Goal: Task Accomplishment & Management: Use online tool/utility

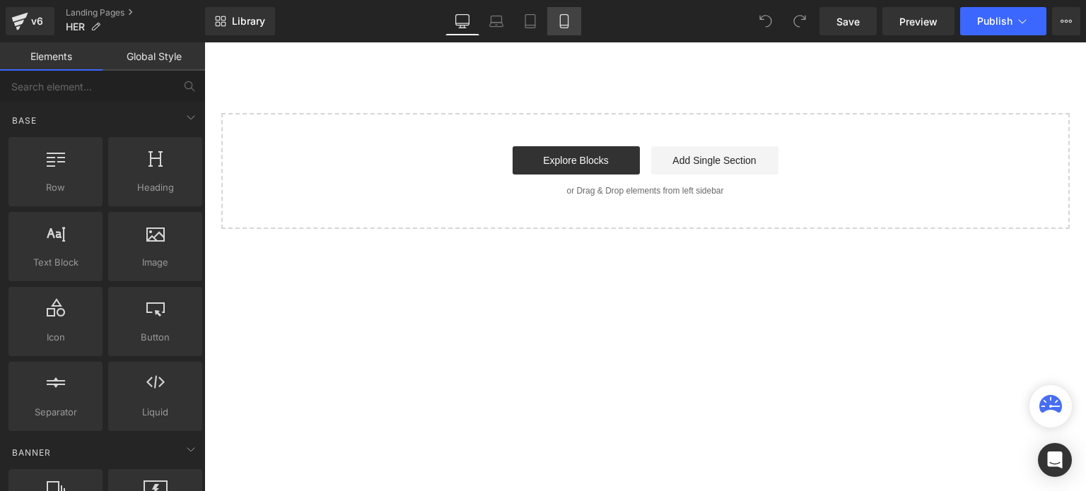
click at [567, 22] on icon at bounding box center [564, 21] width 14 height 14
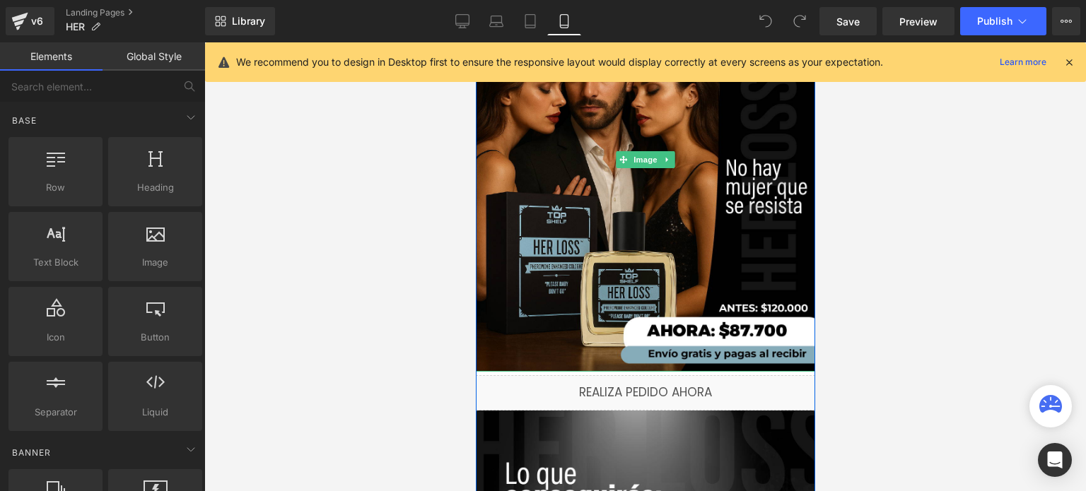
scroll to position [283, 0]
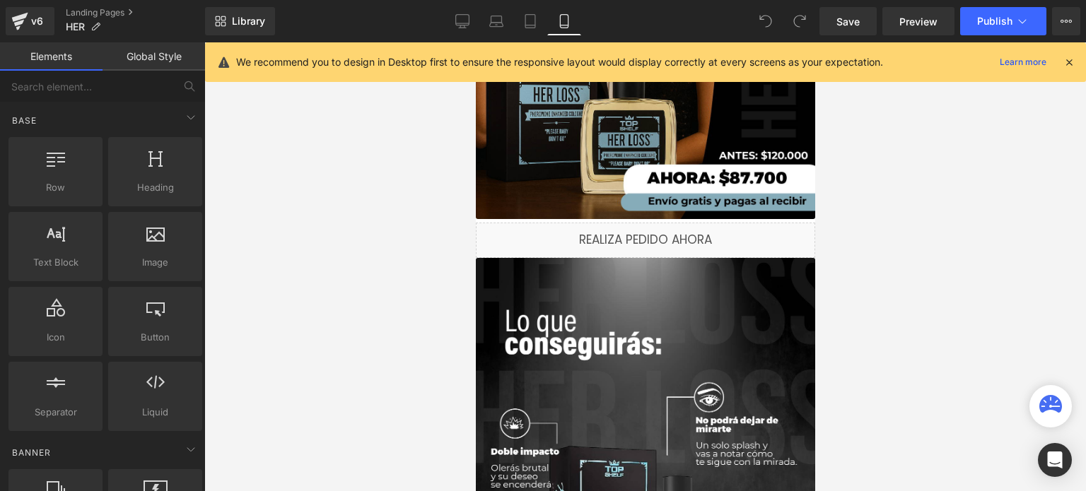
click at [1074, 59] on icon at bounding box center [1069, 62] width 13 height 13
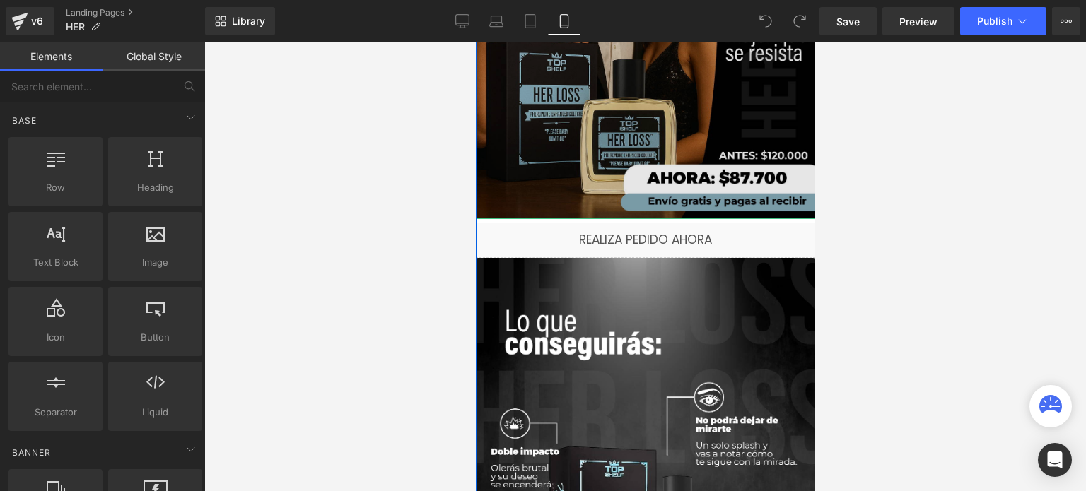
scroll to position [0, 0]
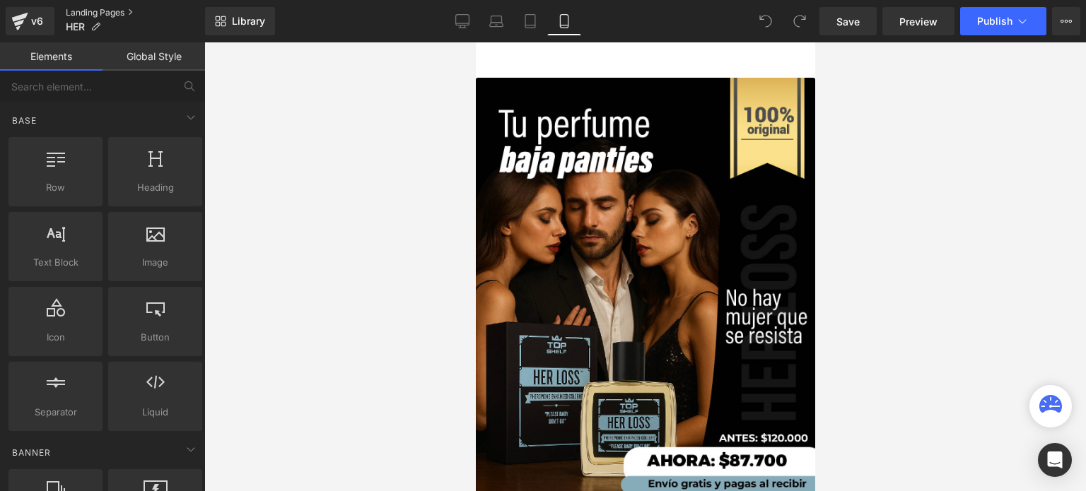
click at [100, 8] on link "Landing Pages" at bounding box center [135, 12] width 139 height 11
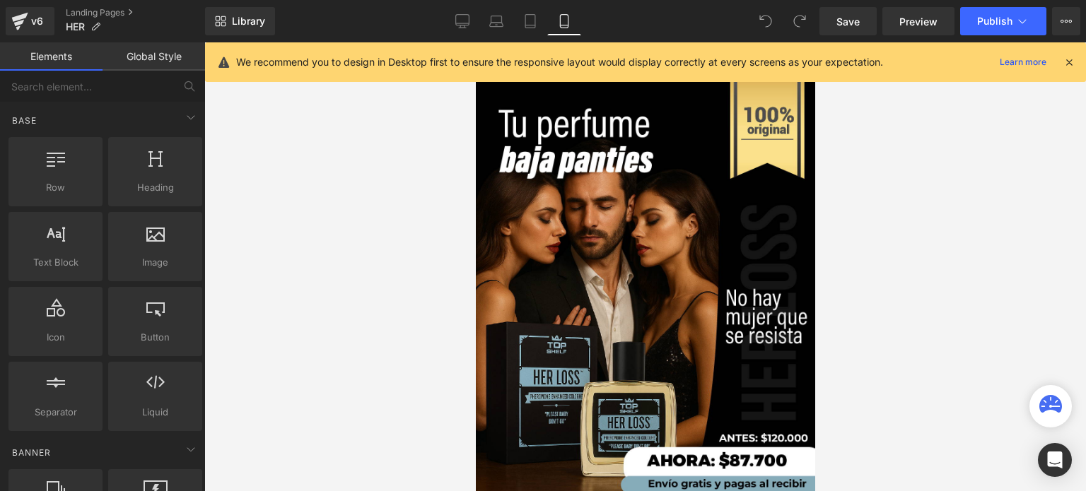
click at [170, 53] on link "Global Style" at bounding box center [154, 56] width 103 height 28
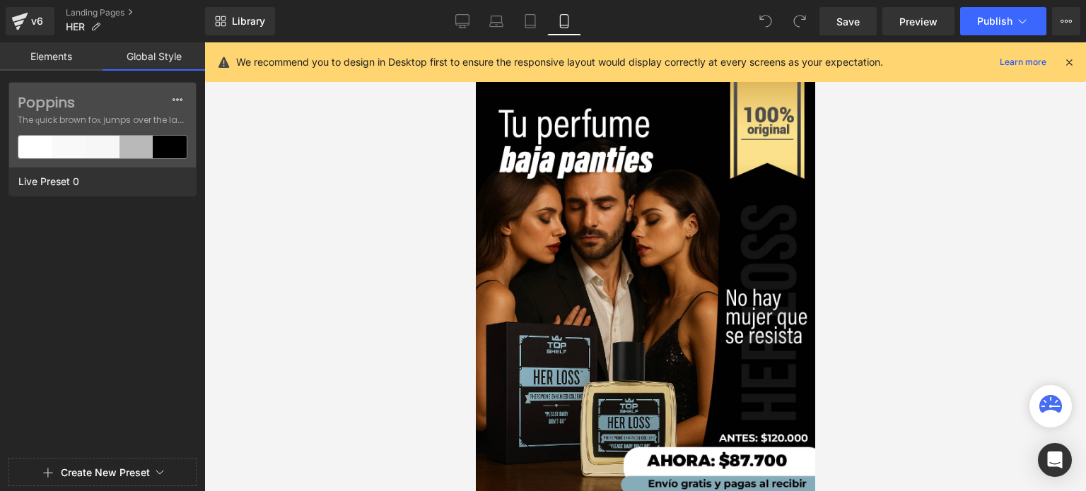
click at [91, 57] on link "Elements" at bounding box center [51, 56] width 103 height 28
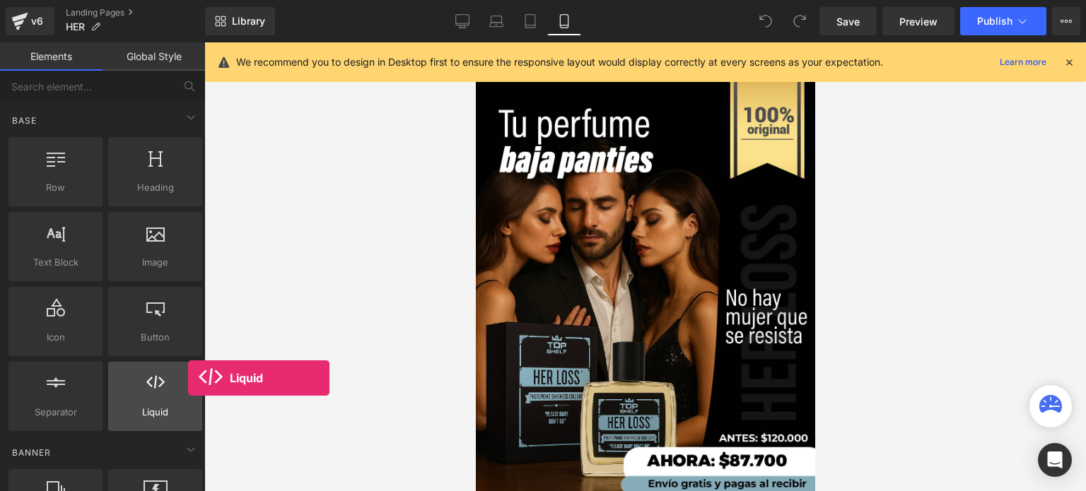
click at [188, 378] on div at bounding box center [155, 389] width 86 height 32
drag, startPoint x: 188, startPoint y: 378, endPoint x: 181, endPoint y: 381, distance: 7.6
click at [181, 381] on div at bounding box center [155, 389] width 86 height 32
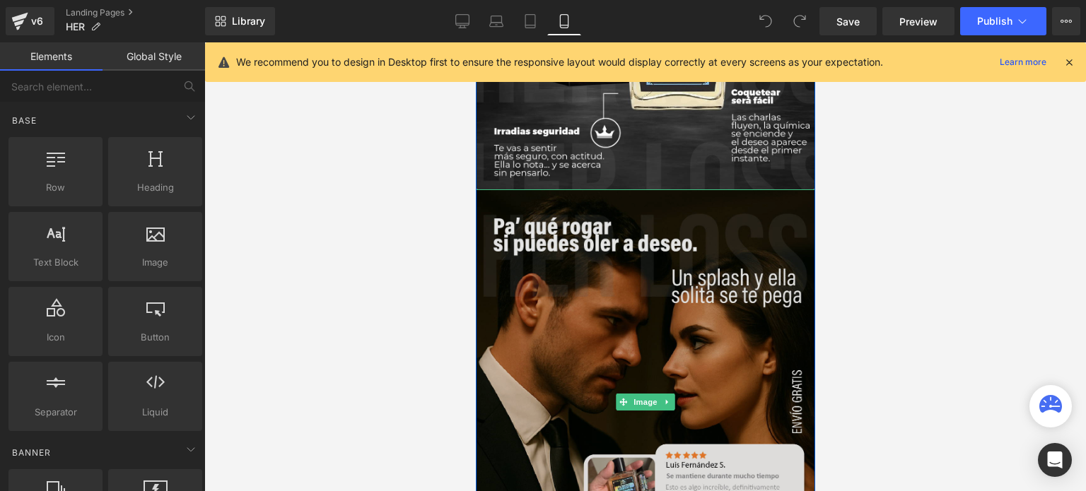
scroll to position [778, 0]
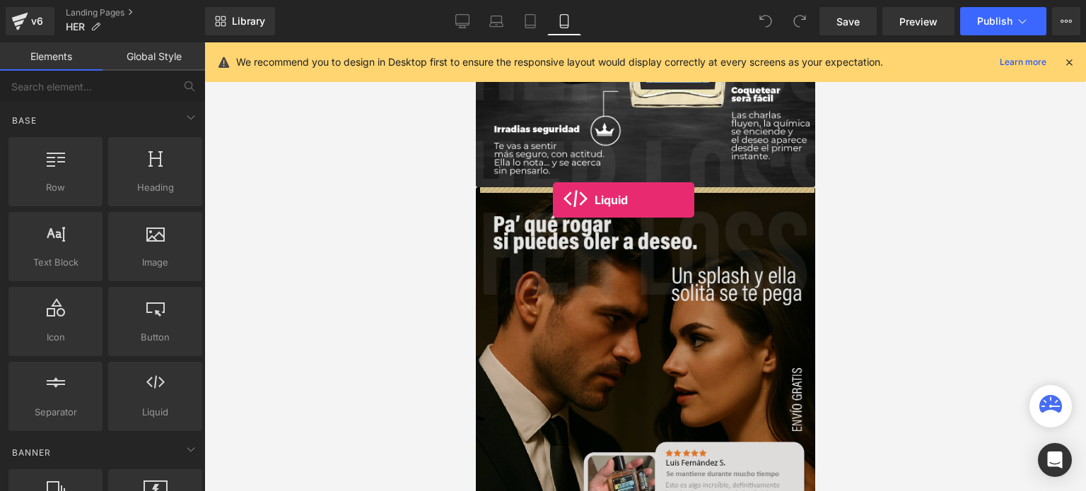
drag, startPoint x: 648, startPoint y: 427, endPoint x: 552, endPoint y: 200, distance: 246.3
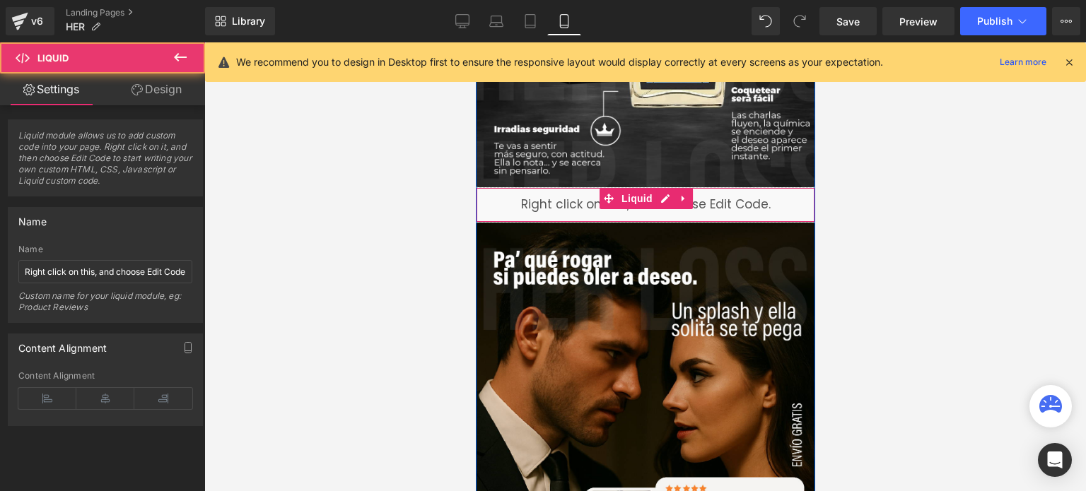
click at [529, 201] on div "Liquid" at bounding box center [644, 204] width 339 height 35
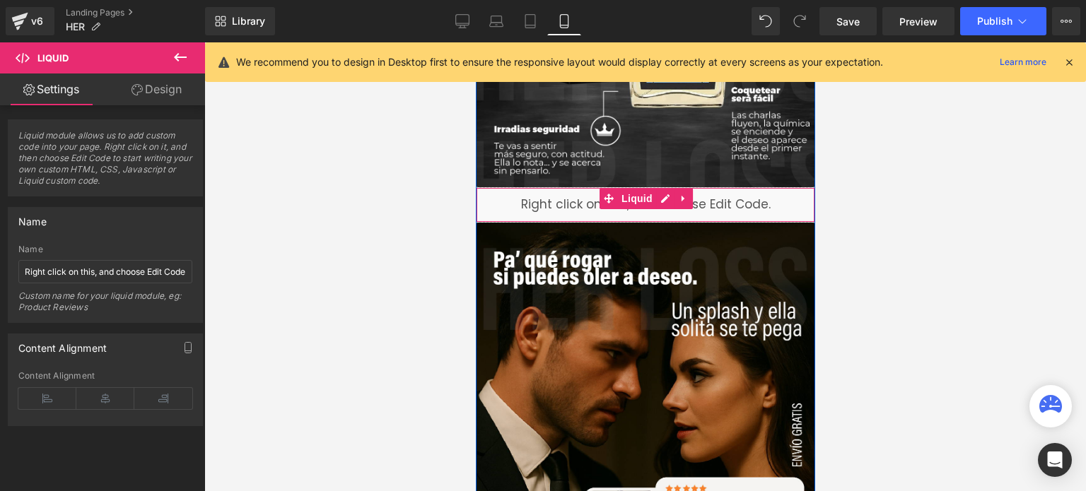
click at [555, 206] on div "Liquid" at bounding box center [644, 204] width 339 height 35
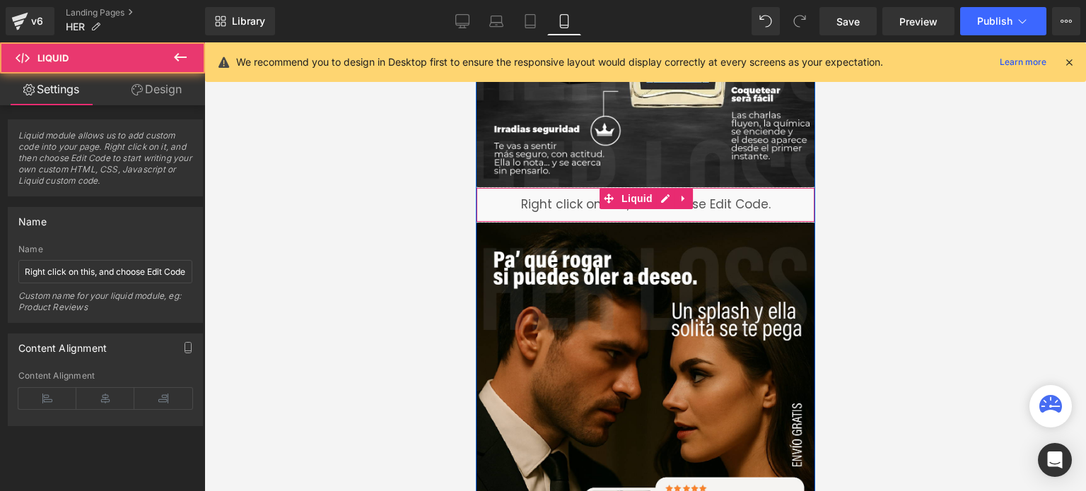
click at [555, 206] on div "Liquid" at bounding box center [644, 204] width 339 height 35
click at [549, 206] on div "Liquid" at bounding box center [644, 204] width 339 height 35
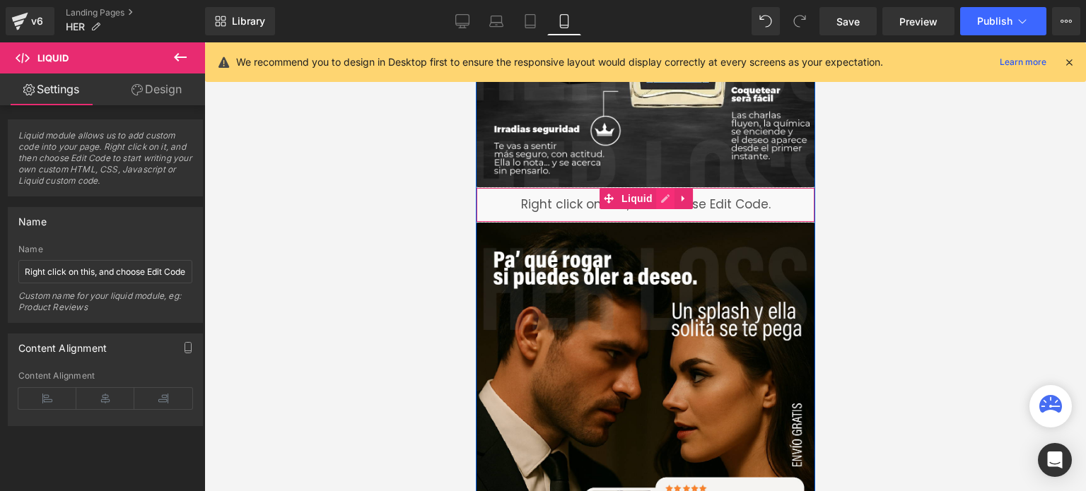
click at [664, 197] on ul "Liquid" at bounding box center [645, 198] width 93 height 21
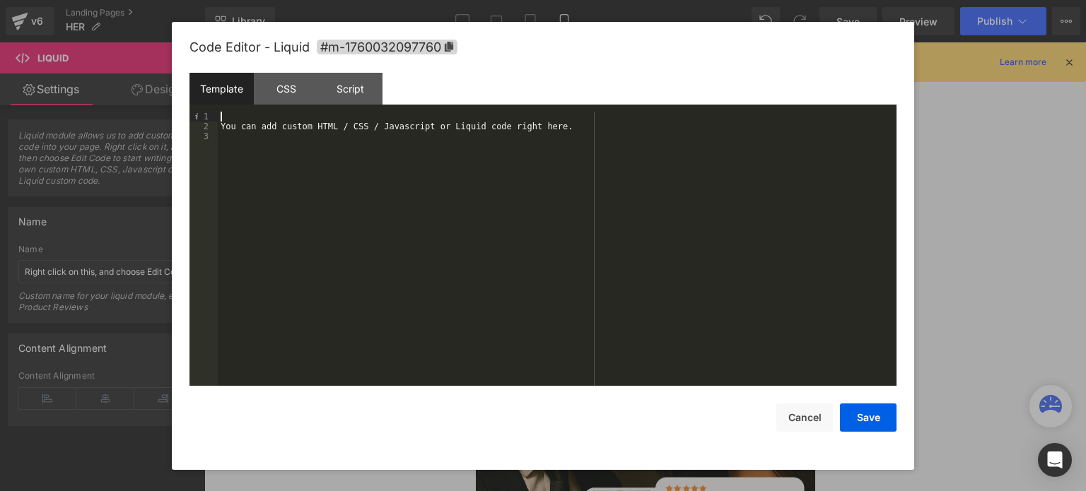
click at [240, 116] on div "You can add custom HTML / CSS / Javascript or Liquid code right here." at bounding box center [557, 260] width 679 height 296
click at [820, 425] on button "Cancel" at bounding box center [804, 418] width 57 height 28
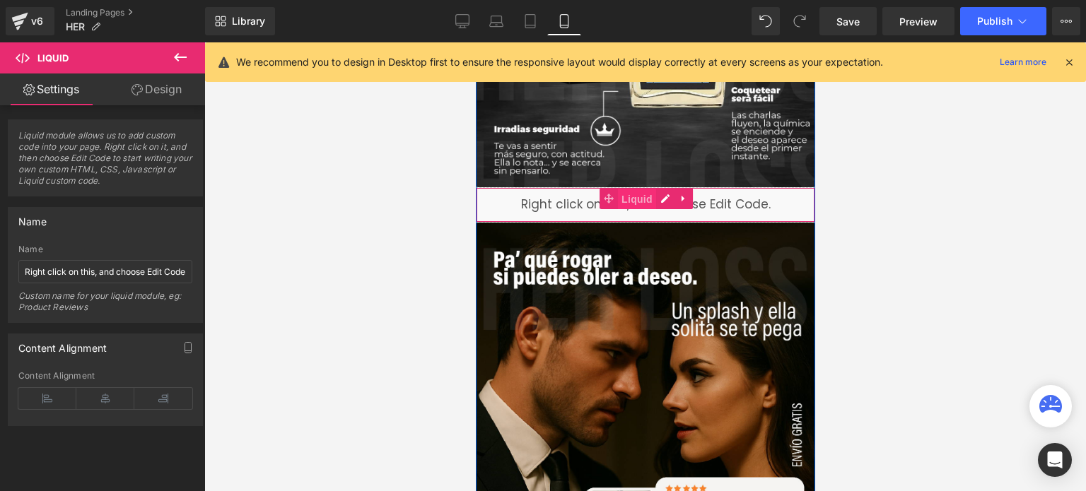
click at [630, 200] on span "Liquid" at bounding box center [636, 199] width 38 height 21
click at [681, 200] on icon at bounding box center [682, 199] width 3 height 6
click at [635, 197] on icon at bounding box center [637, 199] width 10 height 11
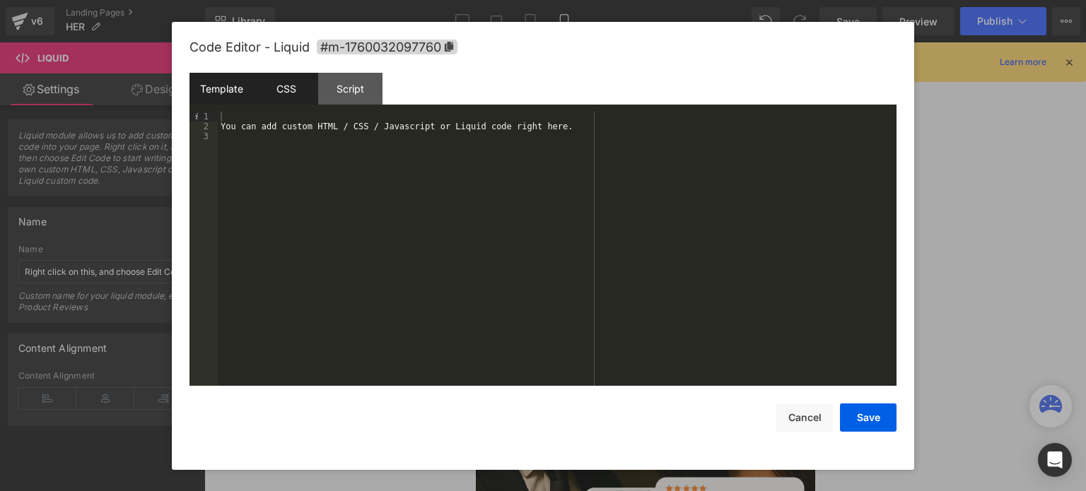
click at [260, 91] on div "CSS" at bounding box center [286, 89] width 64 height 32
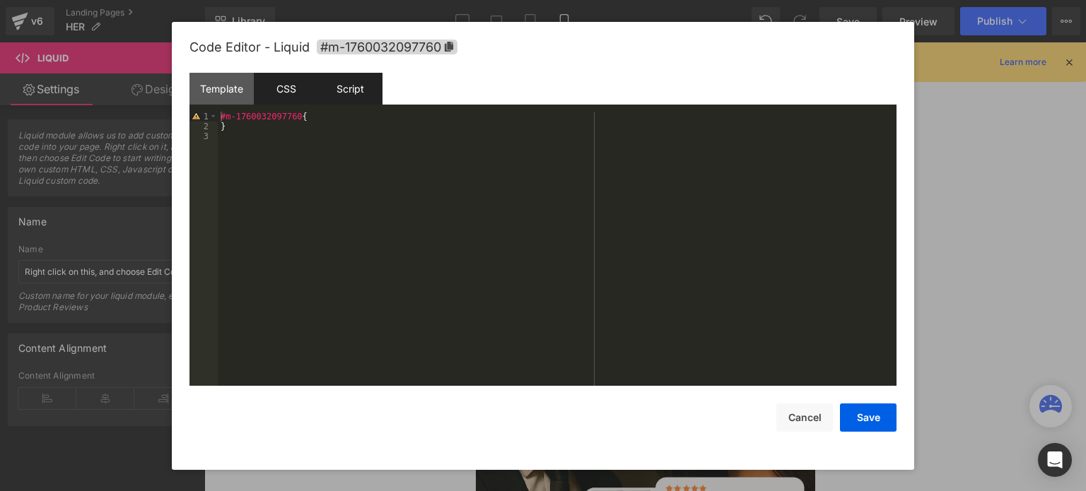
click at [336, 88] on div "Script" at bounding box center [350, 89] width 64 height 32
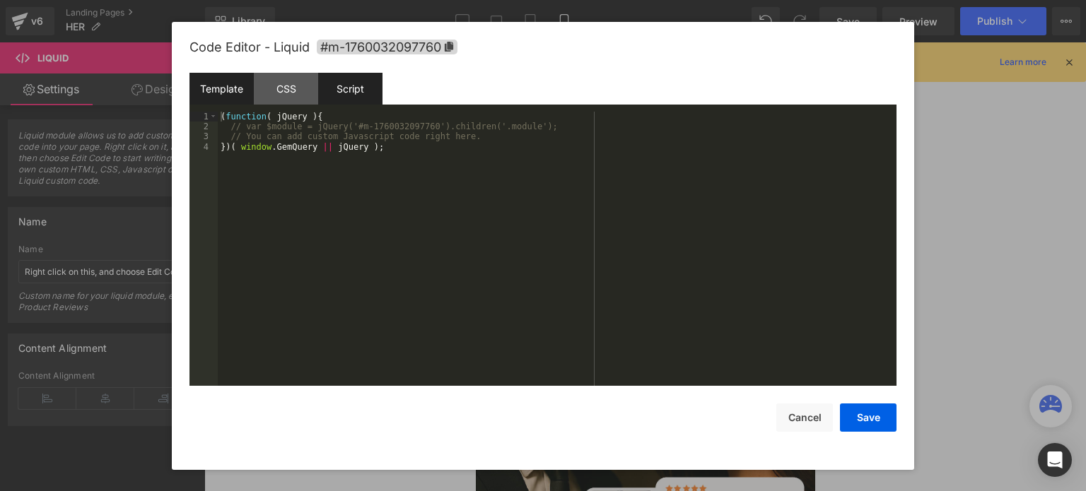
click at [222, 87] on div "Template" at bounding box center [222, 89] width 64 height 32
click at [353, 85] on div "Script" at bounding box center [350, 89] width 64 height 32
click at [305, 86] on div "CSS" at bounding box center [286, 89] width 64 height 32
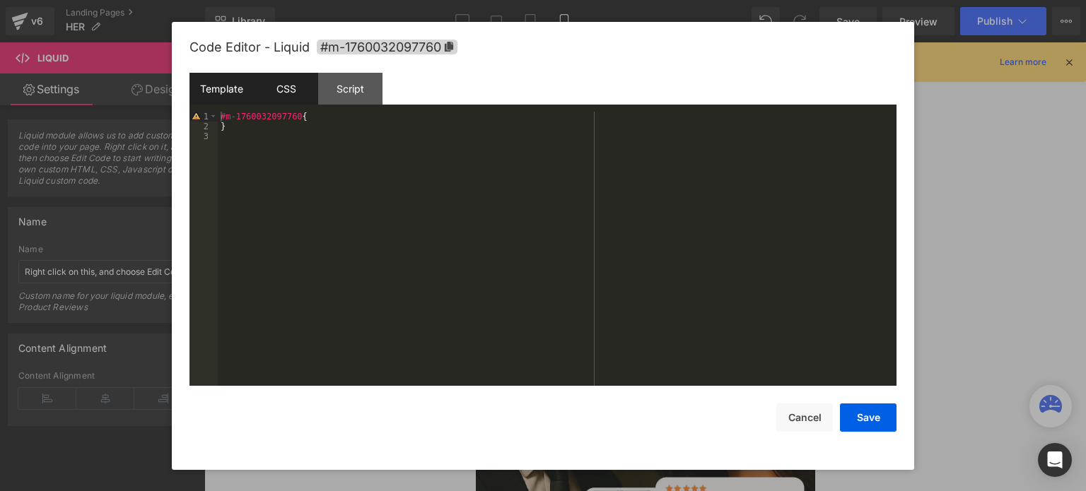
click at [232, 92] on div "Template" at bounding box center [222, 89] width 64 height 32
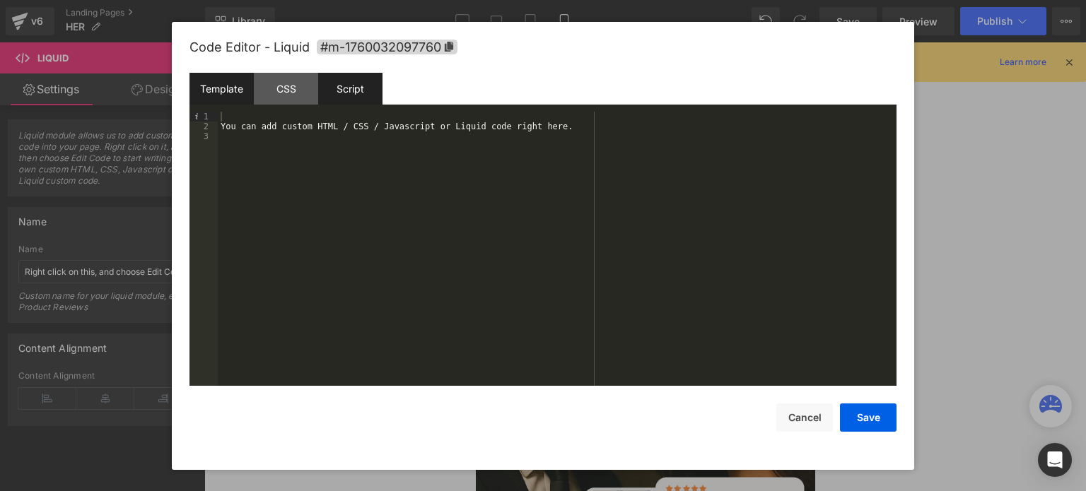
click at [355, 92] on div "Script" at bounding box center [350, 89] width 64 height 32
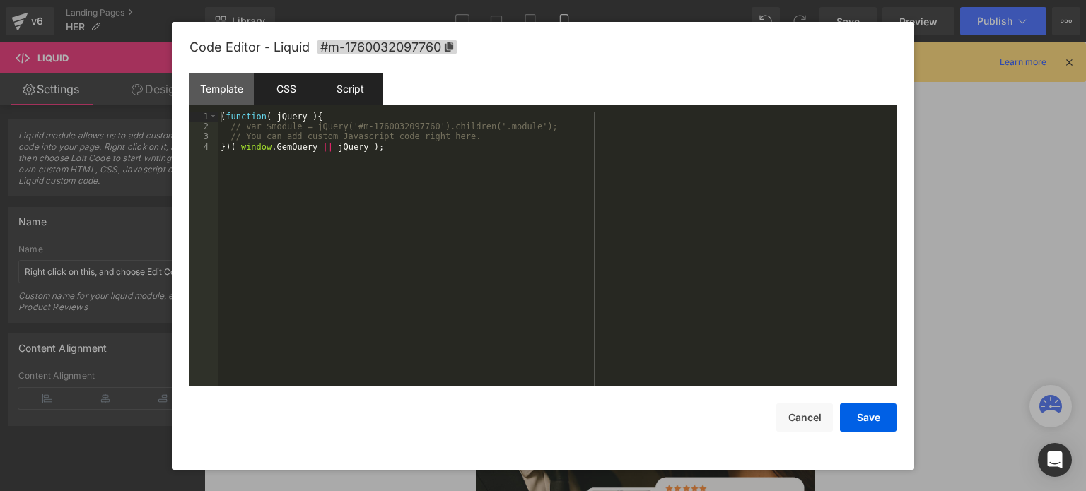
click at [297, 93] on div "CSS" at bounding box center [286, 89] width 64 height 32
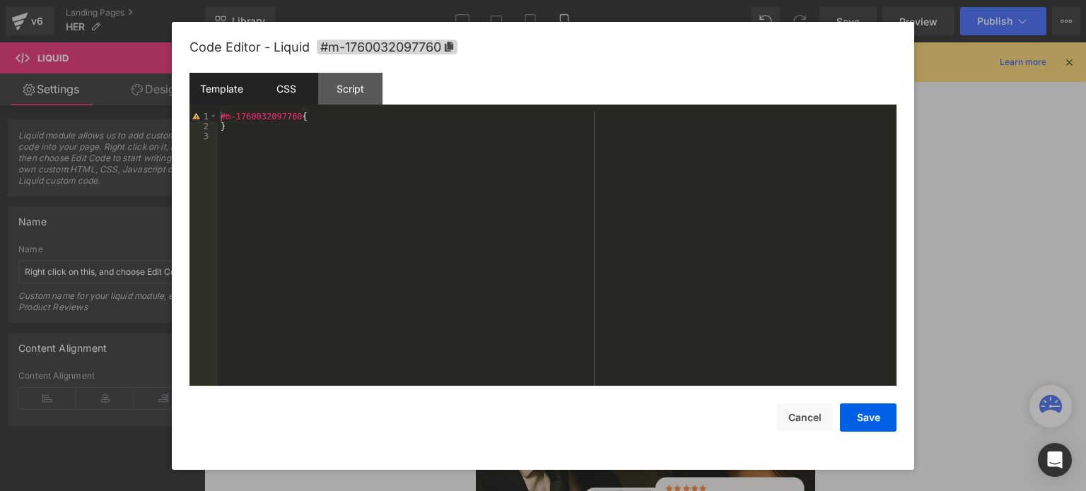
click at [235, 100] on div "Template" at bounding box center [222, 89] width 64 height 32
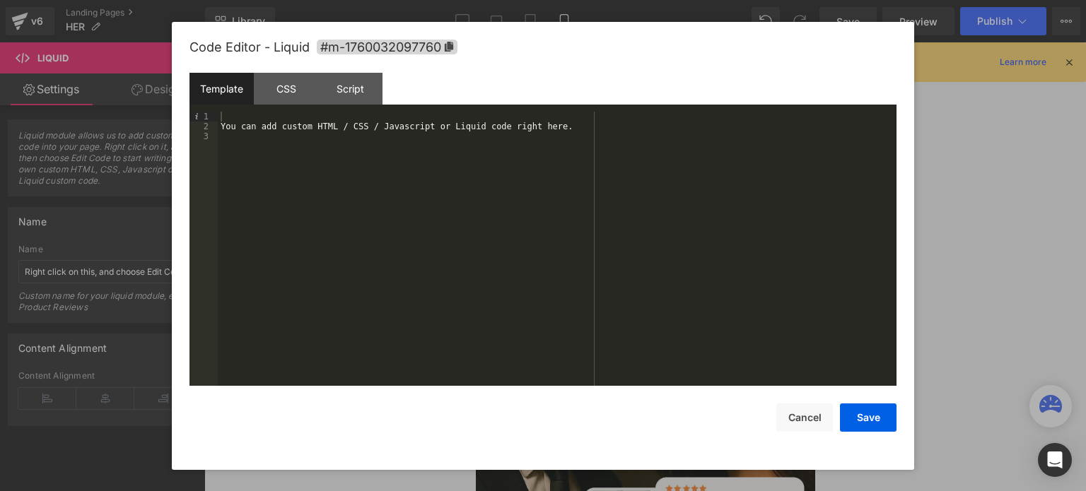
click at [229, 112] on div "You can add custom HTML / CSS / Javascript or Liquid code right here." at bounding box center [557, 260] width 679 height 296
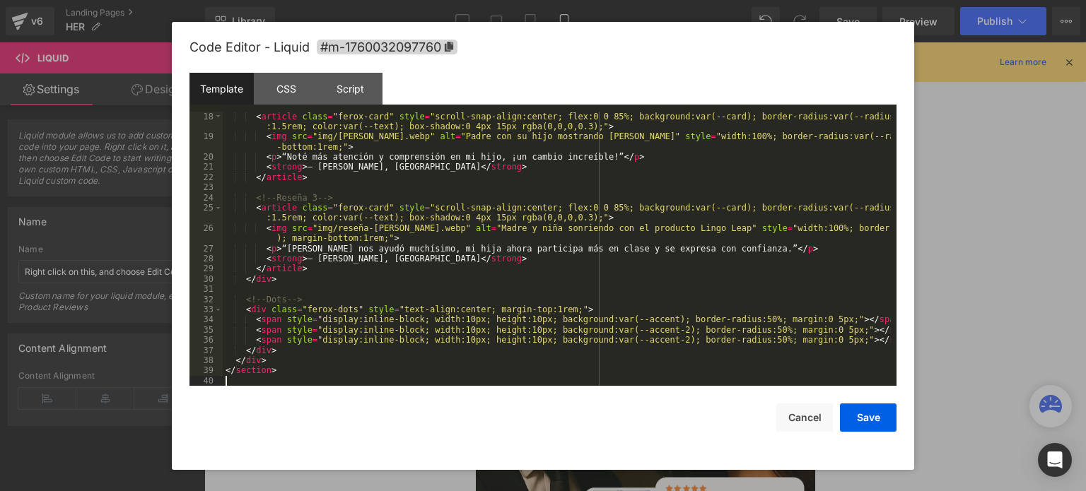
scroll to position [204, 0]
click at [873, 419] on button "Save" at bounding box center [868, 418] width 57 height 28
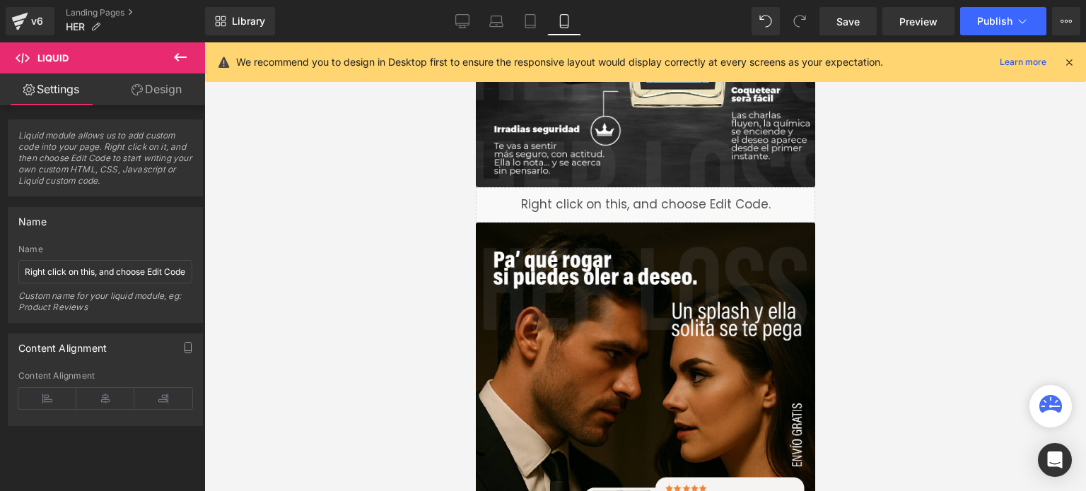
click at [1065, 66] on icon at bounding box center [1069, 62] width 13 height 13
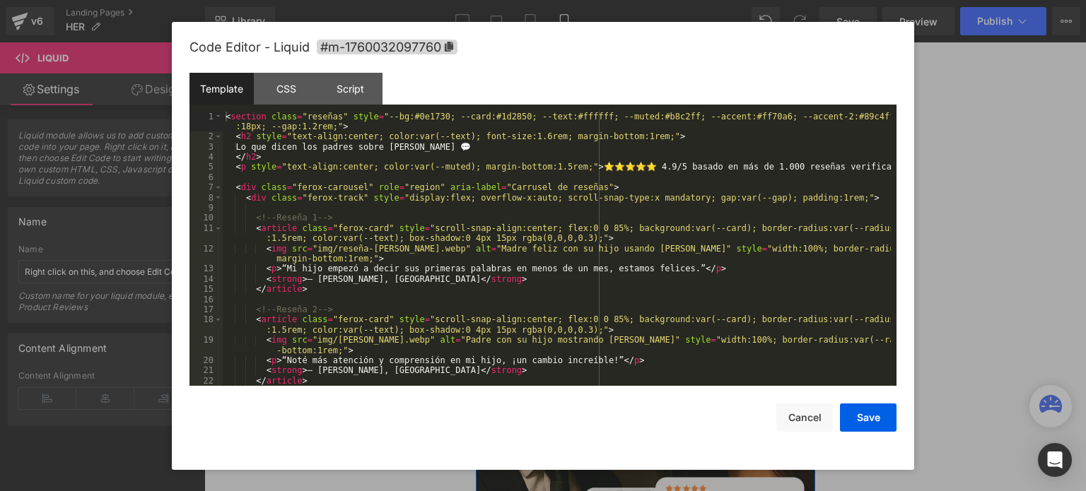
click at [661, 197] on link at bounding box center [660, 198] width 15 height 17
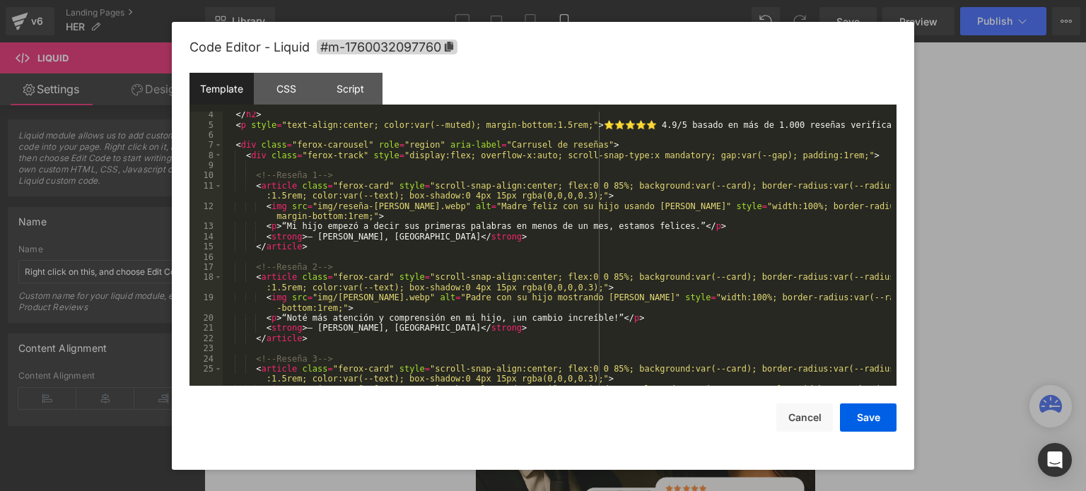
scroll to position [0, 0]
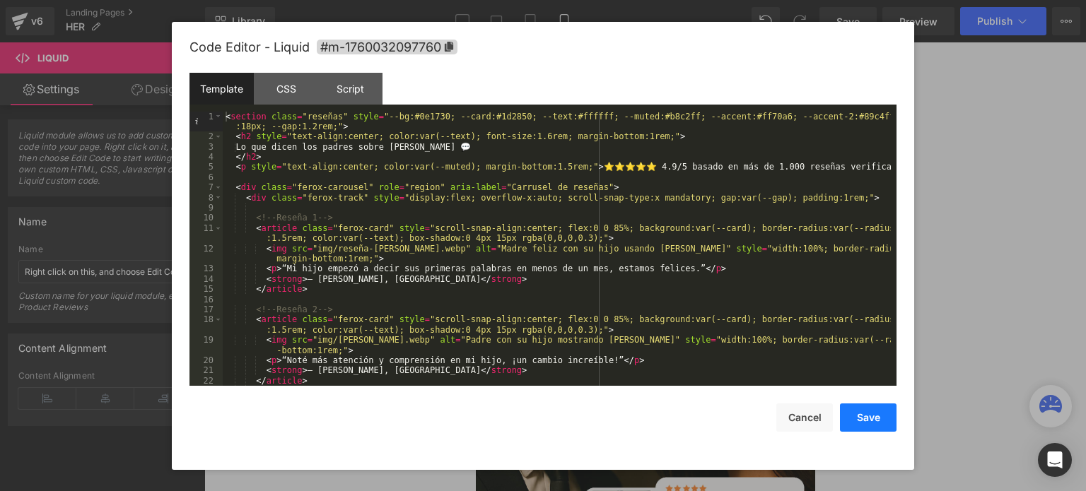
click at [856, 418] on button "Save" at bounding box center [868, 418] width 57 height 28
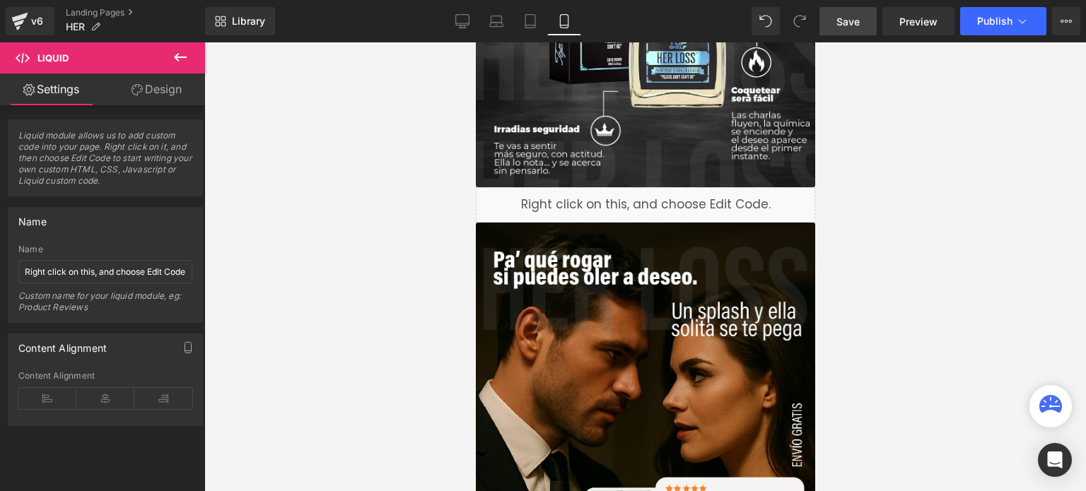
click at [862, 23] on link "Save" at bounding box center [848, 21] width 57 height 28
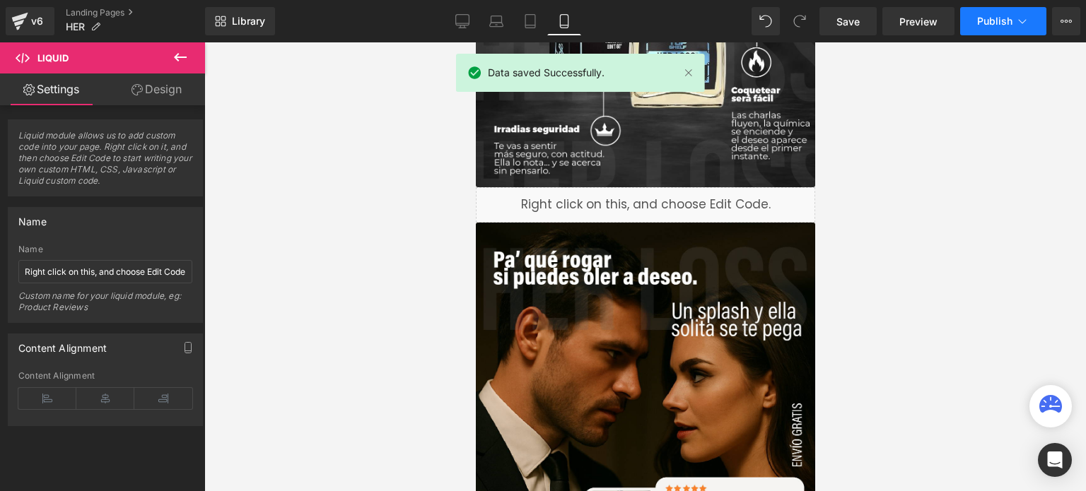
click at [993, 28] on button "Publish" at bounding box center [1003, 21] width 86 height 28
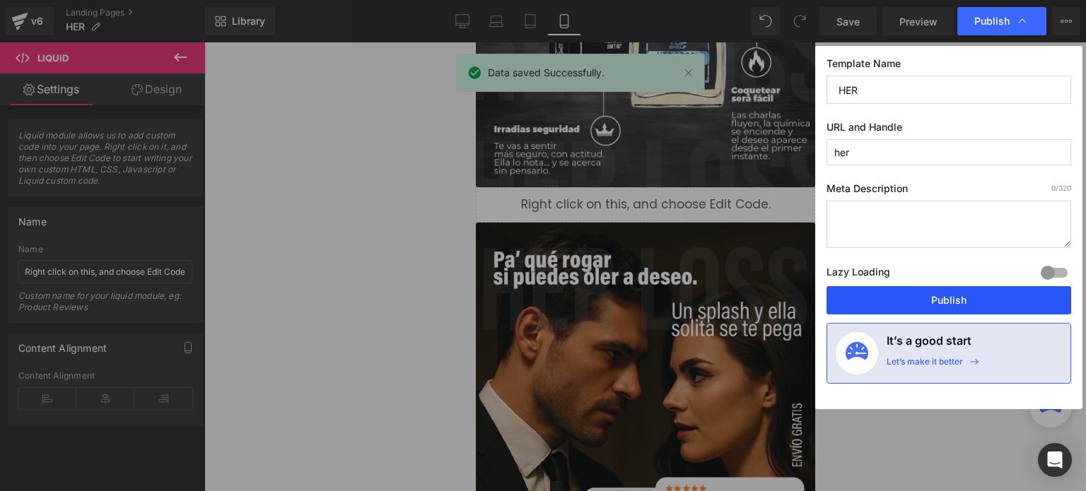
click at [947, 305] on button "Publish" at bounding box center [949, 300] width 245 height 28
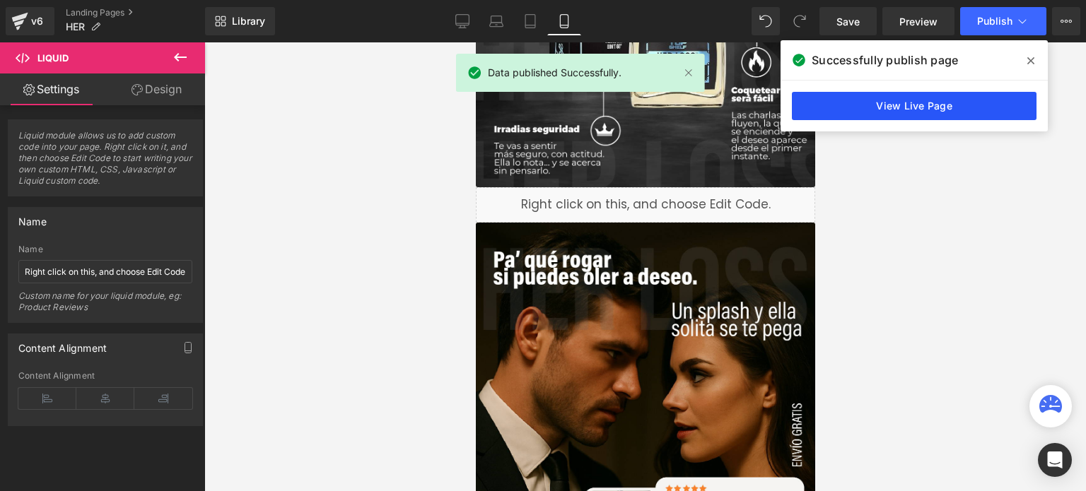
click at [897, 115] on link "View Live Page" at bounding box center [914, 106] width 245 height 28
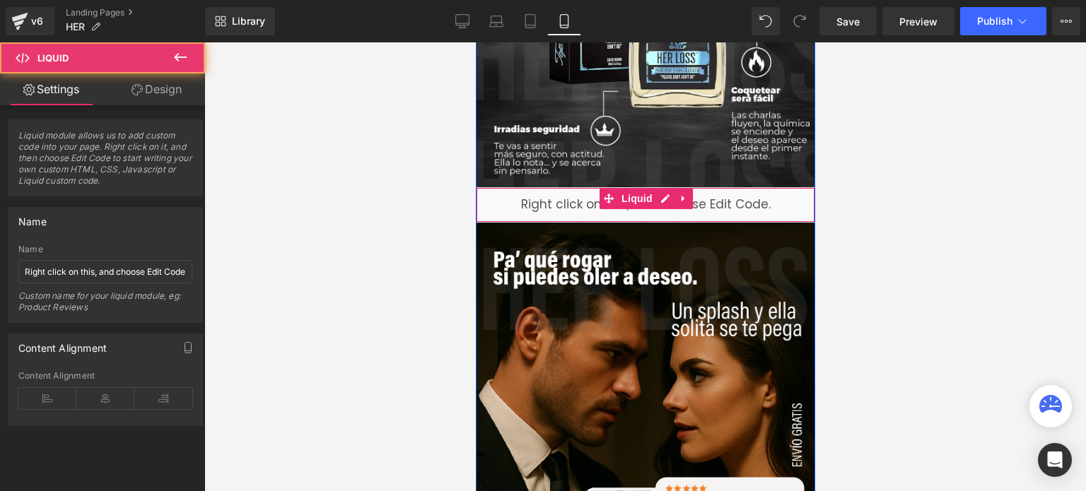
click at [541, 207] on div "Liquid" at bounding box center [644, 204] width 339 height 35
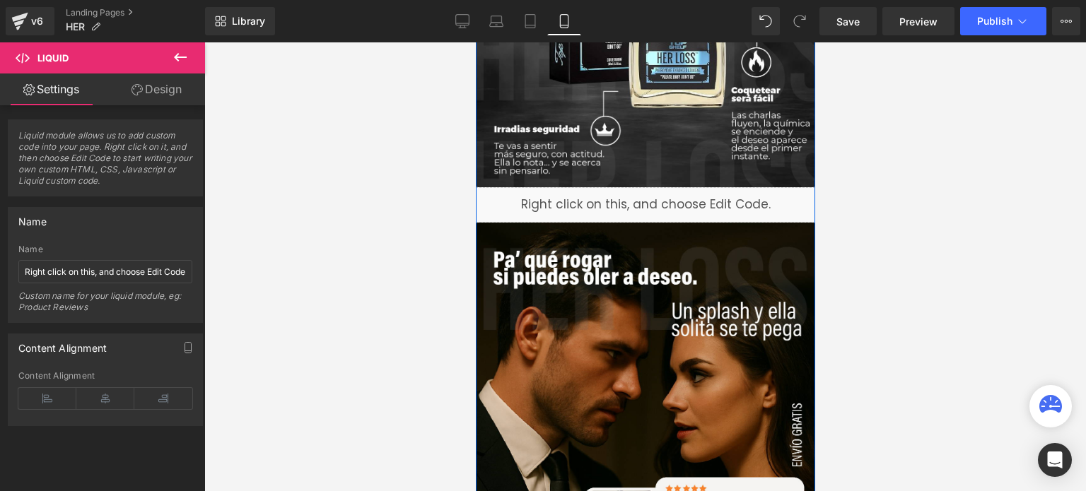
click at [657, 197] on icon at bounding box center [661, 198] width 8 height 8
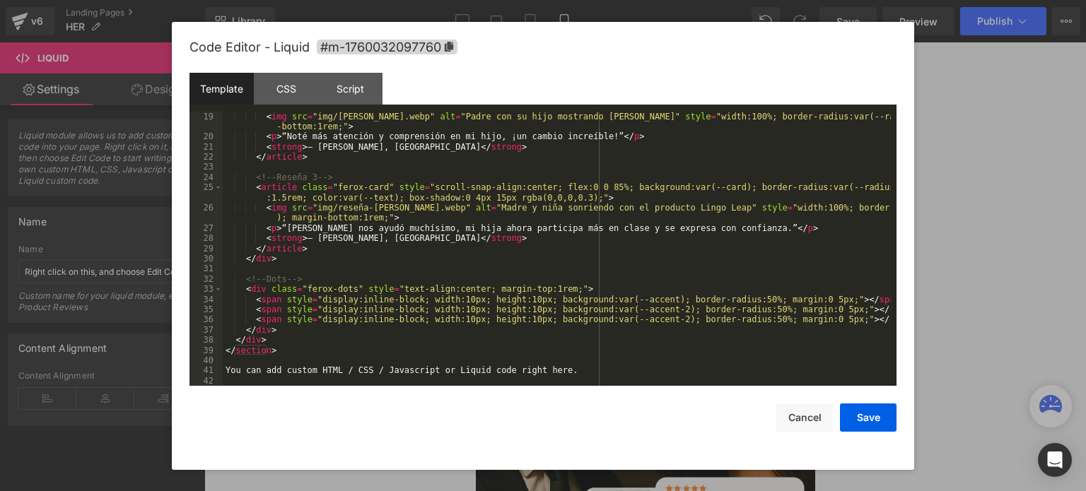
scroll to position [223, 0]
drag, startPoint x: 574, startPoint y: 373, endPoint x: 219, endPoint y: 373, distance: 355.7
click at [219, 373] on pre "19 20 21 22 23 24 25 26 27 28 29 30 31 32 33 34 35 36 37 38 39 40 41 42 < img s…" at bounding box center [543, 249] width 707 height 275
click at [862, 412] on button "Save" at bounding box center [868, 418] width 57 height 28
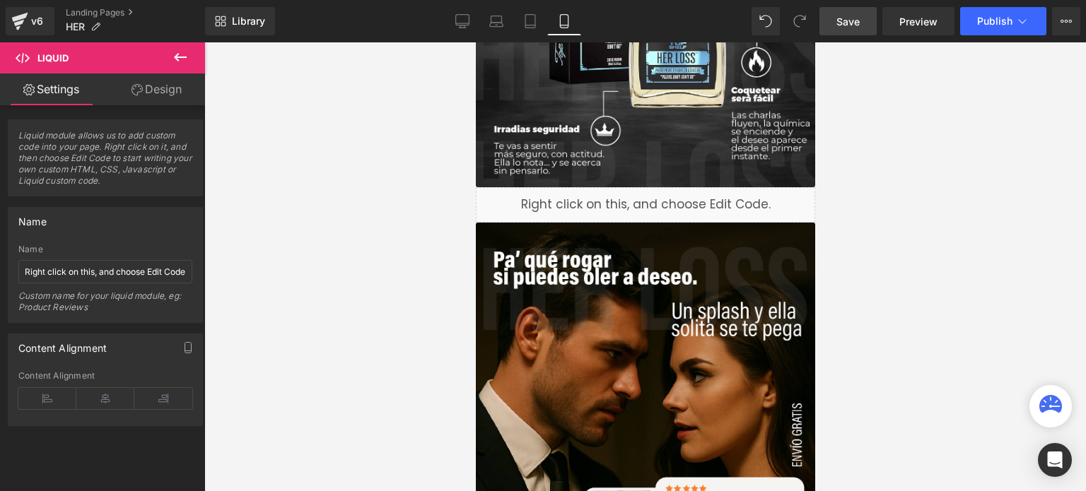
click at [857, 29] on link "Save" at bounding box center [848, 21] width 57 height 28
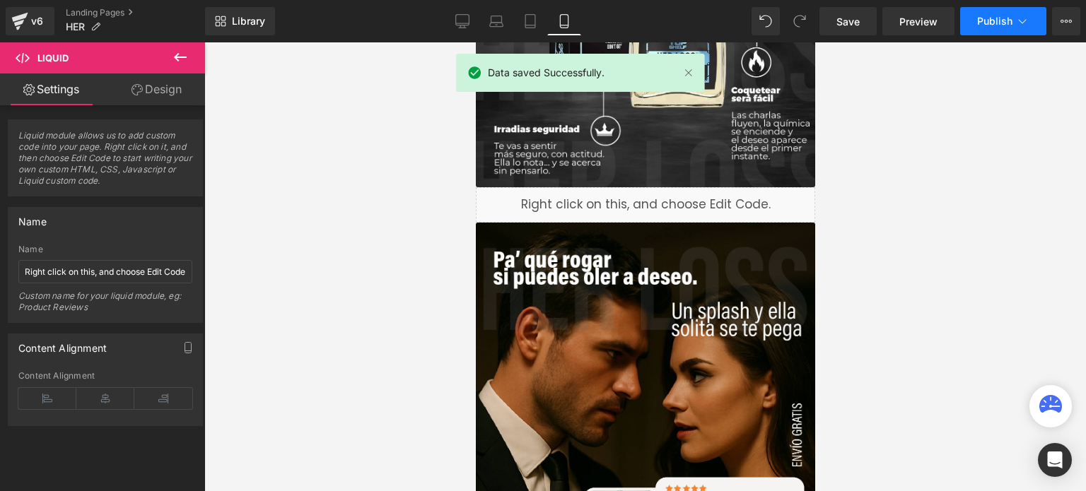
click at [1015, 24] on icon at bounding box center [1022, 21] width 14 height 14
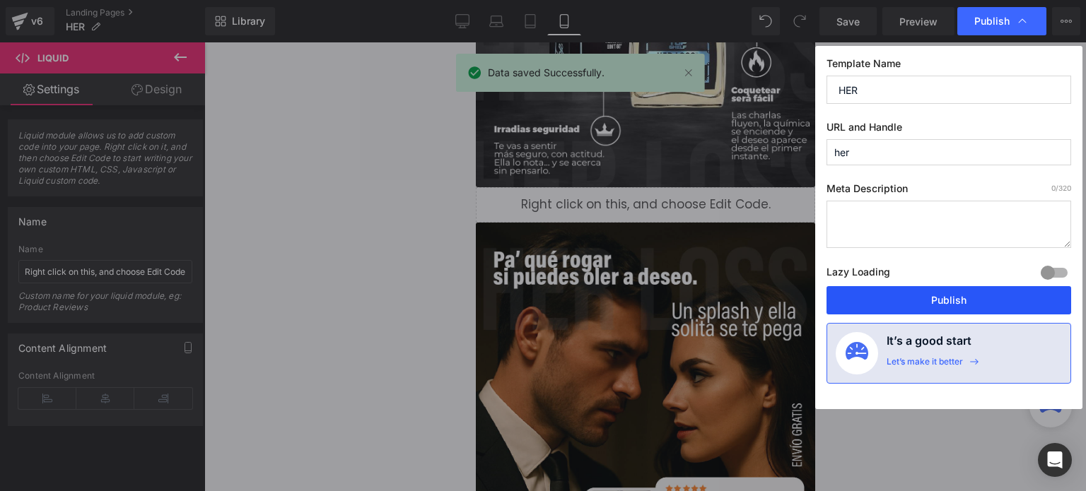
click at [976, 305] on button "Publish" at bounding box center [949, 300] width 245 height 28
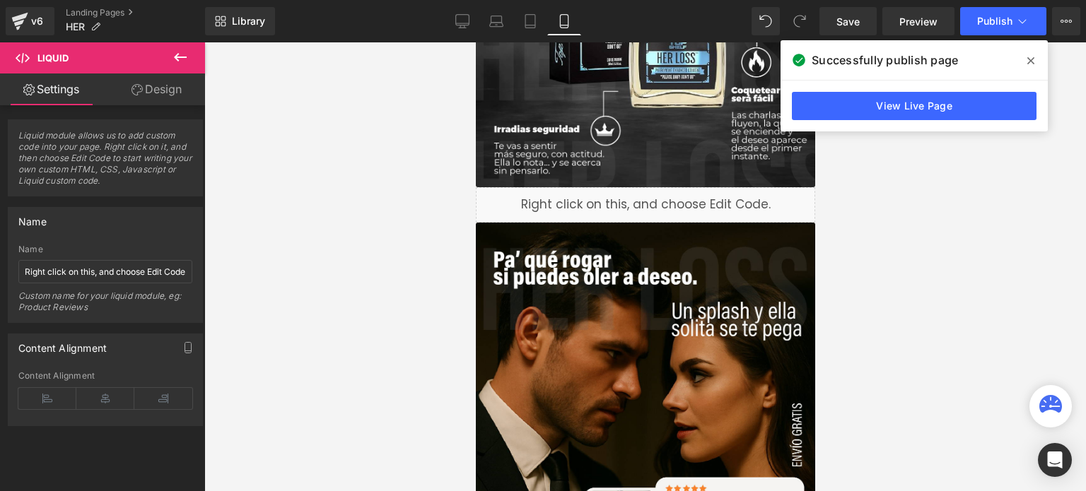
click at [1032, 61] on icon at bounding box center [1030, 60] width 7 height 11
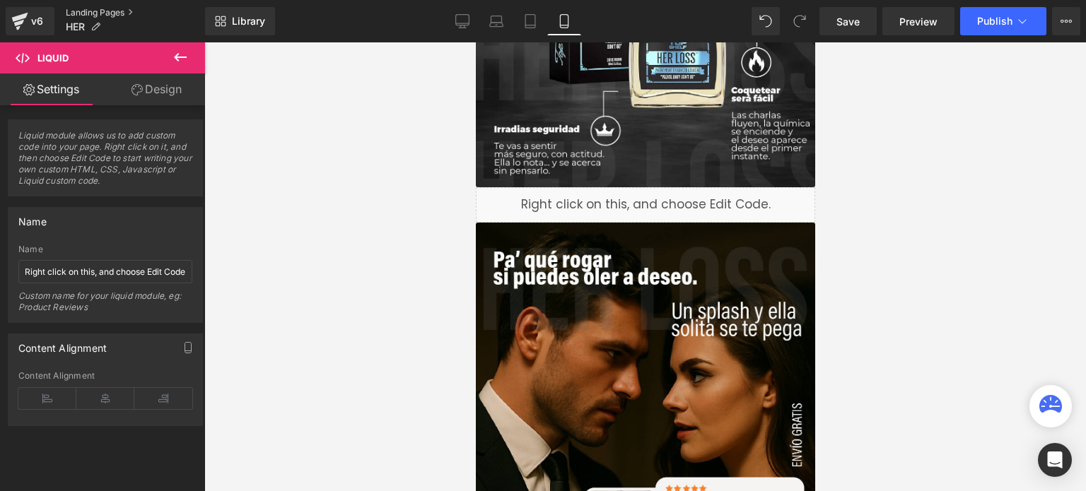
click at [98, 9] on link "Landing Pages" at bounding box center [135, 12] width 139 height 11
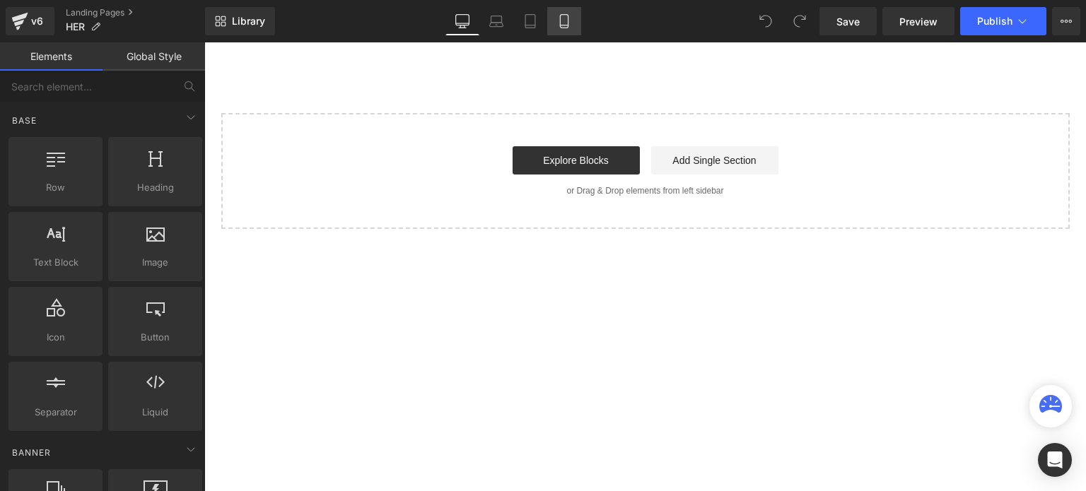
click at [568, 18] on icon at bounding box center [564, 21] width 8 height 13
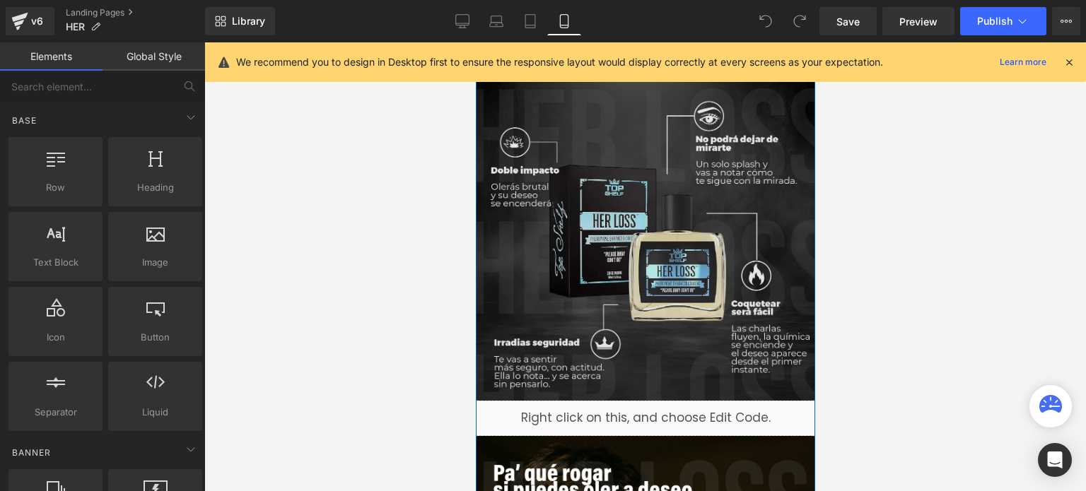
scroll to position [566, 0]
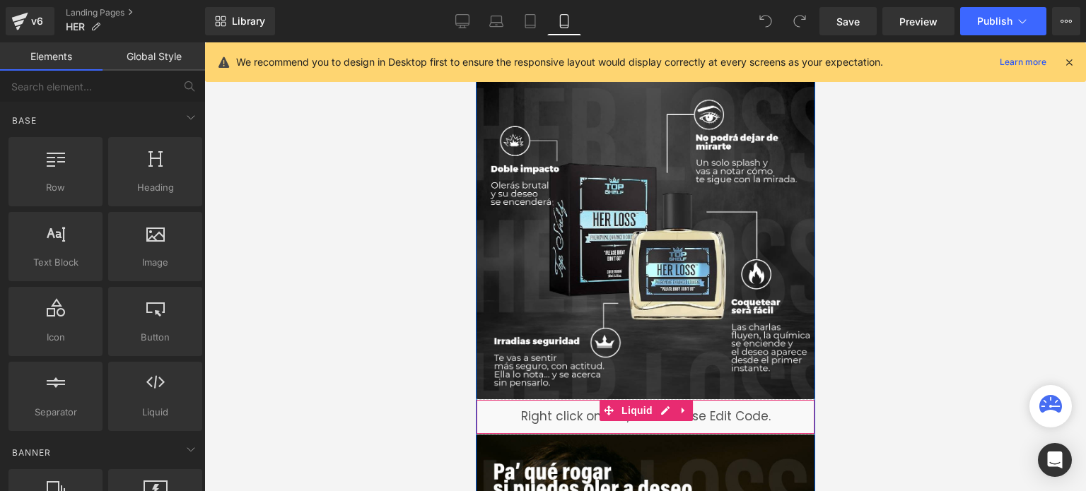
click at [536, 415] on div "Liquid" at bounding box center [644, 417] width 339 height 35
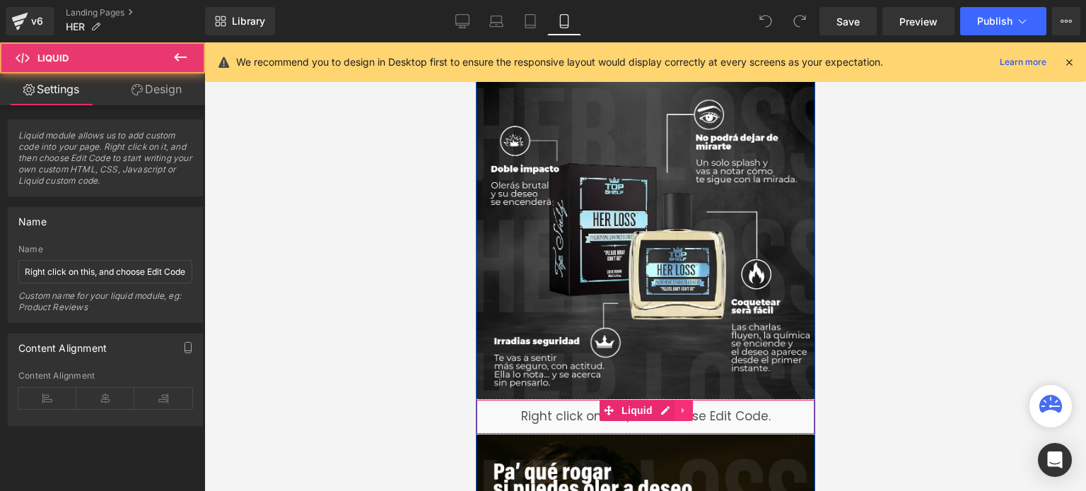
click at [681, 410] on icon at bounding box center [682, 411] width 3 height 6
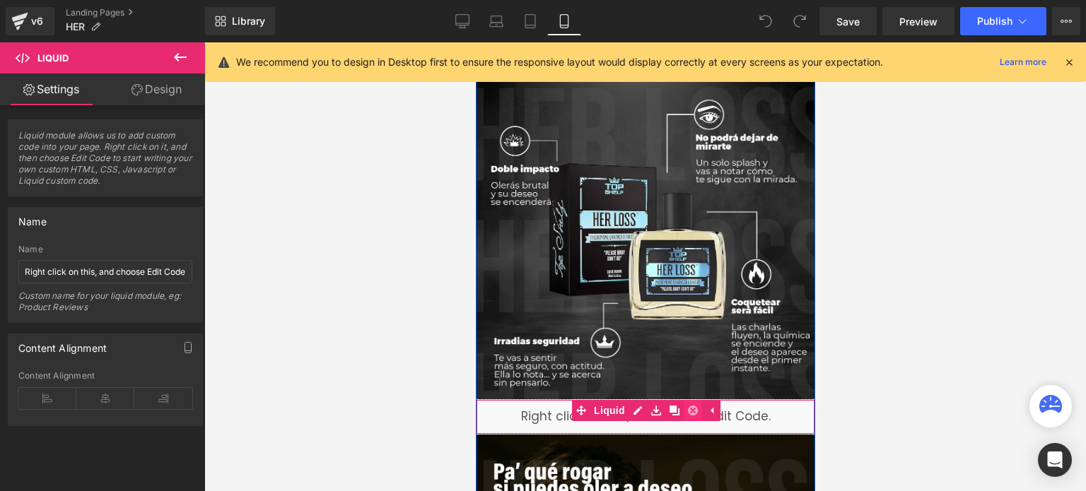
click at [687, 415] on icon at bounding box center [692, 411] width 10 height 10
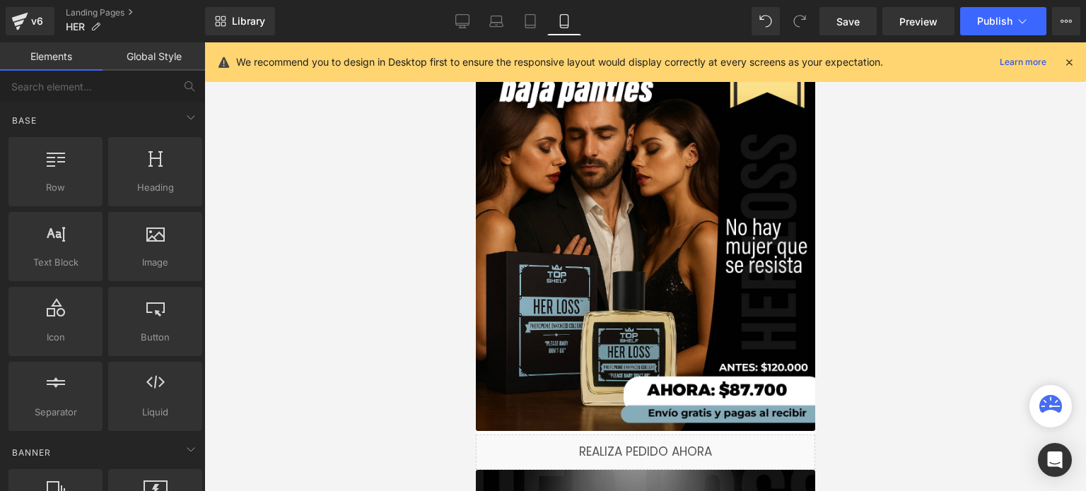
scroll to position [0, 0]
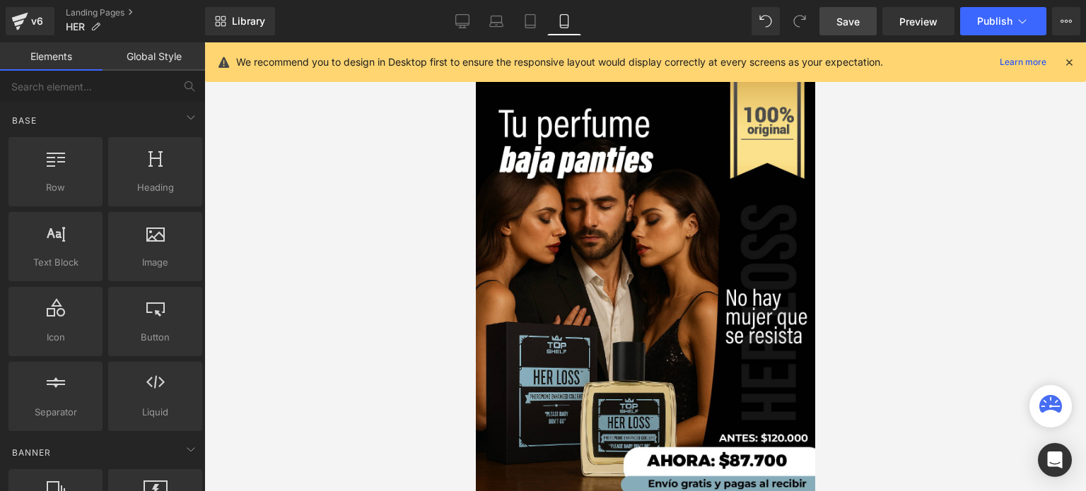
click at [851, 17] on span "Save" at bounding box center [848, 21] width 23 height 15
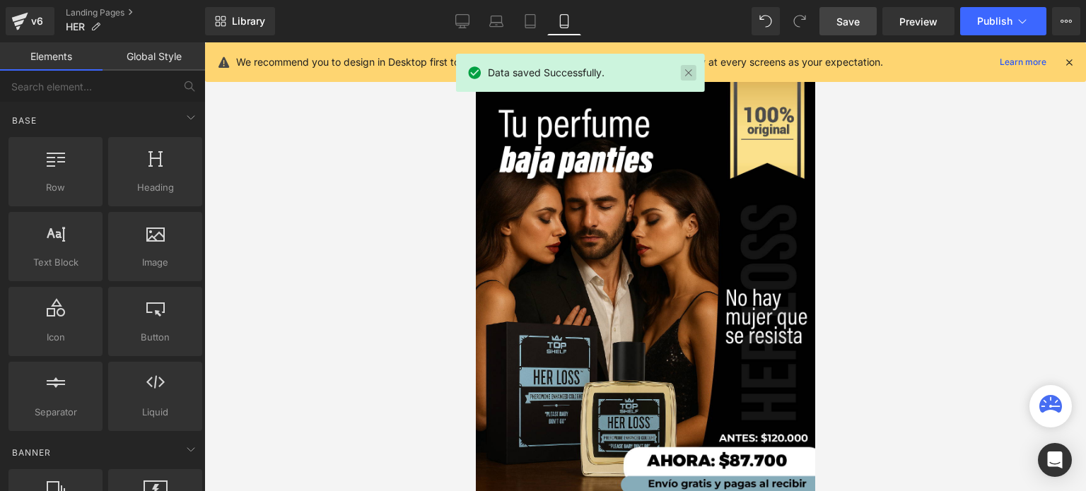
click at [682, 67] on link at bounding box center [689, 73] width 16 height 16
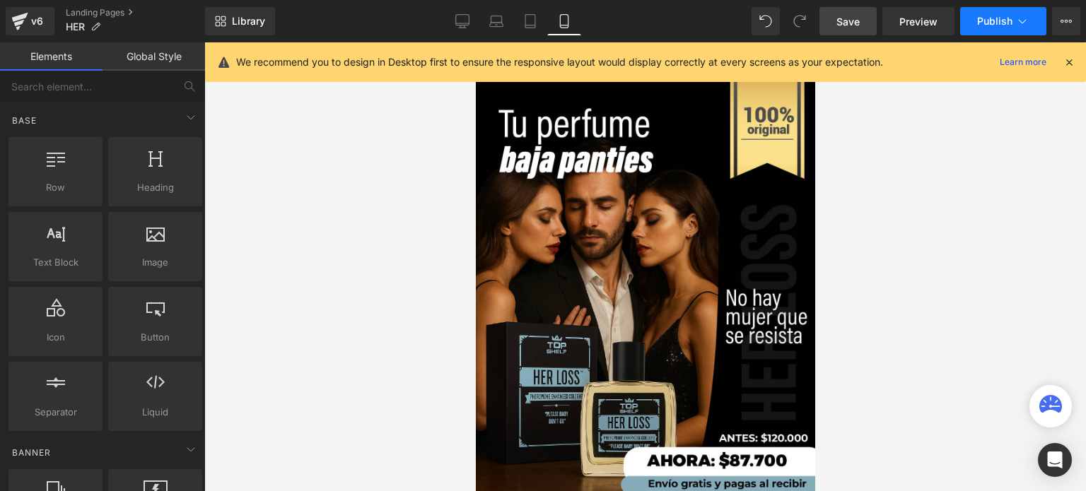
click at [1030, 25] on button "Publish" at bounding box center [1003, 21] width 86 height 28
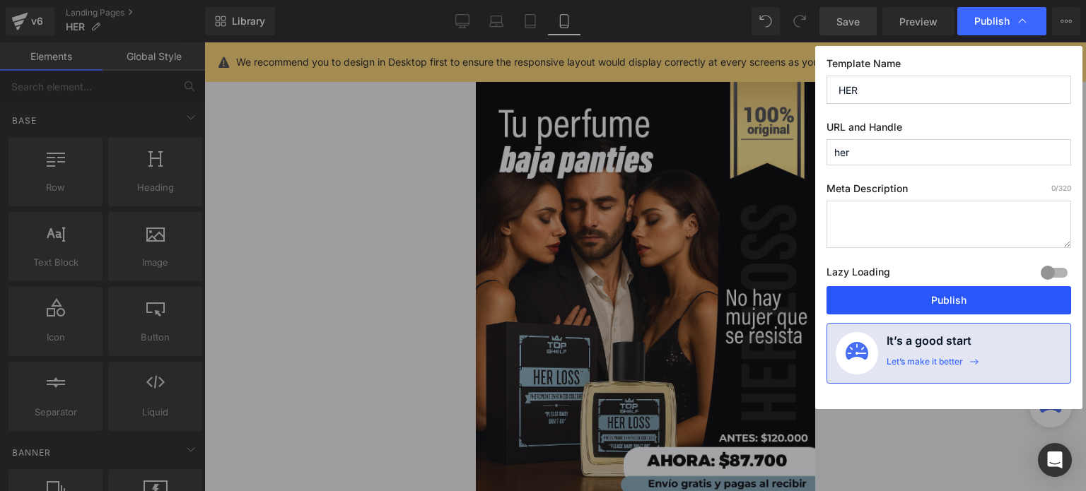
drag, startPoint x: 899, startPoint y: 304, endPoint x: 233, endPoint y: 245, distance: 668.8
click at [899, 304] on button "Publish" at bounding box center [949, 300] width 245 height 28
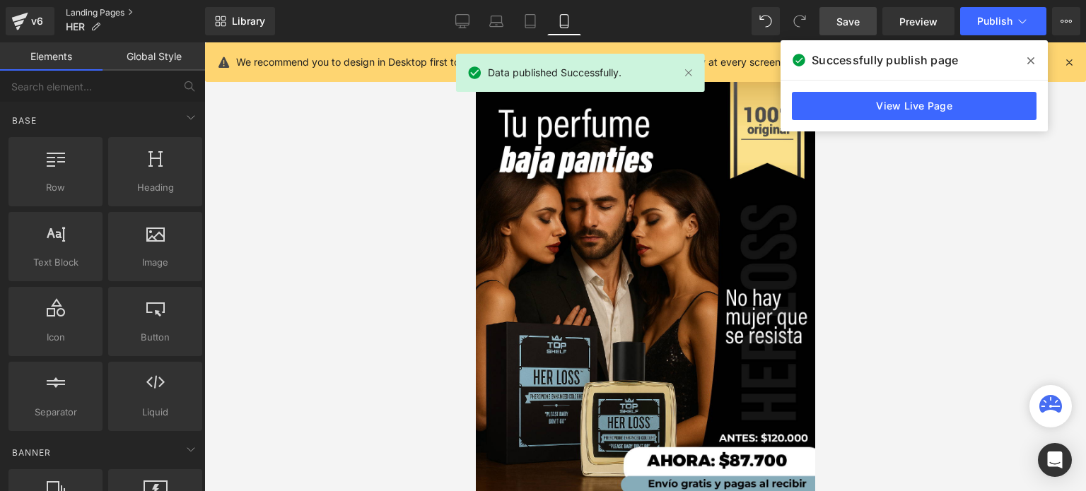
click at [107, 13] on link "Landing Pages" at bounding box center [135, 12] width 139 height 11
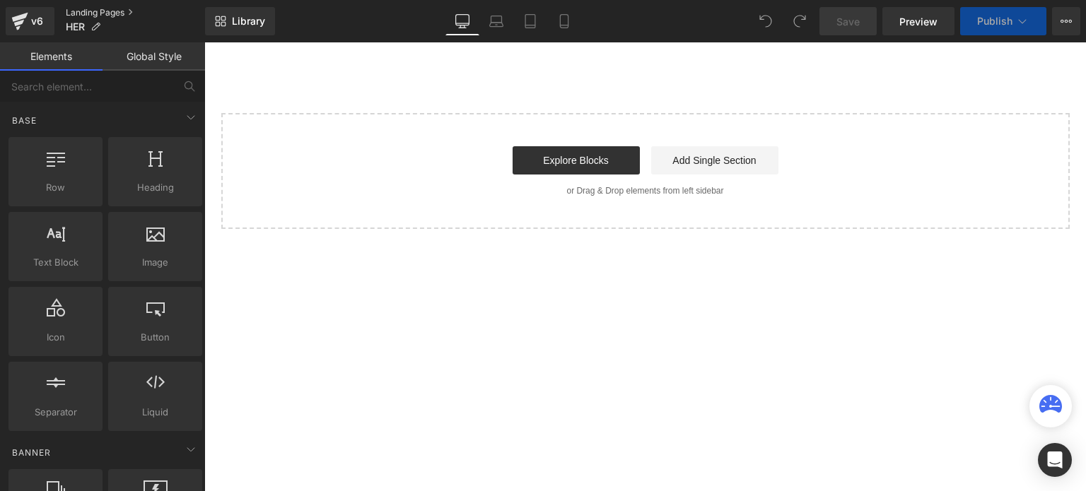
click at [113, 8] on link "Landing Pages" at bounding box center [135, 12] width 139 height 11
click at [560, 16] on icon at bounding box center [564, 21] width 14 height 14
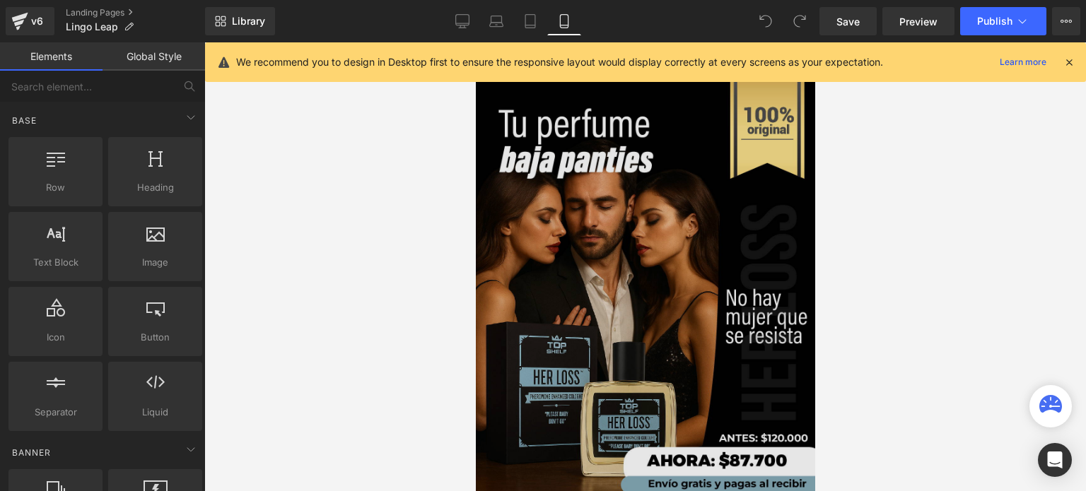
click at [704, 245] on img at bounding box center [644, 290] width 339 height 424
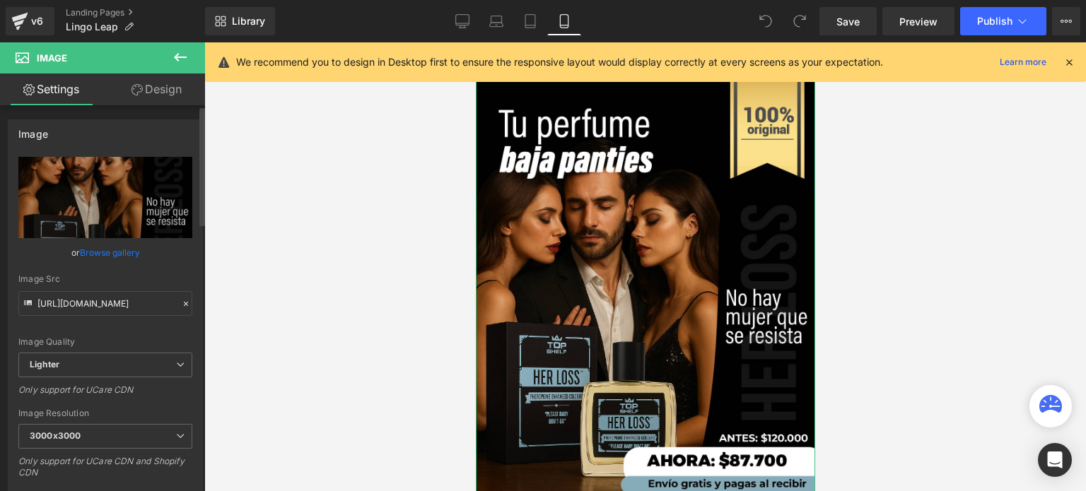
click at [102, 251] on link "Browse gallery" at bounding box center [110, 252] width 60 height 25
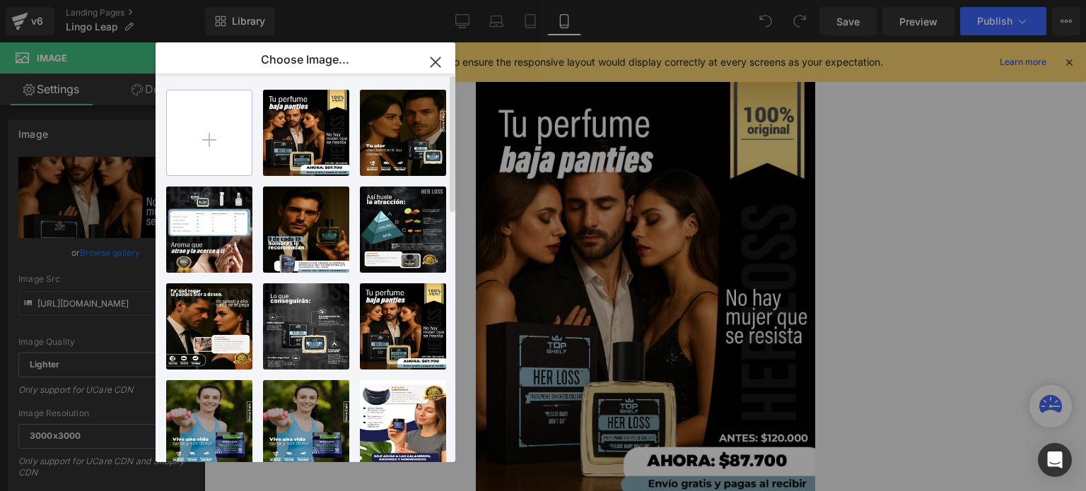
click at [206, 156] on input "file" at bounding box center [209, 133] width 85 height 85
type input "C:\fakepath\Imagen de WhatsApp 2025-10-09 a las 13.04.45_53b732ac.jpg"
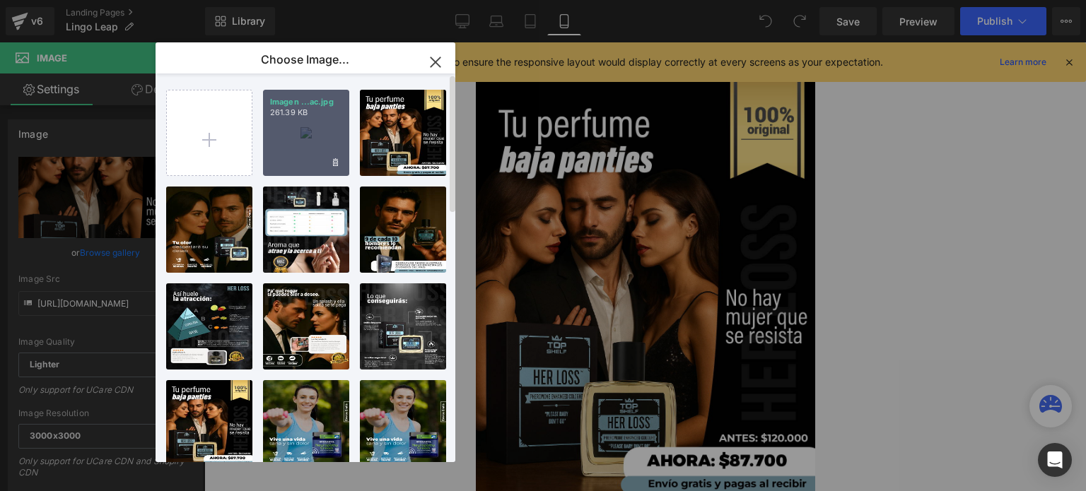
click at [286, 141] on div "Imagen ...ac.jpg 261.39 KB" at bounding box center [306, 133] width 86 height 86
type input "[URL][DOMAIN_NAME]"
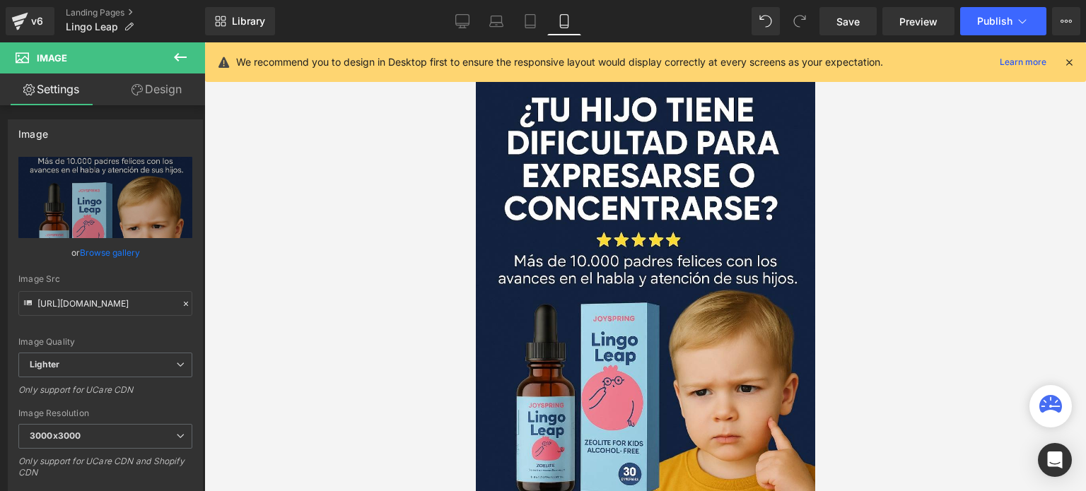
click at [355, 130] on div at bounding box center [645, 266] width 882 height 449
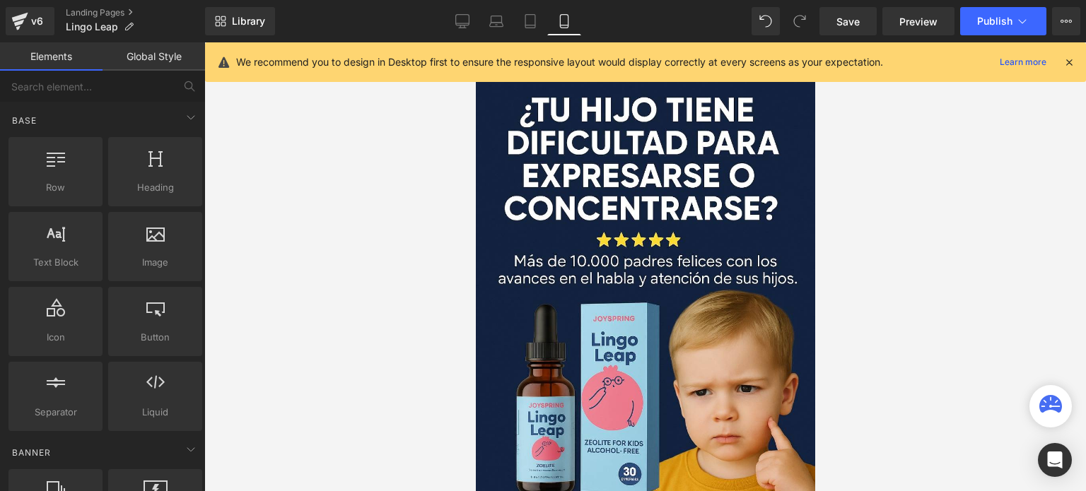
click at [1067, 61] on icon at bounding box center [1069, 62] width 13 height 13
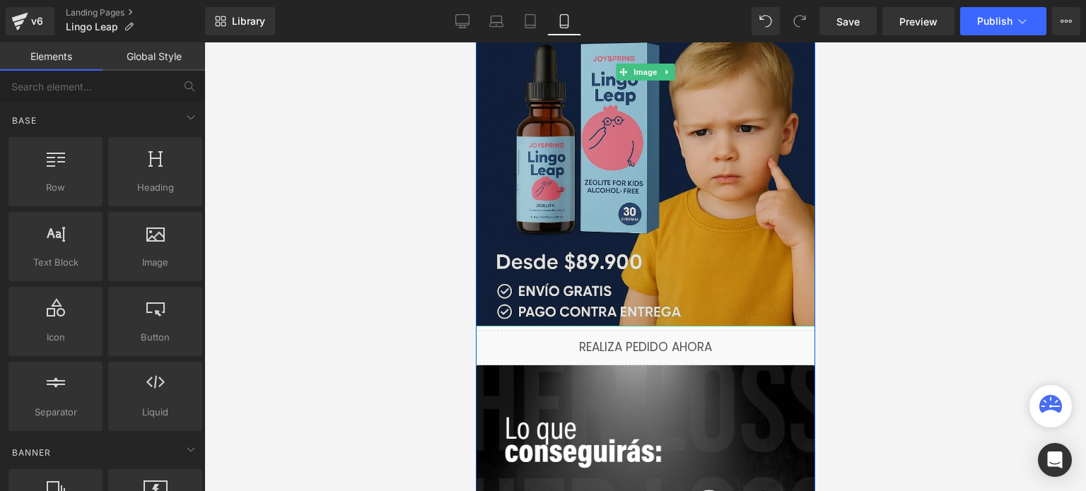
scroll to position [495, 0]
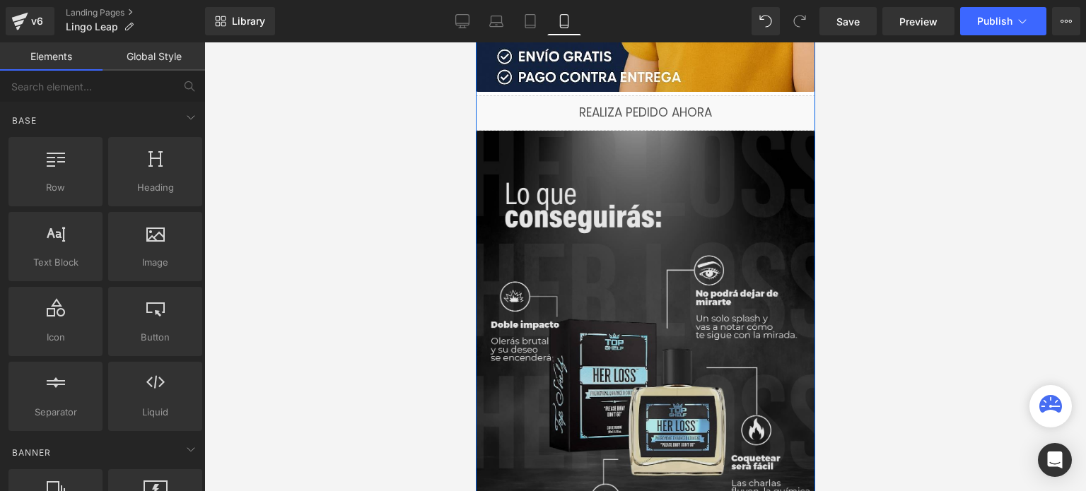
click at [542, 254] on img at bounding box center [644, 343] width 339 height 424
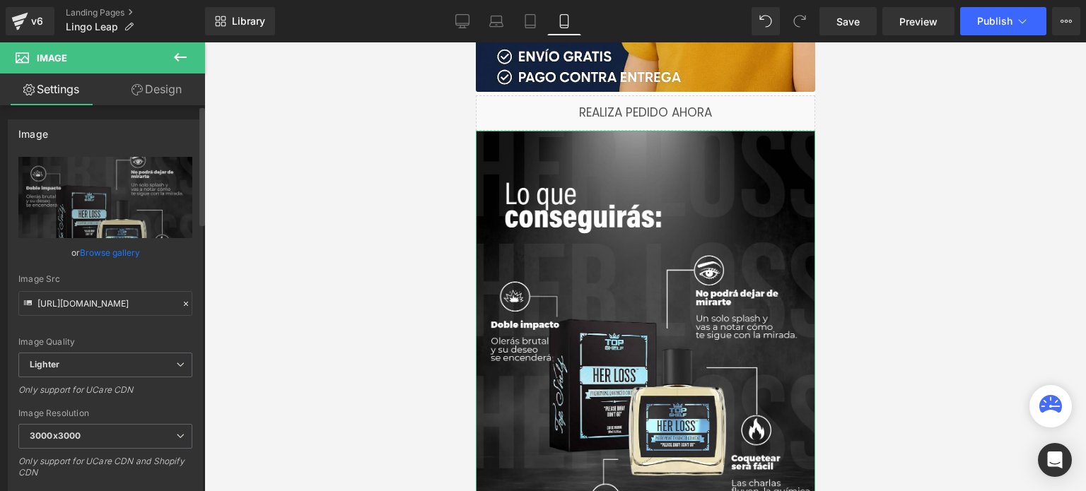
click at [95, 254] on link "Browse gallery" at bounding box center [110, 252] width 60 height 25
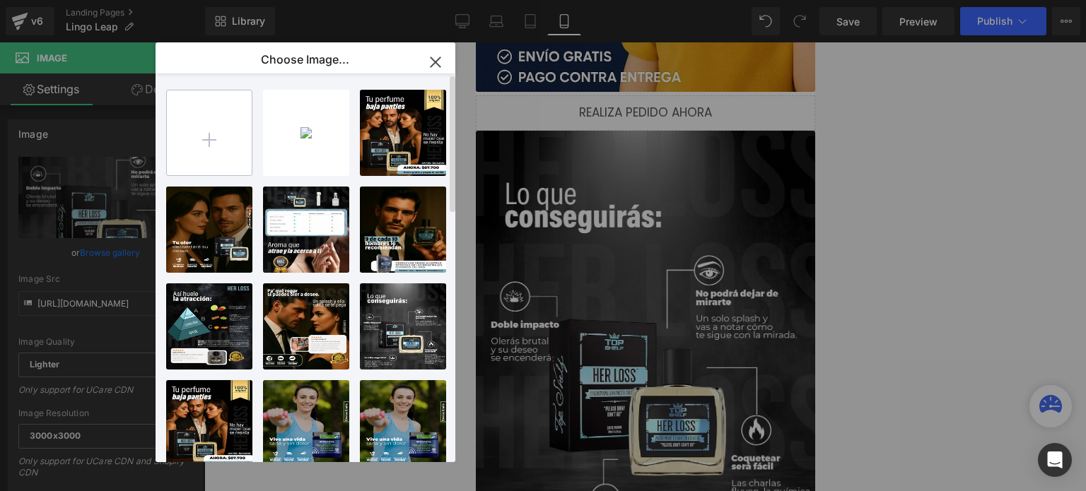
click at [208, 155] on input "file" at bounding box center [209, 133] width 85 height 85
type input "C:\fakepath\Imagen de WhatsApp 2025-10-09 a las 13.04.45_db7ab95d.jpg"
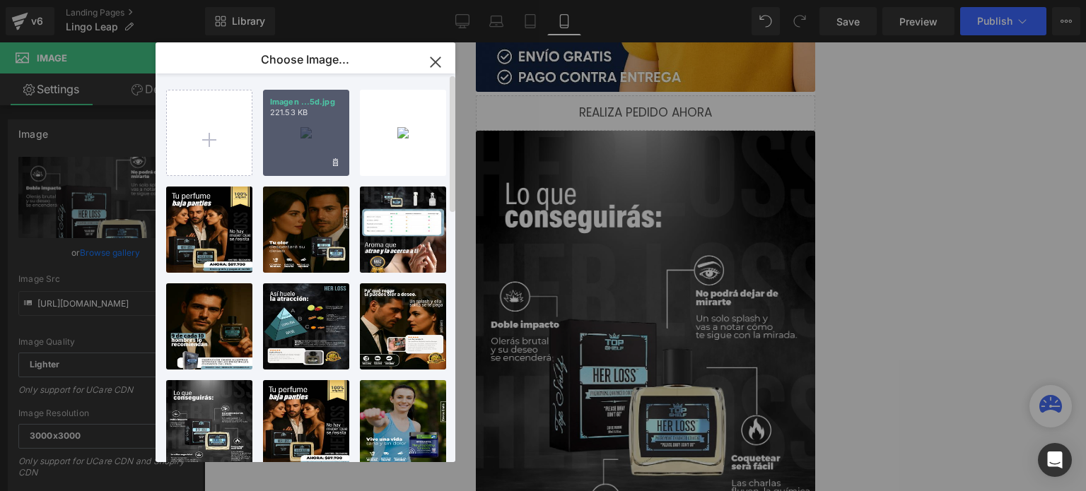
click at [327, 122] on div "Imagen ...5d.jpg 221.53 KB" at bounding box center [306, 133] width 86 height 86
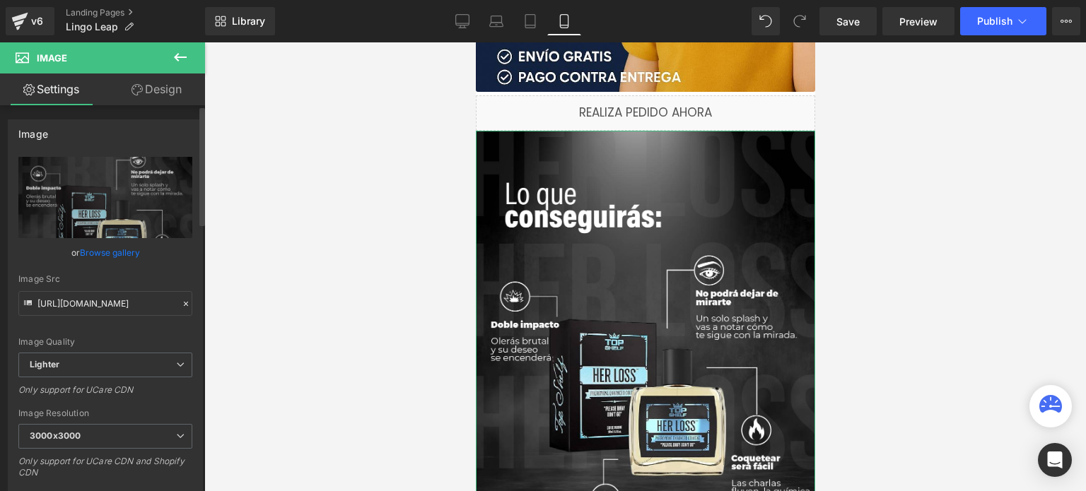
click at [110, 260] on link "Browse gallery" at bounding box center [110, 252] width 60 height 25
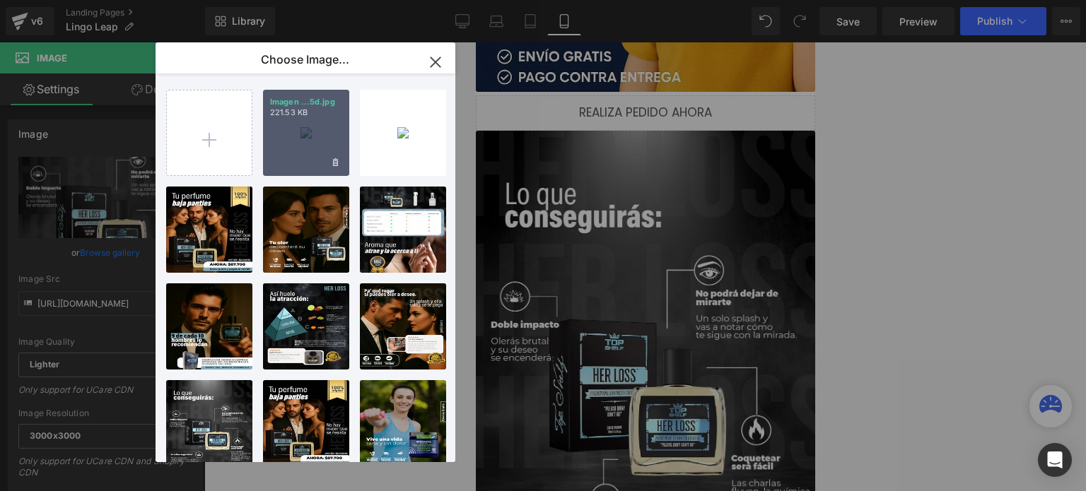
click at [298, 124] on div "Imagen ...5d.jpg 221.53 KB" at bounding box center [306, 133] width 86 height 86
type input "https://ucarecdn.com/c9a51d7a-2070-459d-8d66-496f5a07f68c/-/format/auto/-/previ…"
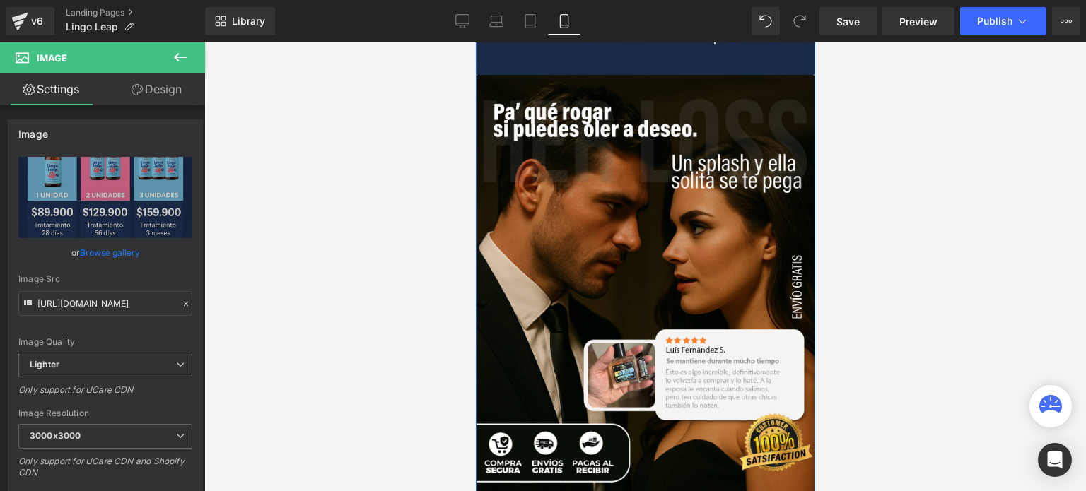
scroll to position [919, 0]
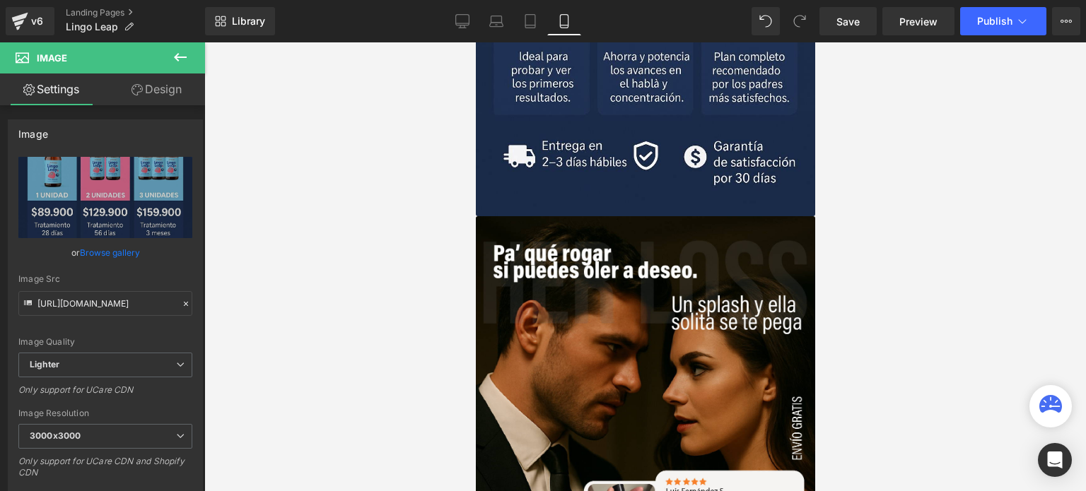
click at [339, 161] on div at bounding box center [645, 266] width 882 height 449
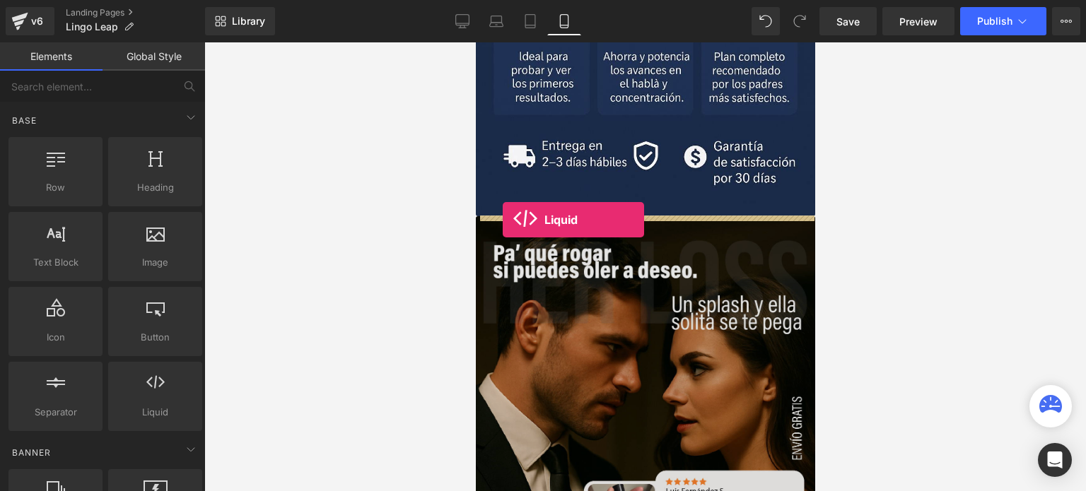
drag, startPoint x: 632, startPoint y: 466, endPoint x: 502, endPoint y: 220, distance: 278.4
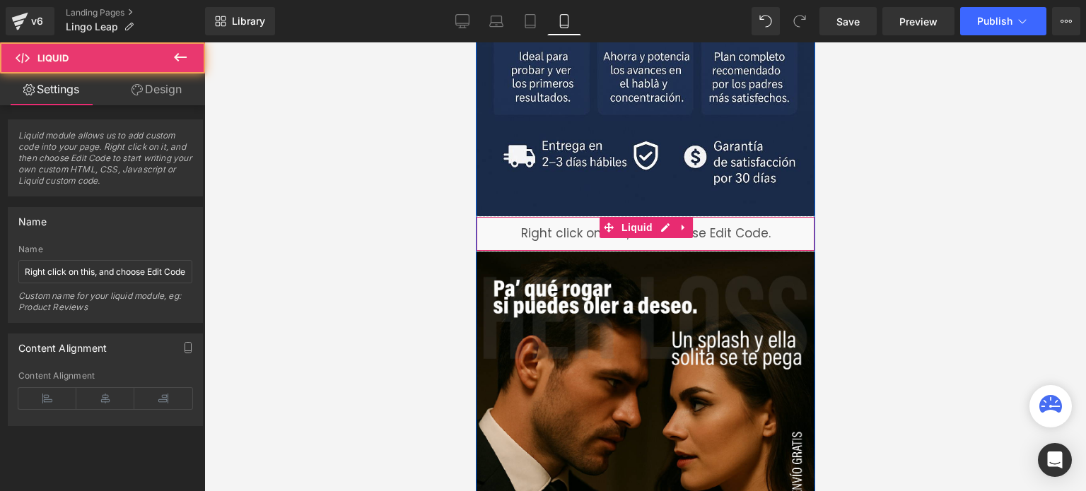
click at [559, 226] on div "Liquid" at bounding box center [644, 233] width 339 height 35
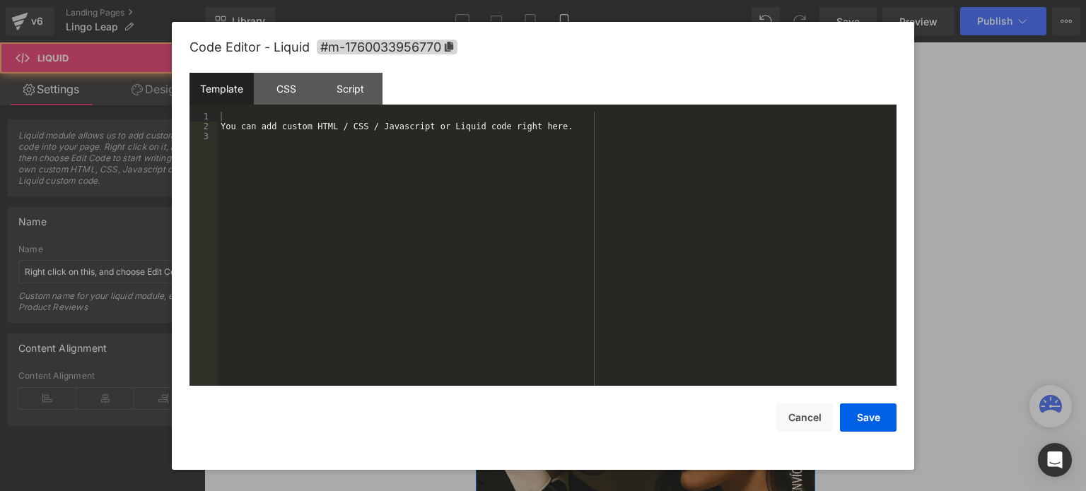
click at [660, 229] on link at bounding box center [665, 227] width 18 height 21
drag, startPoint x: 590, startPoint y: 138, endPoint x: 206, endPoint y: 136, distance: 384.0
click at [206, 136] on pre "1 2 3 You can add custom HTML / CSS / Javascript or Liquid code right here. XXX…" at bounding box center [543, 249] width 707 height 275
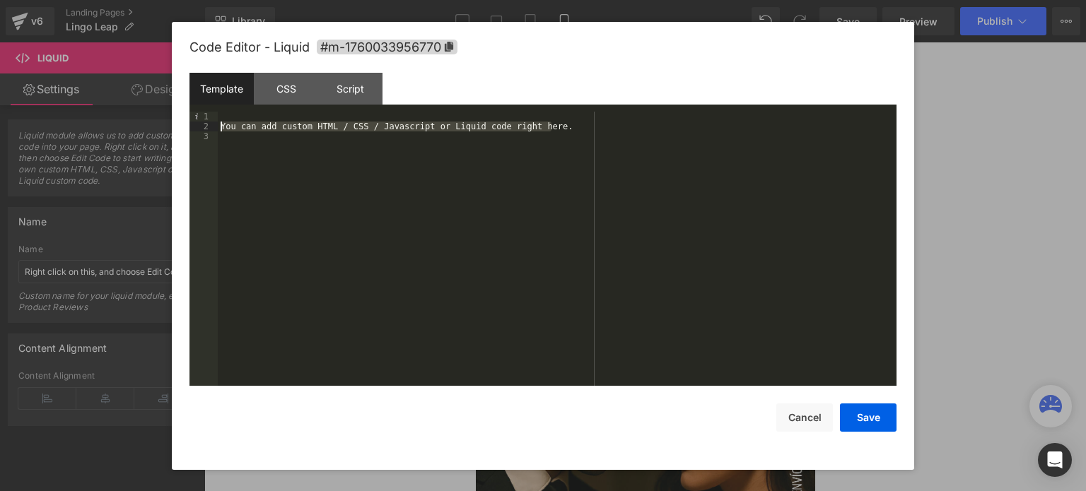
drag, startPoint x: 552, startPoint y: 127, endPoint x: 199, endPoint y: 132, distance: 352.2
click at [199, 132] on pre "1 2 3 You can add custom HTML / CSS / Javascript or Liquid code right here. XXX…" at bounding box center [543, 249] width 707 height 275
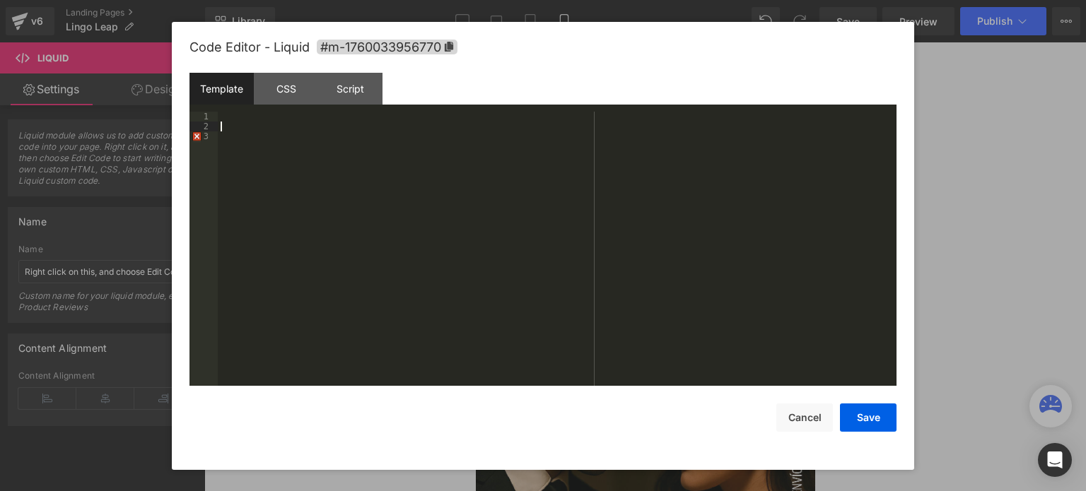
click at [250, 117] on div at bounding box center [557, 260] width 679 height 296
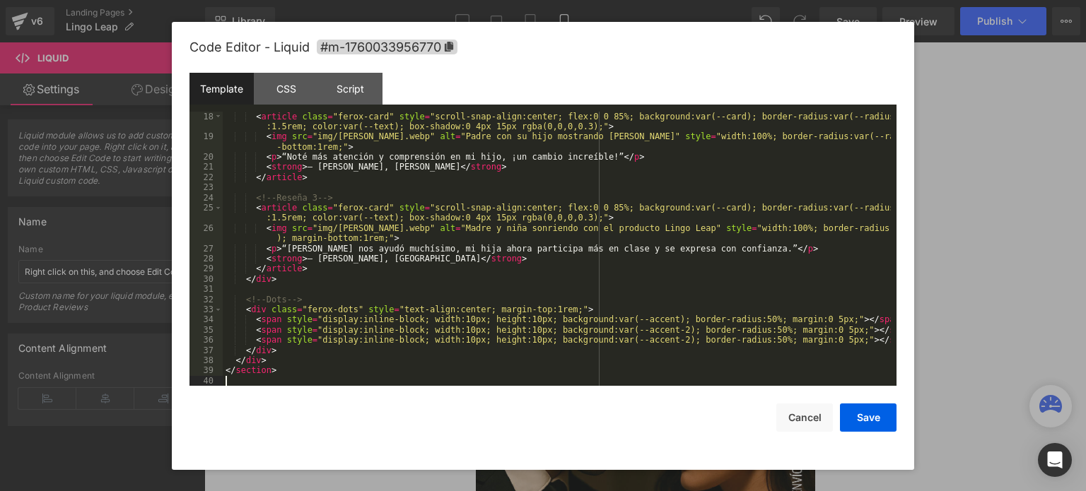
scroll to position [204, 0]
click at [876, 418] on button "Save" at bounding box center [868, 418] width 57 height 28
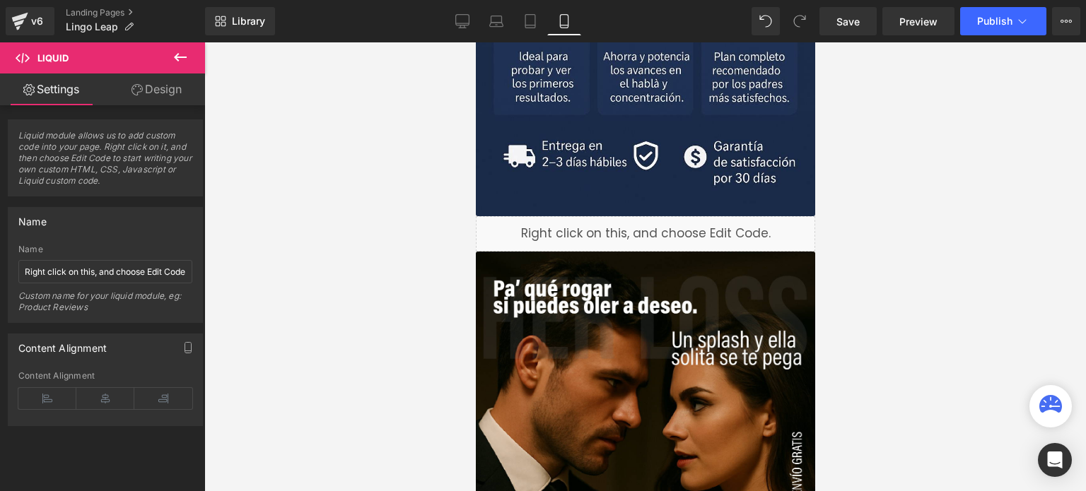
click at [387, 211] on div at bounding box center [645, 266] width 882 height 449
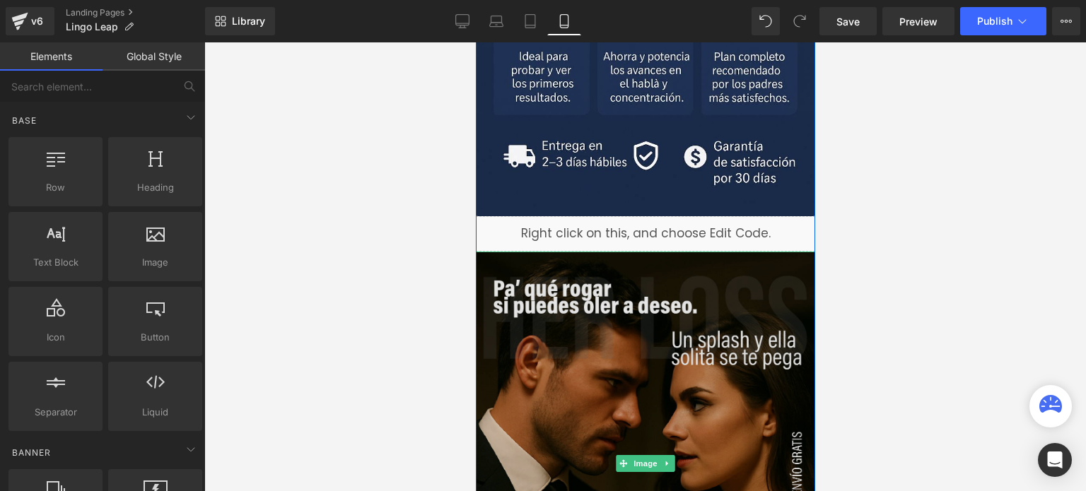
click at [510, 339] on img at bounding box center [644, 464] width 339 height 424
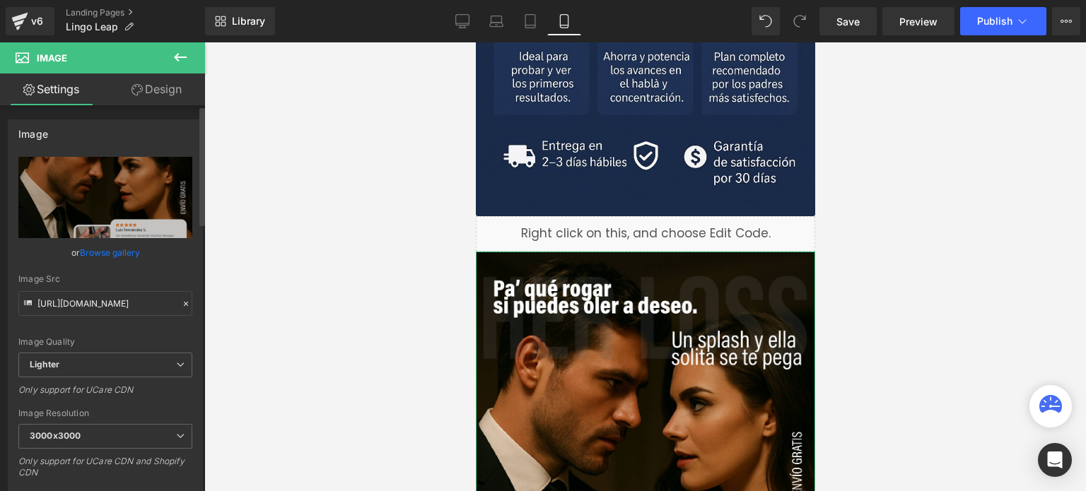
click at [115, 252] on link "Browse gallery" at bounding box center [110, 252] width 60 height 25
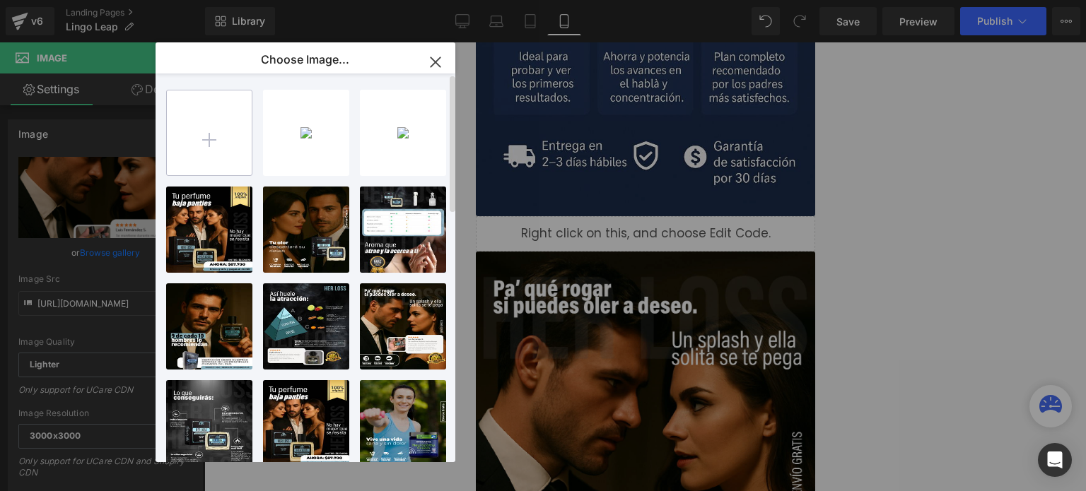
click at [212, 153] on input "file" at bounding box center [209, 133] width 85 height 85
type input "C:\fakepath\Imagen de WhatsApp 2025-10-09 a las 13.04.45_ae0b13b5.jpg"
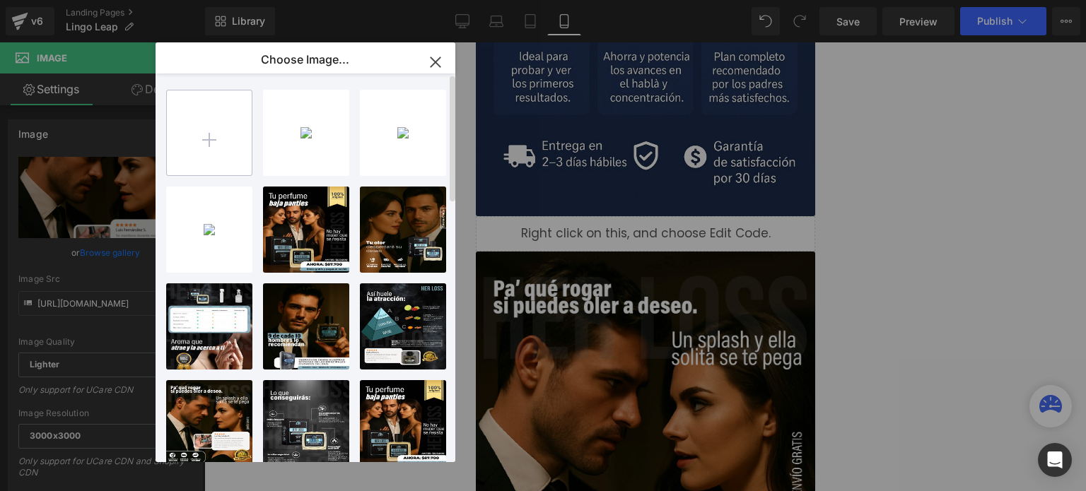
click at [183, 146] on input "file" at bounding box center [209, 133] width 85 height 85
type input "C:\fakepath\Imagen de WhatsApp 2025-10-09 a las 13.04.45_01a18a89.jpg"
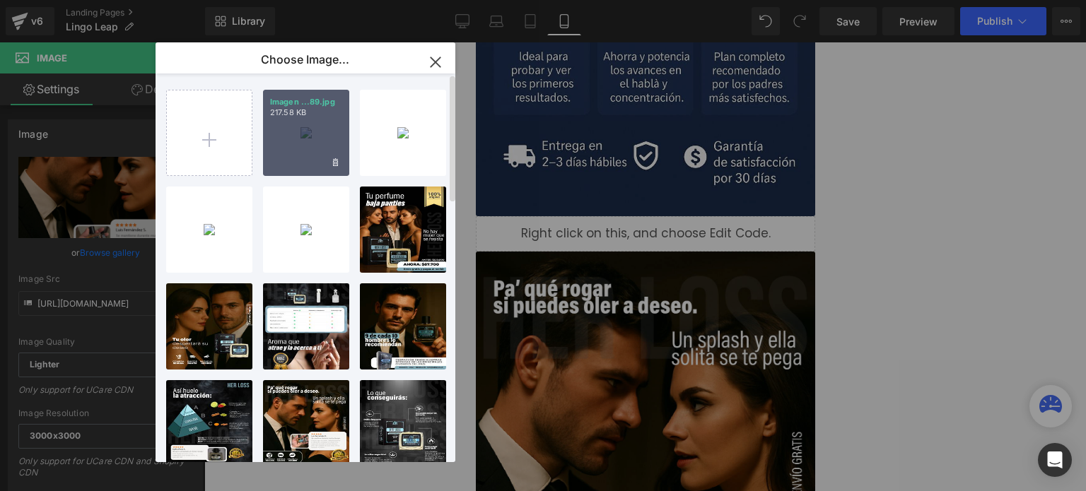
click at [307, 124] on div "Imagen ...89.jpg 217.58 KB" at bounding box center [306, 133] width 86 height 86
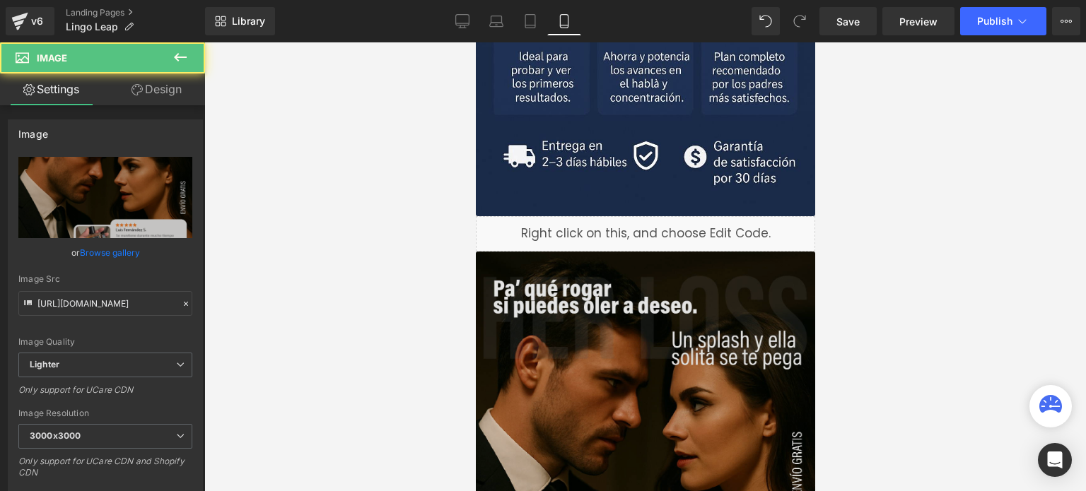
click at [554, 325] on img at bounding box center [644, 464] width 339 height 424
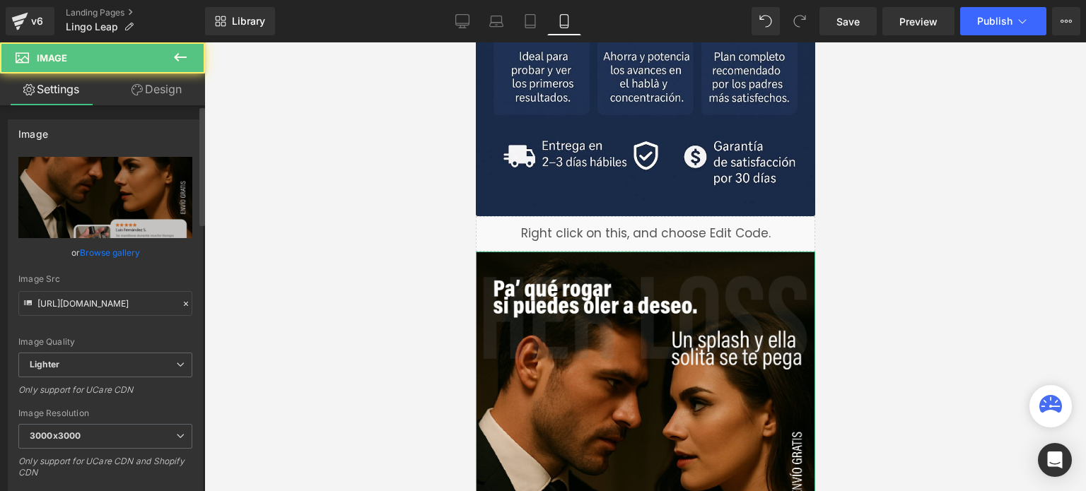
click at [93, 252] on link "Browse gallery" at bounding box center [110, 252] width 60 height 25
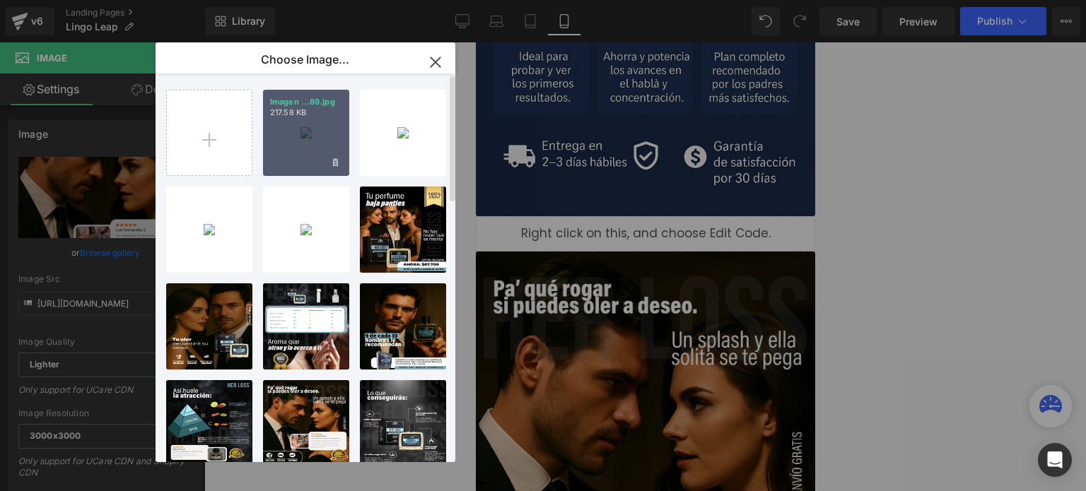
click at [288, 124] on div "Imagen ...89.jpg 217.58 KB" at bounding box center [306, 133] width 86 height 86
type input "https://ucarecdn.com/ee8f15ec-fb1b-40ab-96f3-29ee05be22d9/-/format/auto/-/previ…"
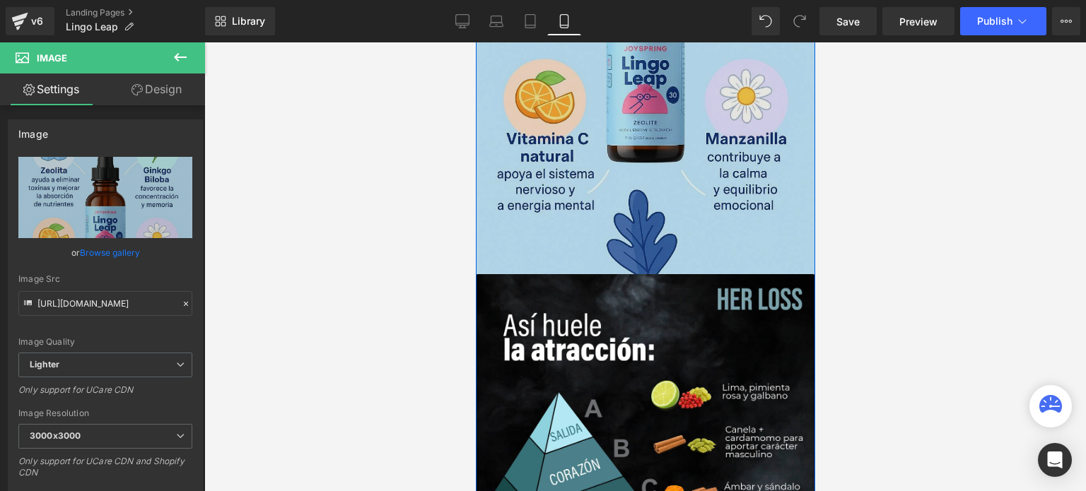
scroll to position [1485, 0]
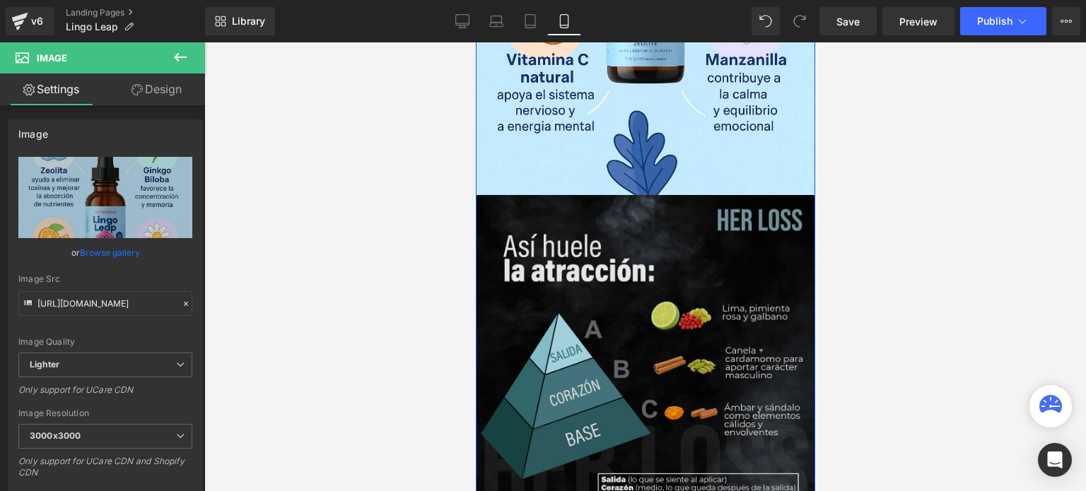
click at [555, 251] on img at bounding box center [644, 407] width 339 height 424
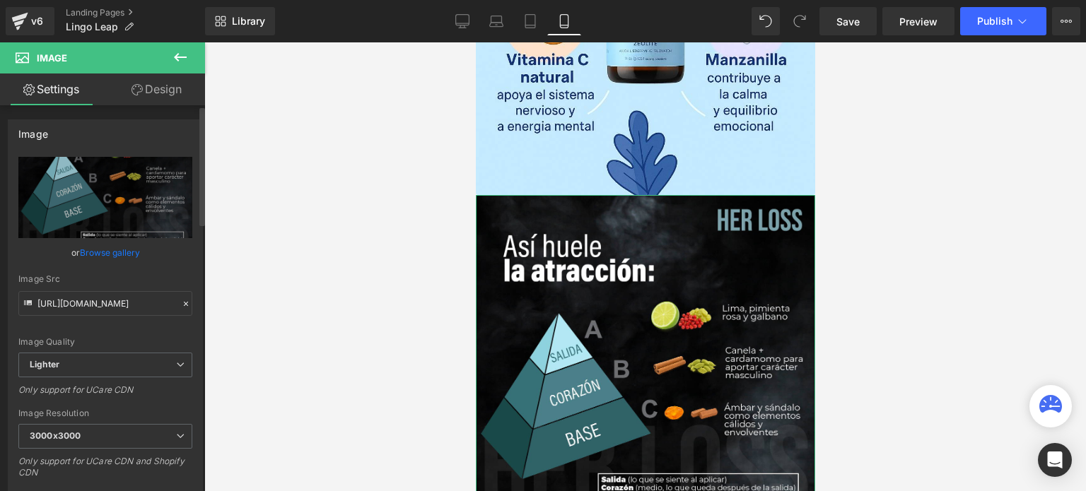
click at [92, 256] on link "Browse gallery" at bounding box center [110, 252] width 60 height 25
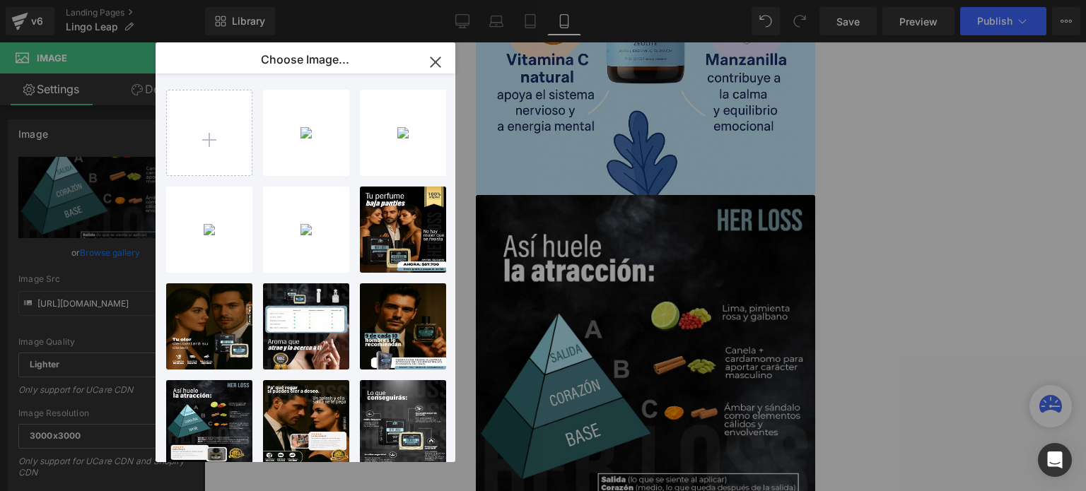
click at [0, 0] on div "Imagen ...b5.jpg 237.60 KB" at bounding box center [0, 0] width 0 height 0
type input "https://ucarecdn.com/83c3bea0-4c18-4714-8c9c-5fae54d1e046/-/format/auto/-/previ…"
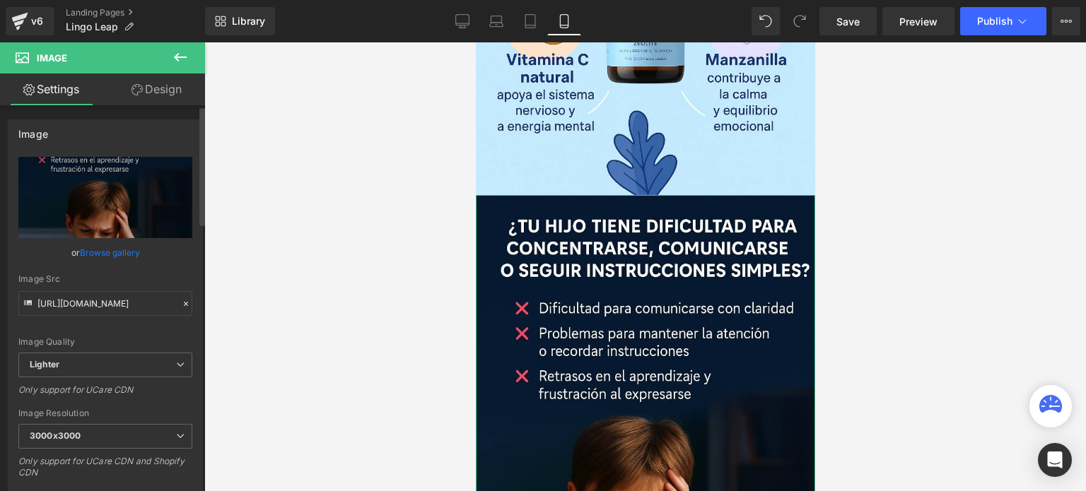
click at [124, 246] on link "Browse gallery" at bounding box center [110, 252] width 60 height 25
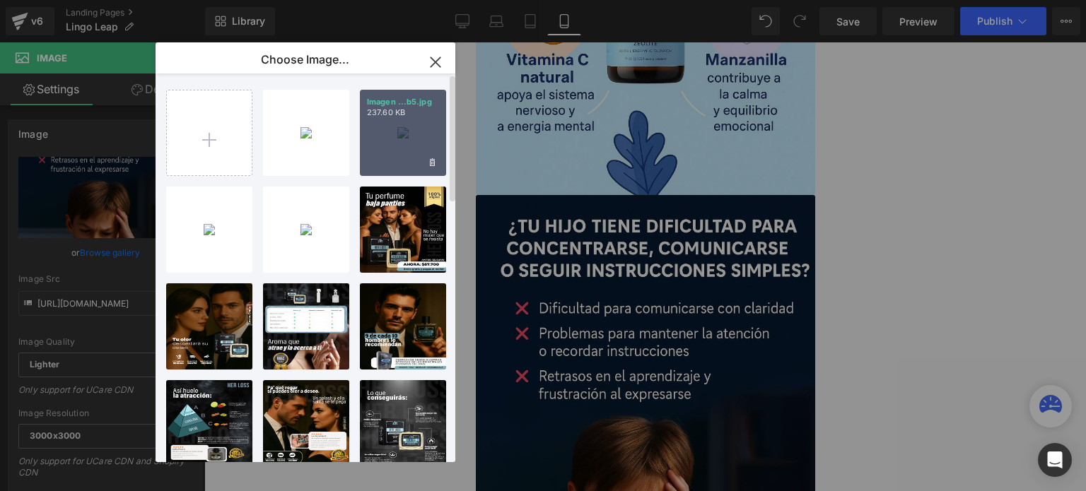
click at [373, 116] on p "237.60 KB" at bounding box center [403, 112] width 72 height 11
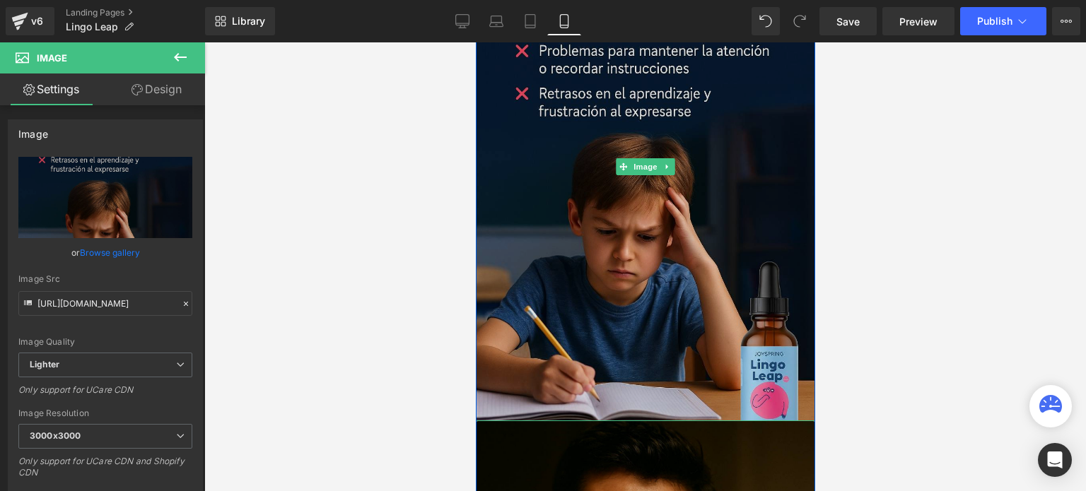
scroll to position [2121, 0]
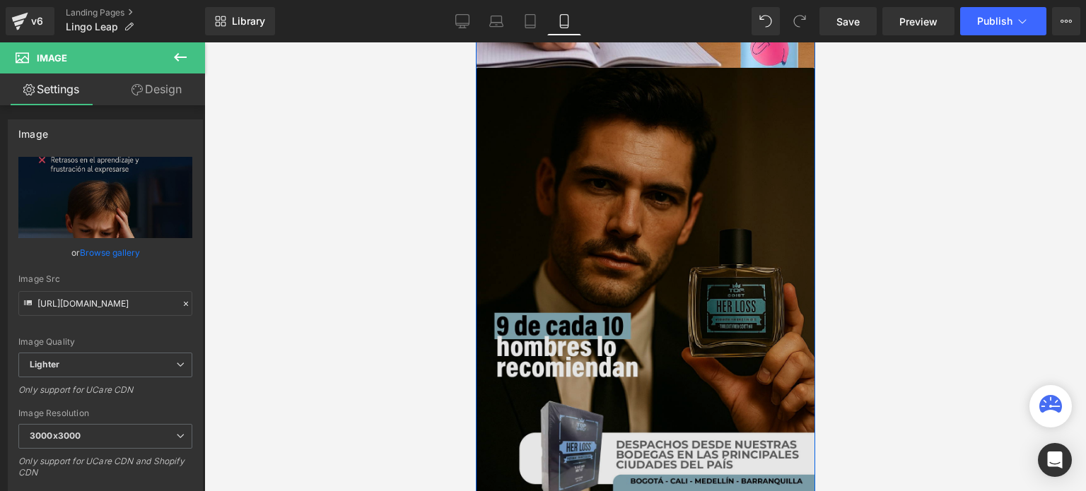
click at [530, 233] on img at bounding box center [644, 280] width 339 height 424
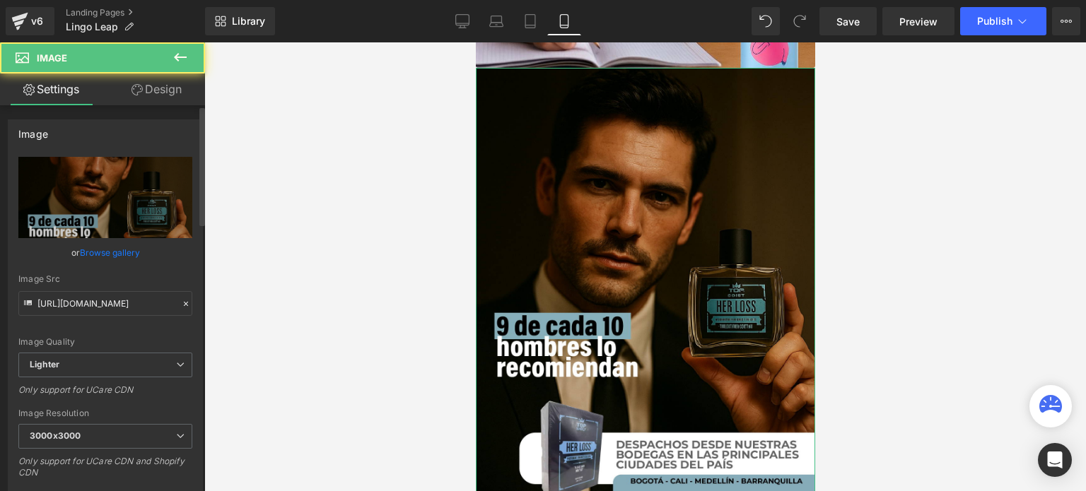
click at [89, 250] on link "Browse gallery" at bounding box center [110, 252] width 60 height 25
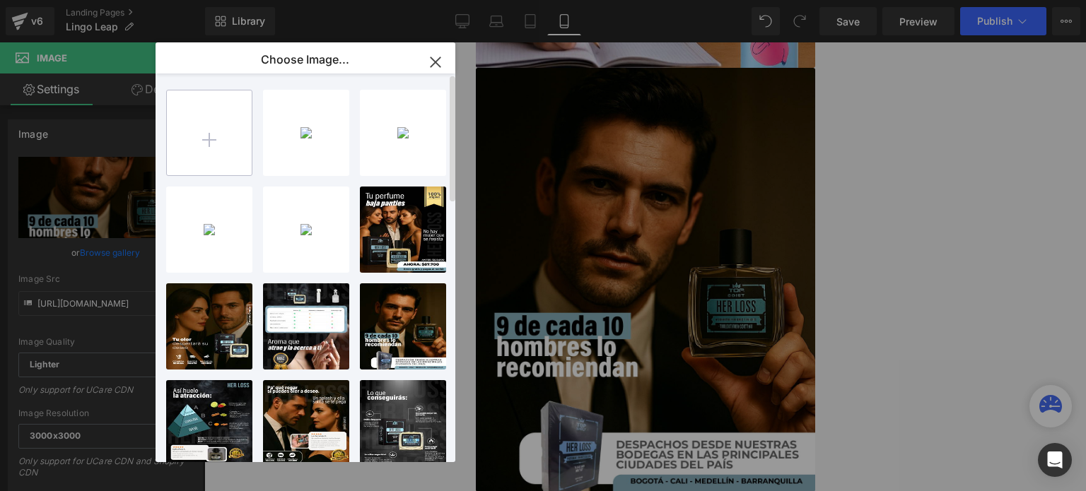
click at [233, 139] on input "file" at bounding box center [209, 133] width 85 height 85
type input "C:\fakepath\Imagen de WhatsApp 2025-10-09 a las 13.06.53_3d52820f.jpg"
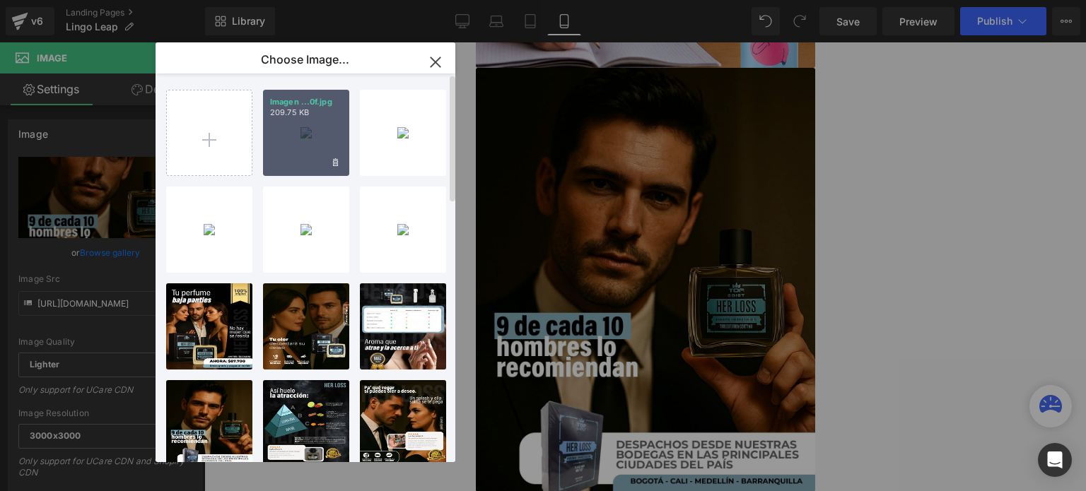
click at [325, 143] on div "Imagen ...0f.jpg 209.75 KB" at bounding box center [306, 133] width 86 height 86
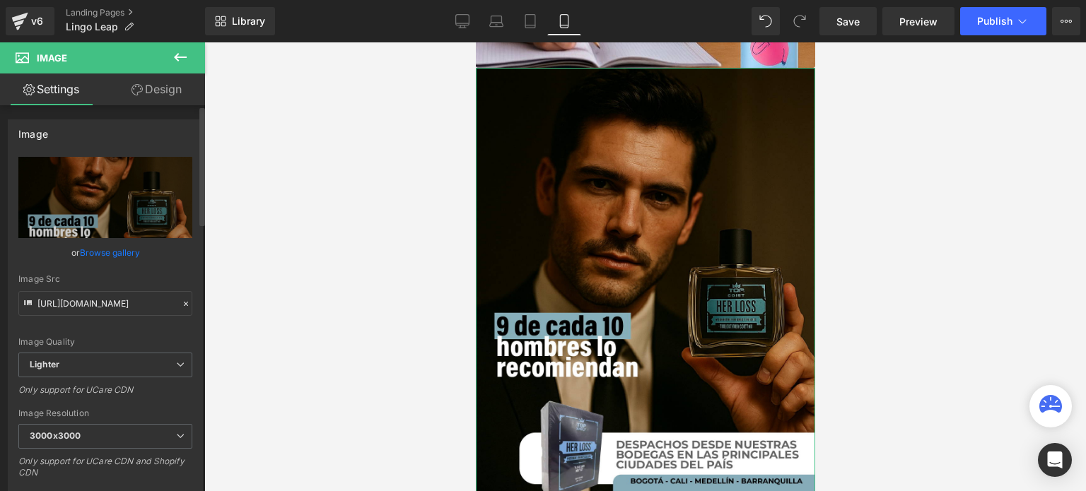
click at [119, 255] on link "Browse gallery" at bounding box center [110, 252] width 60 height 25
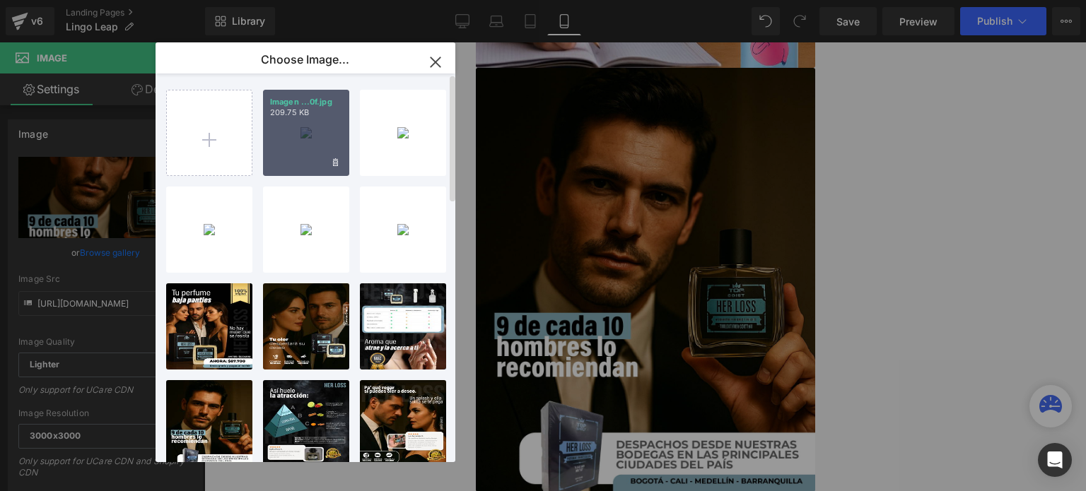
click at [294, 133] on div "Imagen ...0f.jpg 209.75 KB" at bounding box center [306, 133] width 86 height 86
type input "https://ucarecdn.com/0487695f-45f0-4a3b-a86d-4b6de4cb6c57/-/format/auto/-/previ…"
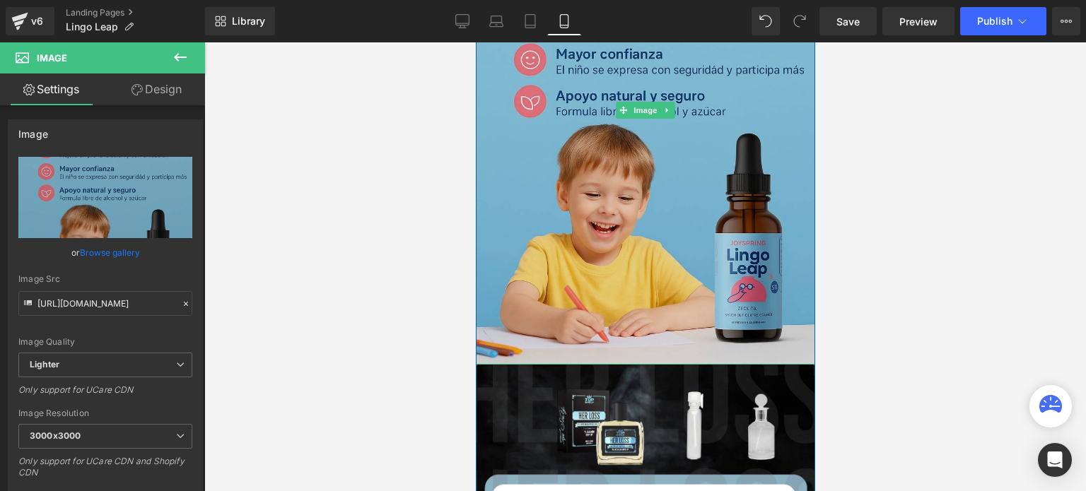
scroll to position [2616, 0]
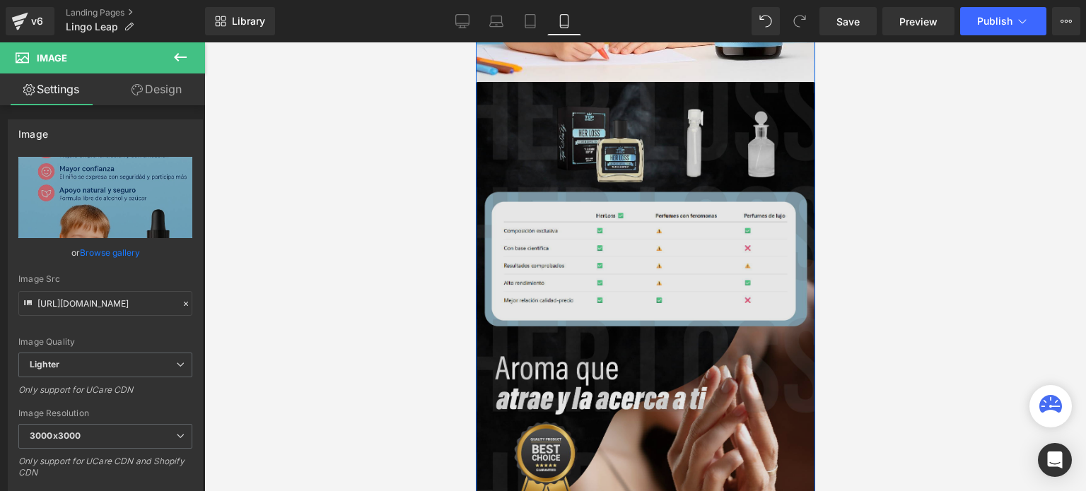
click at [536, 277] on img at bounding box center [644, 294] width 339 height 424
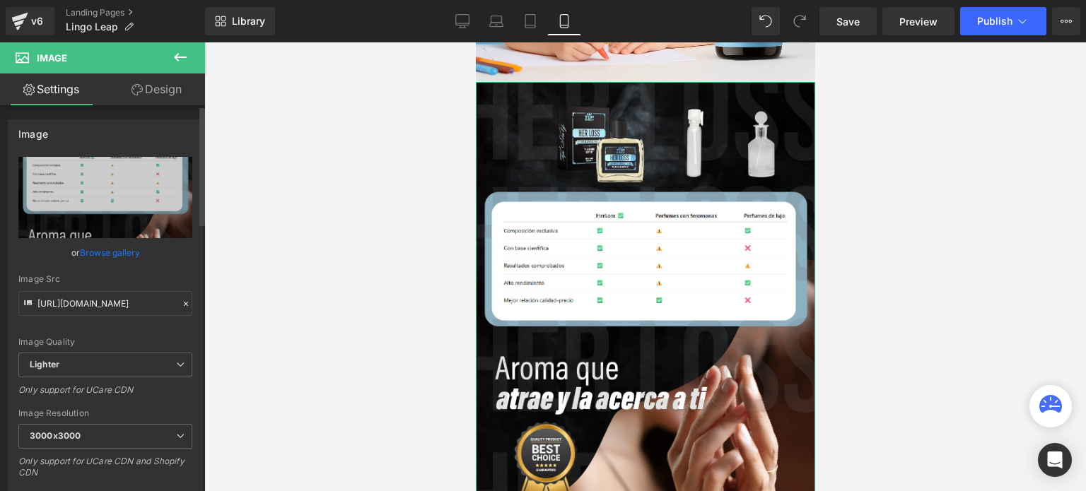
click at [124, 254] on link "Browse gallery" at bounding box center [110, 252] width 60 height 25
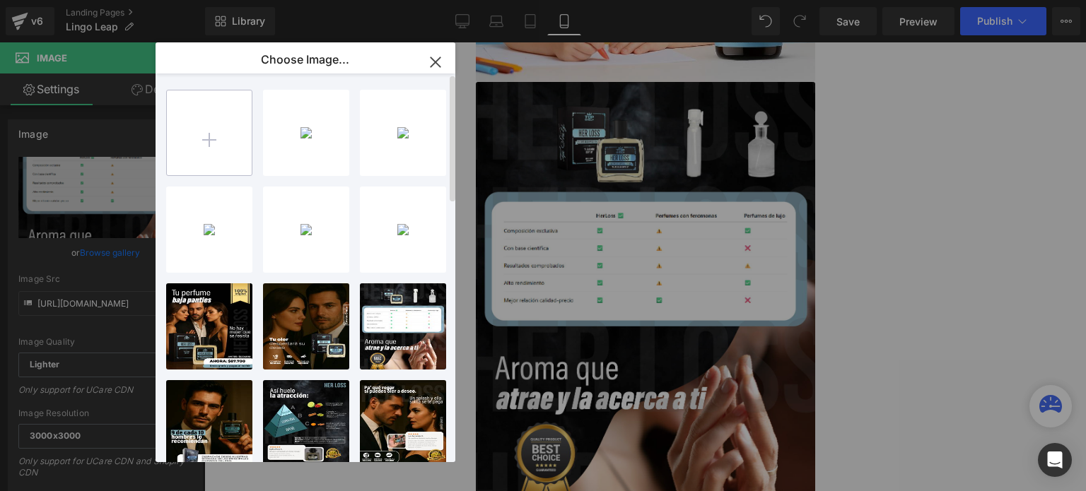
click at [185, 149] on input "file" at bounding box center [209, 133] width 85 height 85
type input "C:\fakepath\Imagen de WhatsApp 2025-10-09 a las 13.10.02_159805a0.jpg"
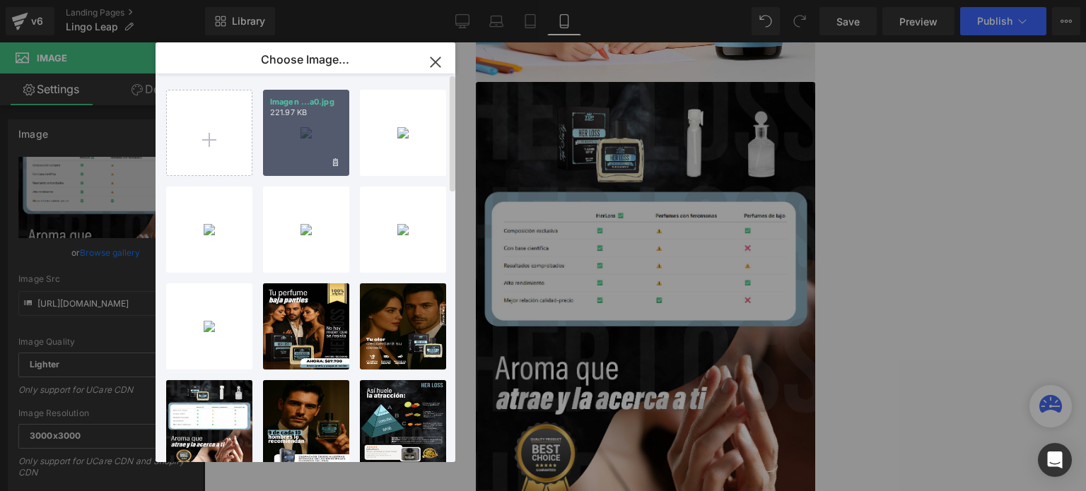
click at [328, 148] on div "Imagen ...a0.jpg 221.97 KB" at bounding box center [306, 133] width 86 height 86
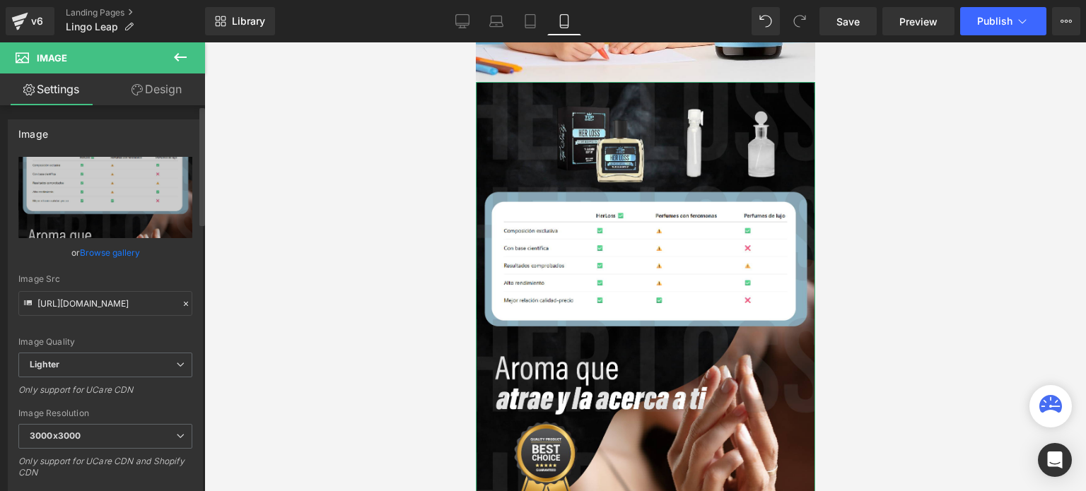
click at [93, 256] on link "Browse gallery" at bounding box center [110, 252] width 60 height 25
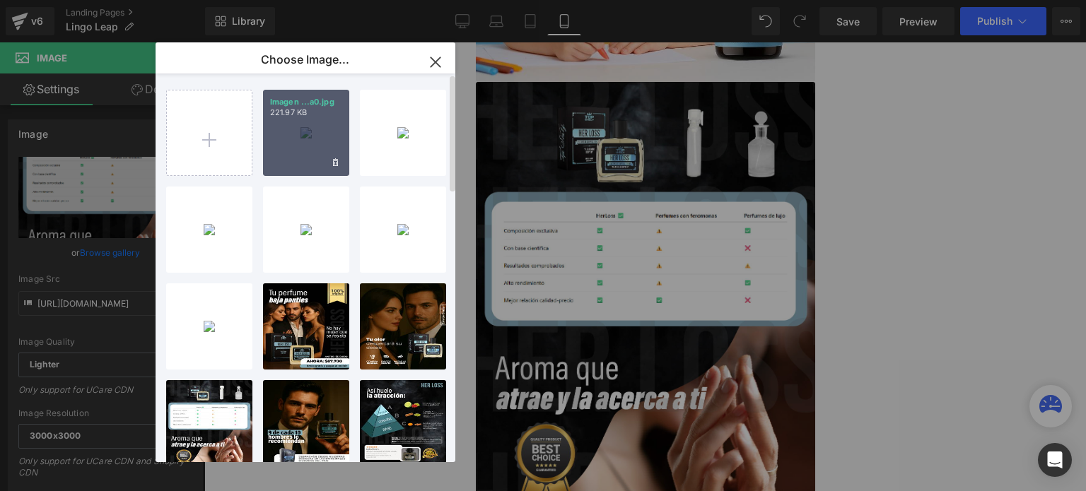
click at [286, 125] on div "Imagen ...a0.jpg 221.97 KB" at bounding box center [306, 133] width 86 height 86
type input "https://ucarecdn.com/c0a1f2f1-120e-449d-bb1d-7e0eca7fce9d/-/format/auto/-/previ…"
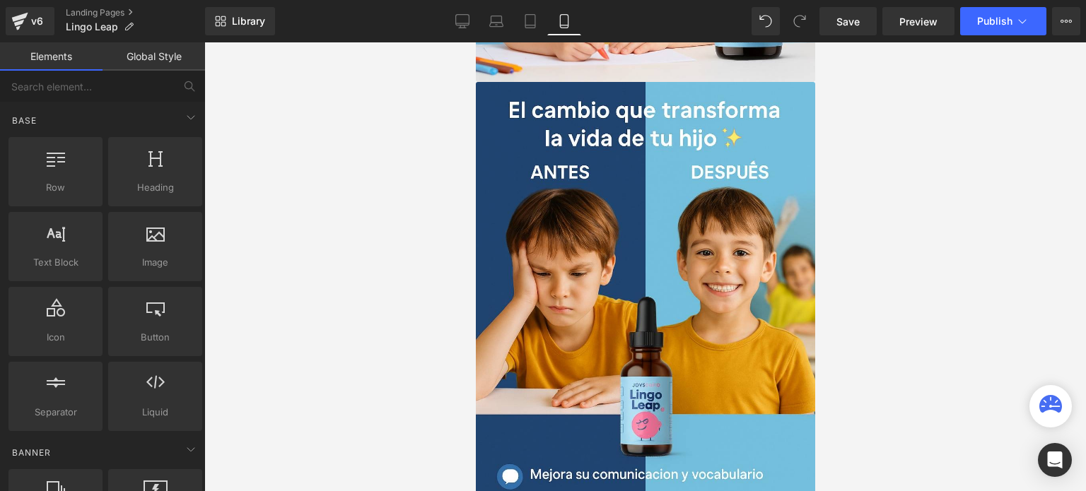
click at [438, 222] on div at bounding box center [645, 266] width 882 height 449
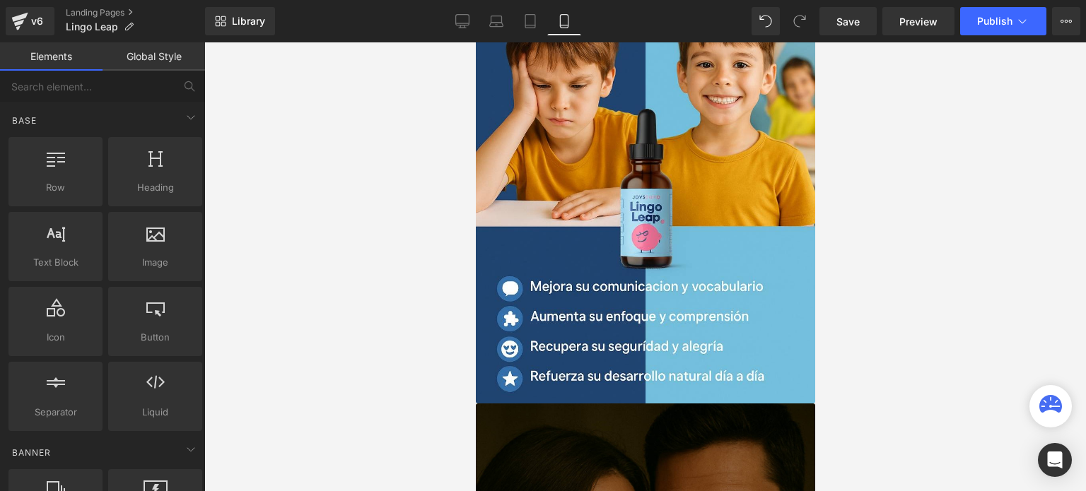
scroll to position [2970, 0]
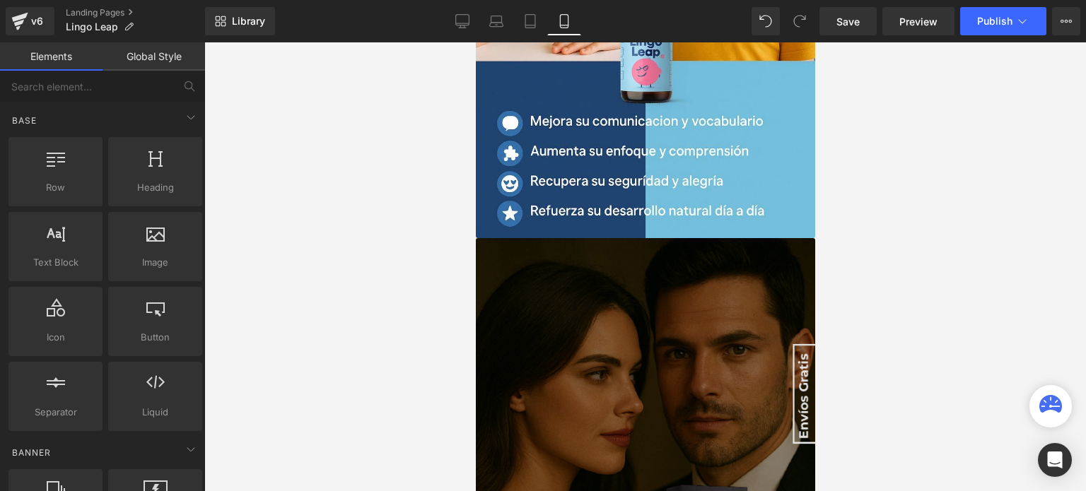
click at [639, 371] on img at bounding box center [644, 450] width 339 height 424
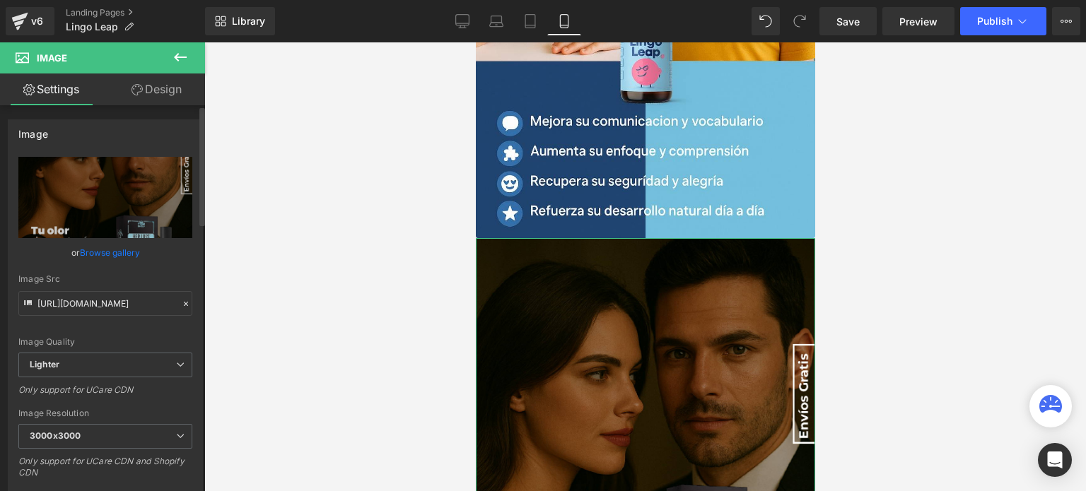
click at [120, 260] on link "Browse gallery" at bounding box center [110, 252] width 60 height 25
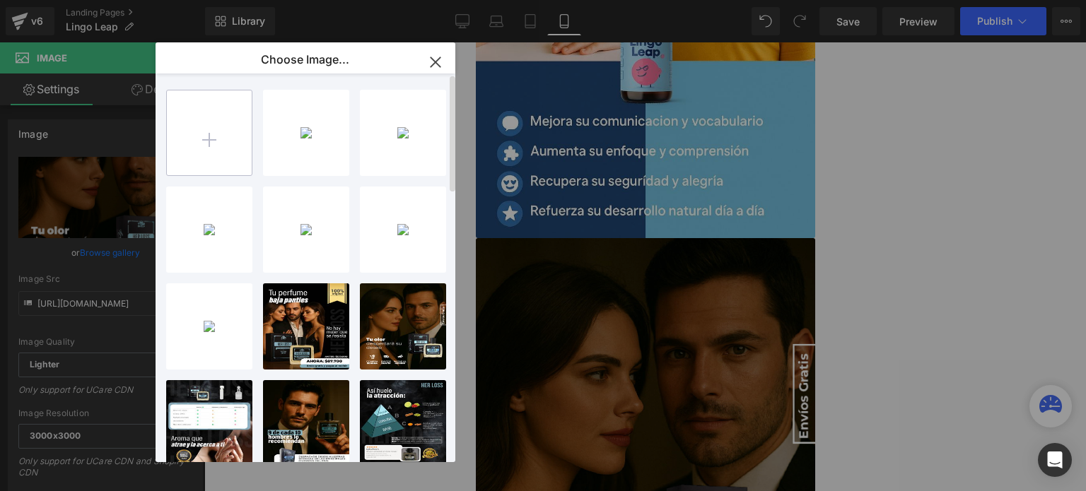
click at [197, 162] on input "file" at bounding box center [209, 133] width 85 height 85
type input "C:\fakepath\Imagen de WhatsApp 2025-10-09 a las 13.13.55_80d7b9b7.jpg"
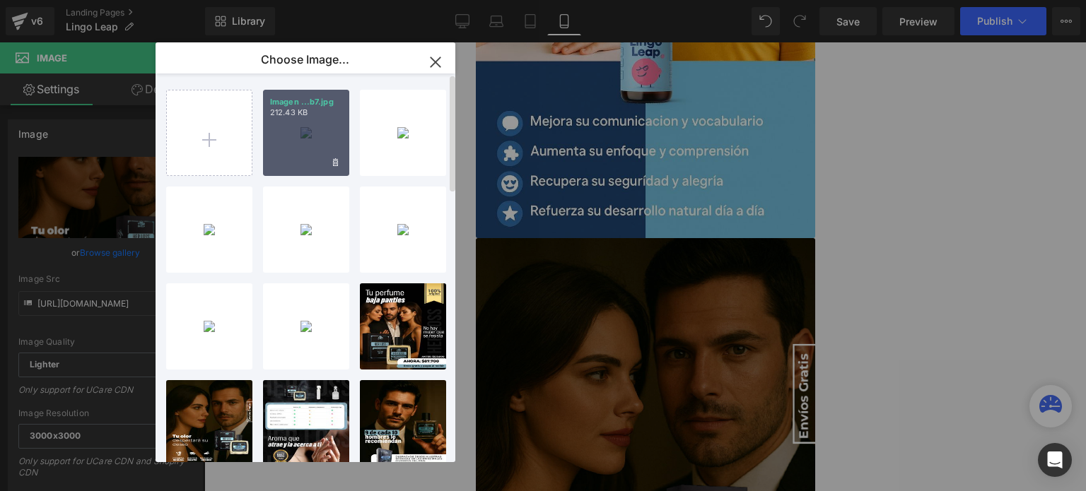
click at [284, 119] on div "Imagen ...b7.jpg 212.43 KB" at bounding box center [306, 133] width 86 height 86
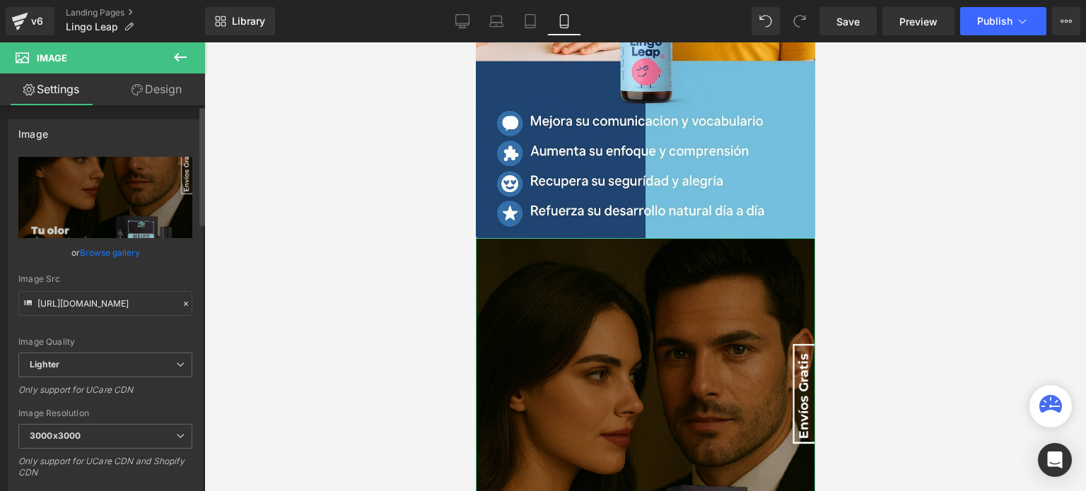
click at [96, 260] on link "Browse gallery" at bounding box center [110, 252] width 60 height 25
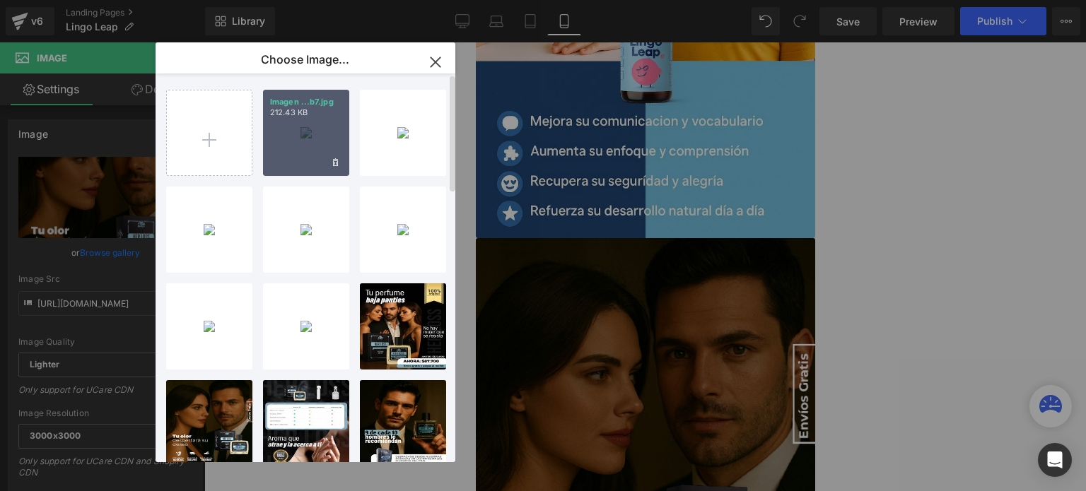
click at [303, 151] on div "Imagen ...b7.jpg 212.43 KB" at bounding box center [306, 133] width 86 height 86
type input "https://ucarecdn.com/bcfcfafa-c1de-42f1-a515-b05db4aa154c/-/format/auto/-/previ…"
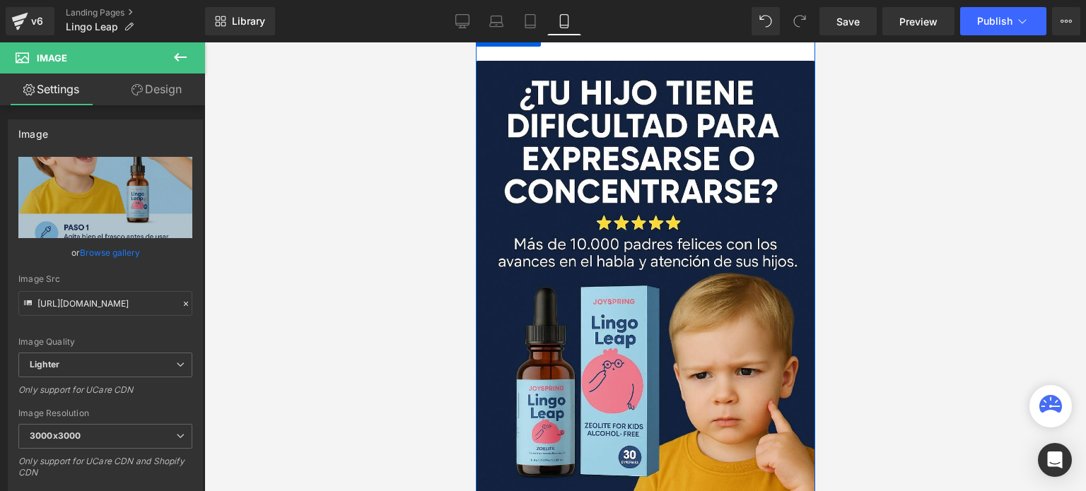
scroll to position [0, 0]
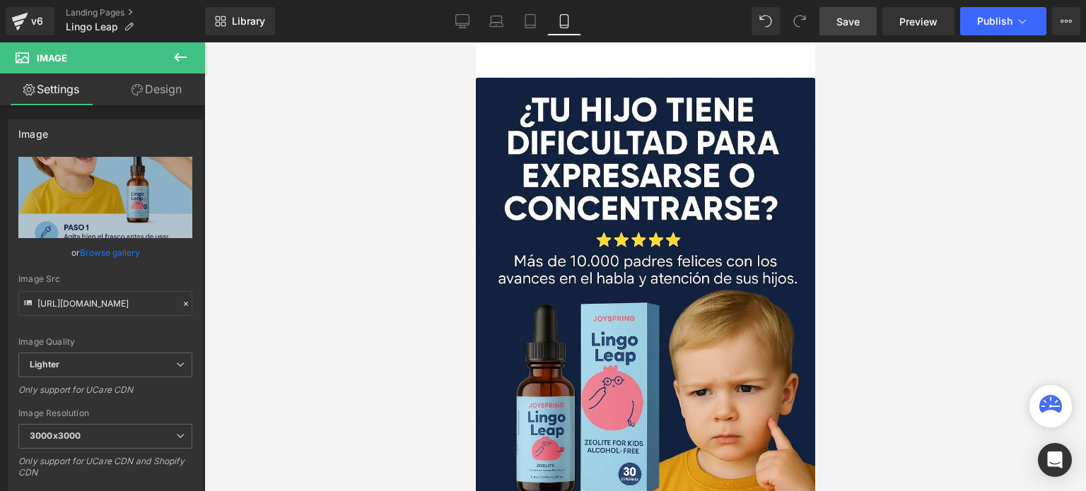
click at [838, 25] on span "Save" at bounding box center [848, 21] width 23 height 15
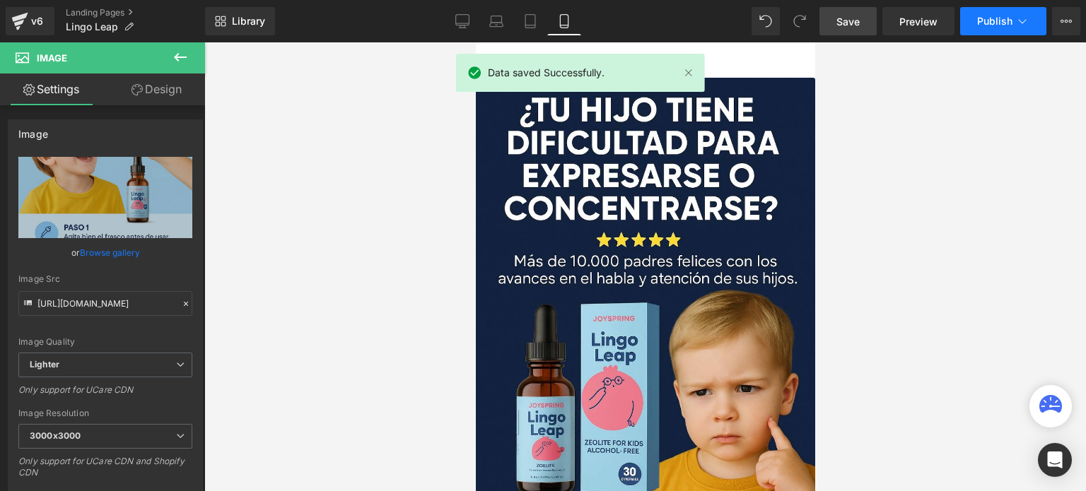
click at [1027, 13] on button "Publish" at bounding box center [1003, 21] width 86 height 28
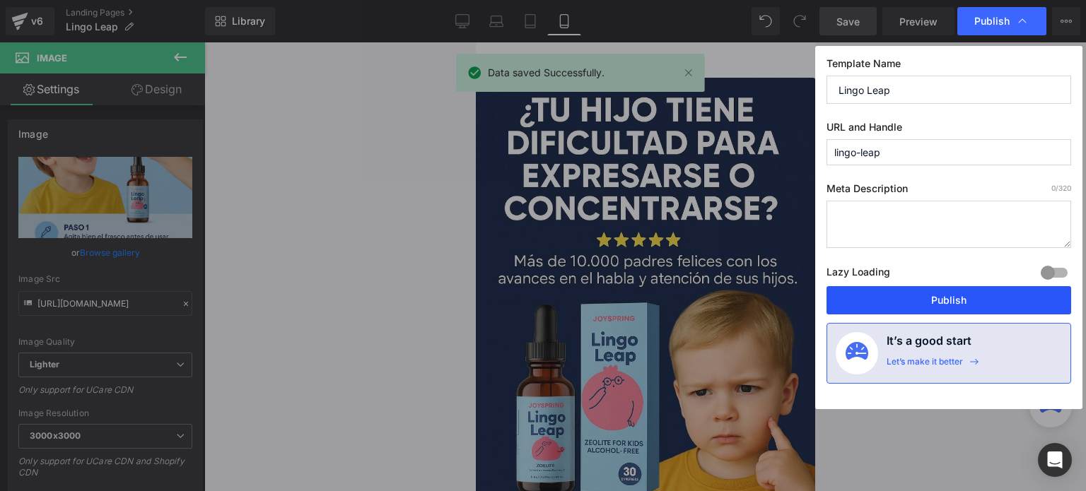
click at [950, 306] on button "Publish" at bounding box center [949, 300] width 245 height 28
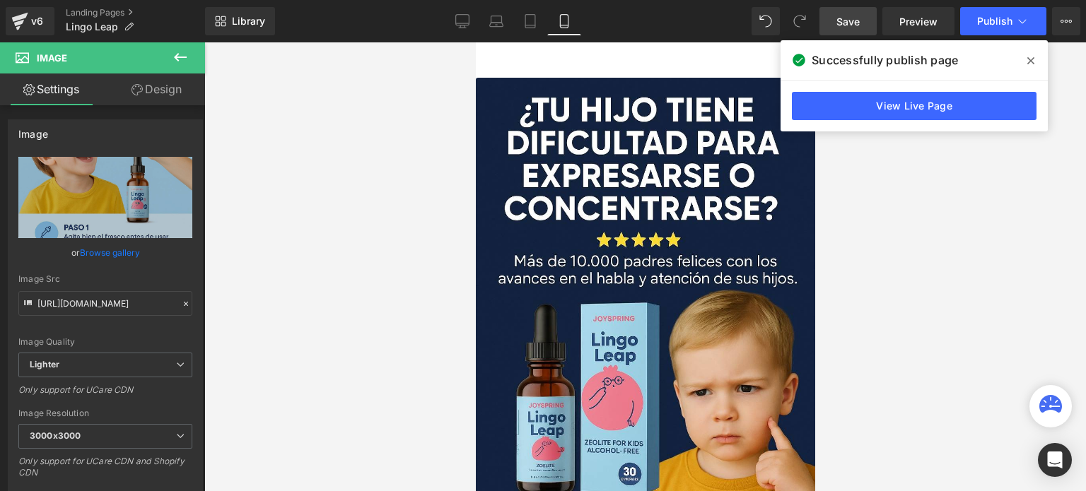
click at [1025, 63] on span at bounding box center [1031, 61] width 23 height 23
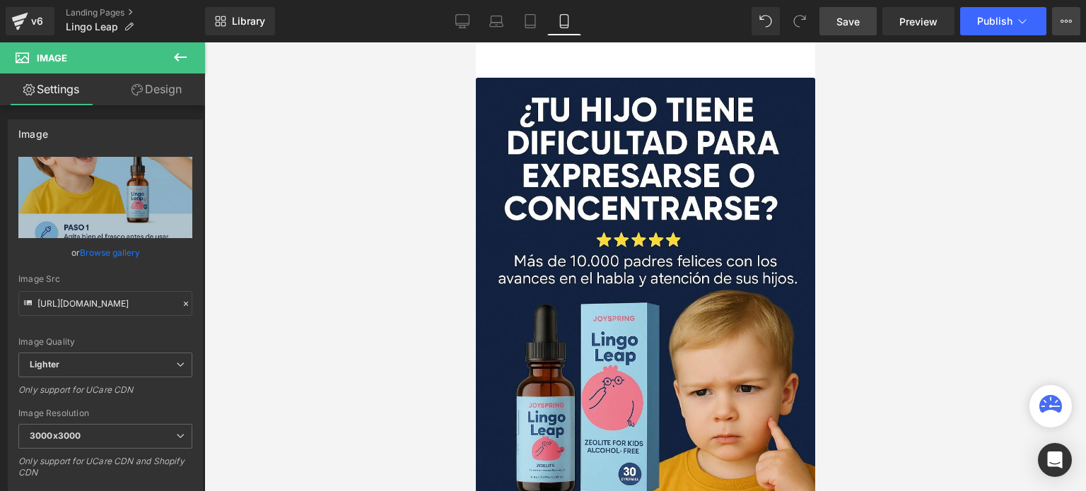
click at [1067, 11] on button "View Live Page View with current Template Save Template to Library Schedule Pub…" at bounding box center [1066, 21] width 28 height 28
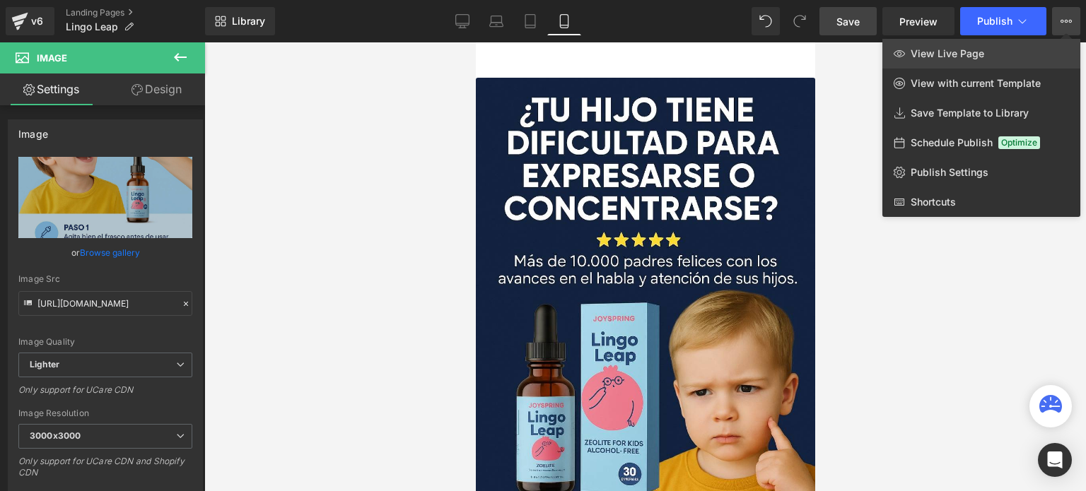
click at [900, 59] on link "View Live Page" at bounding box center [982, 54] width 198 height 30
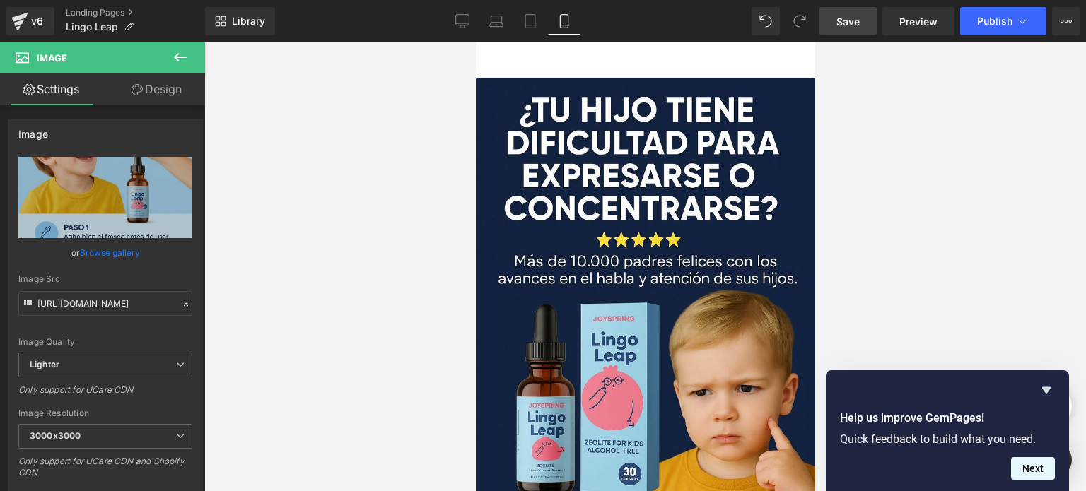
click at [1041, 462] on button "Next" at bounding box center [1033, 469] width 44 height 23
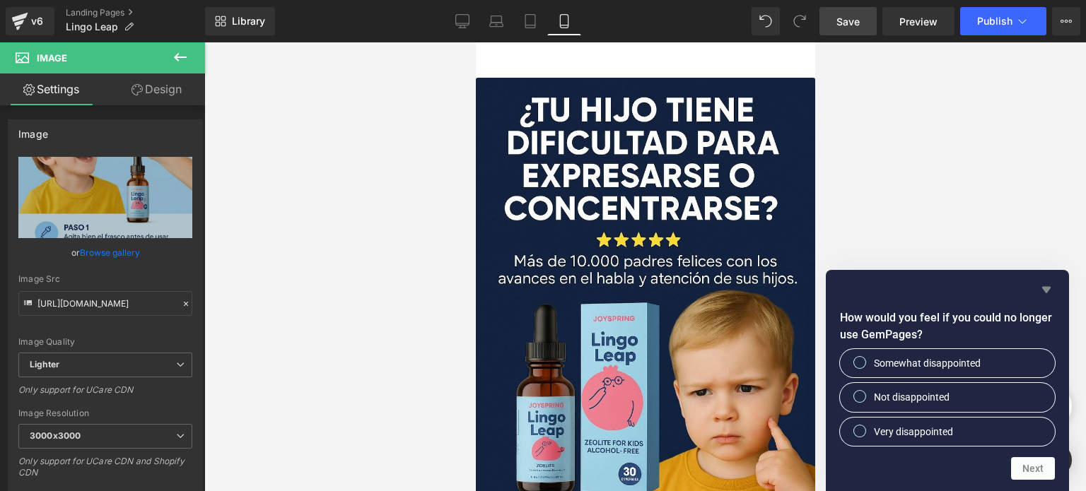
click at [1048, 297] on icon "Hide survey" at bounding box center [1046, 289] width 17 height 17
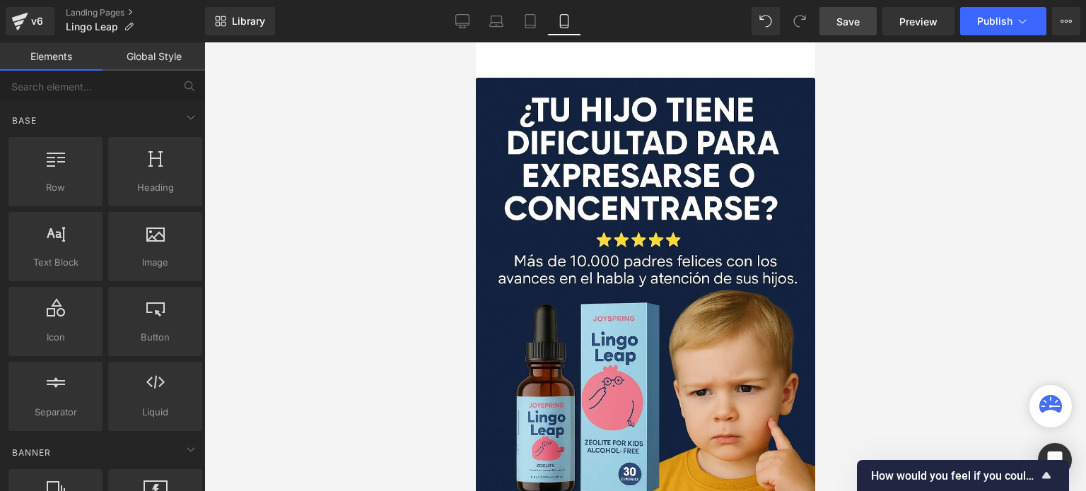
click at [959, 226] on div at bounding box center [645, 266] width 882 height 449
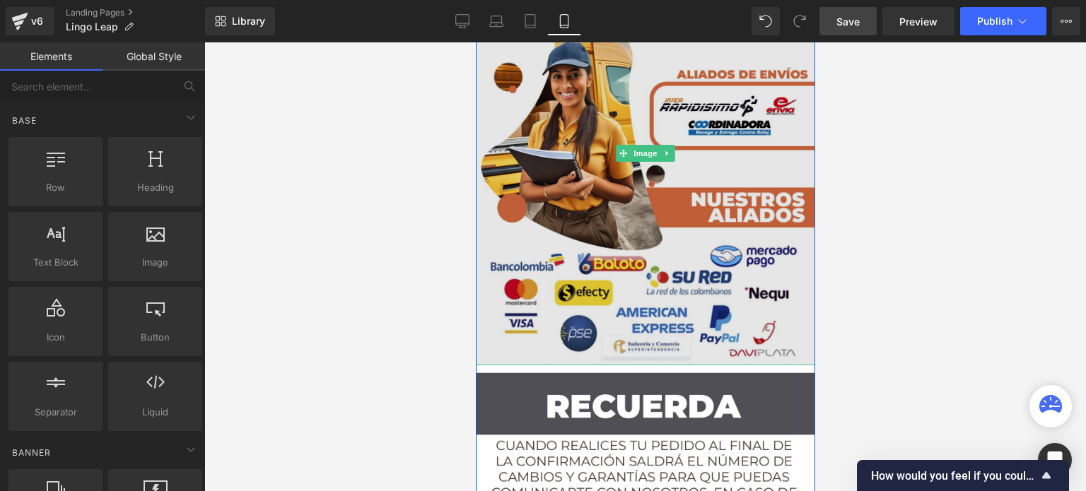
scroll to position [3394, 0]
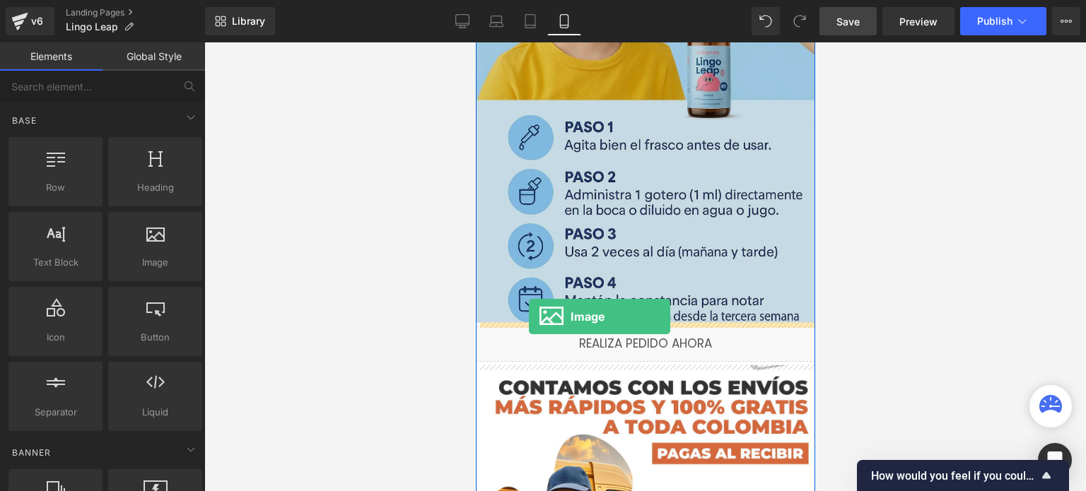
drag, startPoint x: 619, startPoint y: 296, endPoint x: 528, endPoint y: 317, distance: 93.5
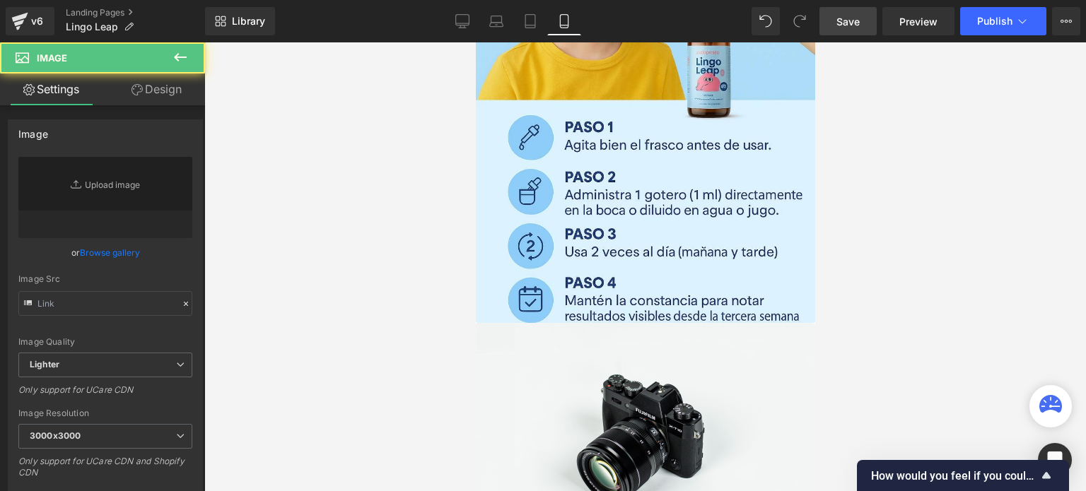
type input "//d1um8515vdn9kb.cloudfront.net/images/parallax.jpg"
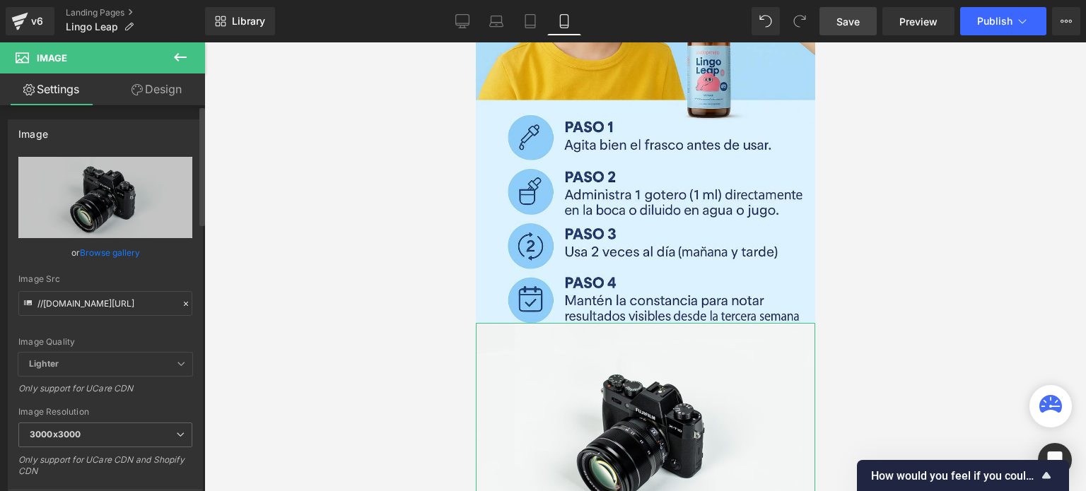
click at [101, 254] on link "Browse gallery" at bounding box center [110, 252] width 60 height 25
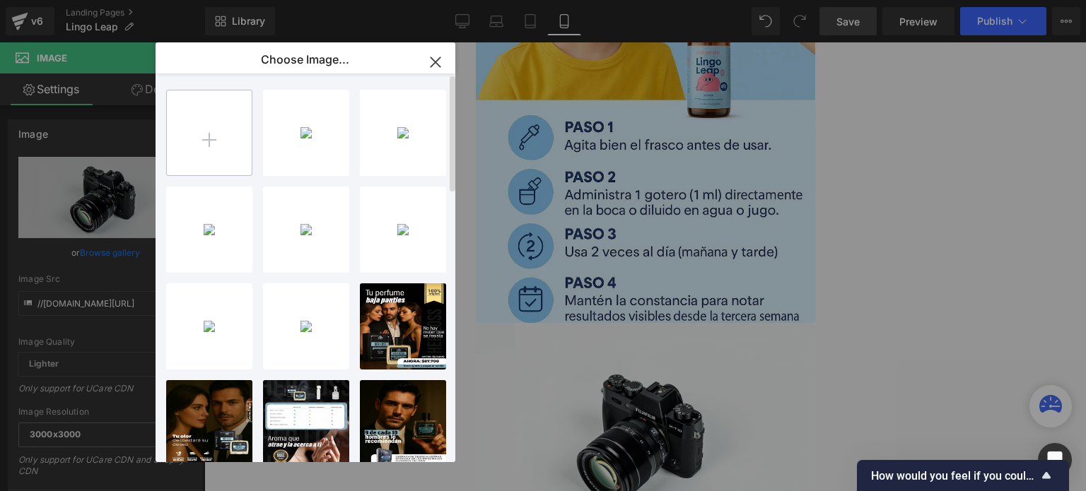
click at [206, 139] on input "file" at bounding box center [209, 133] width 85 height 85
type input "C:\fakepath\Imagen de WhatsApp 2025-10-09 a las 13.26.54_4658f0a2.jpg"
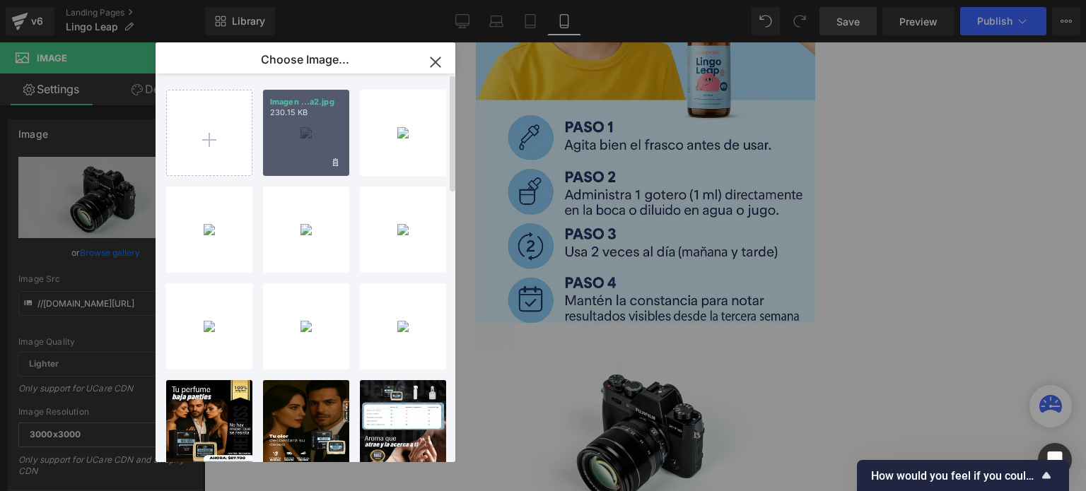
click at [291, 100] on p "Imagen ...a2.jpg" at bounding box center [306, 102] width 72 height 11
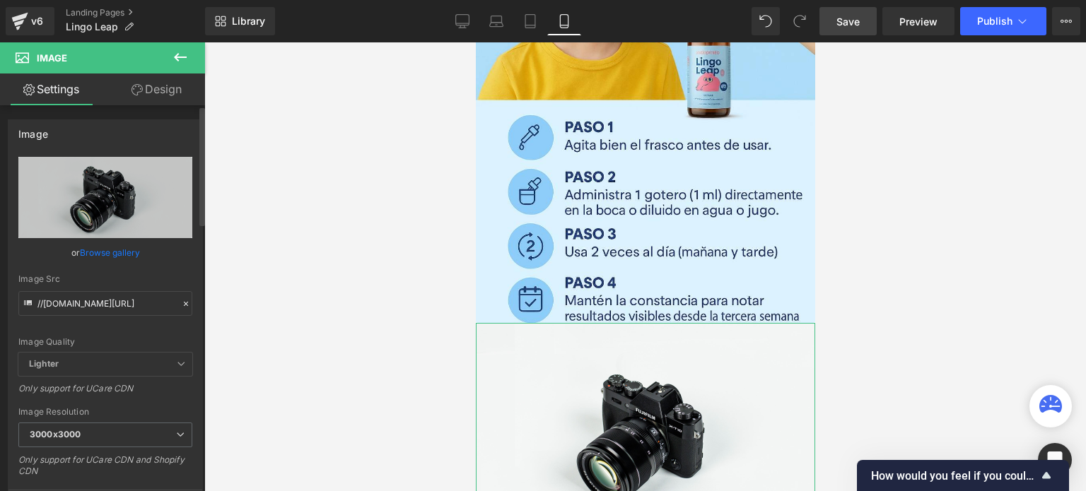
click at [110, 252] on link "Browse gallery" at bounding box center [110, 252] width 60 height 25
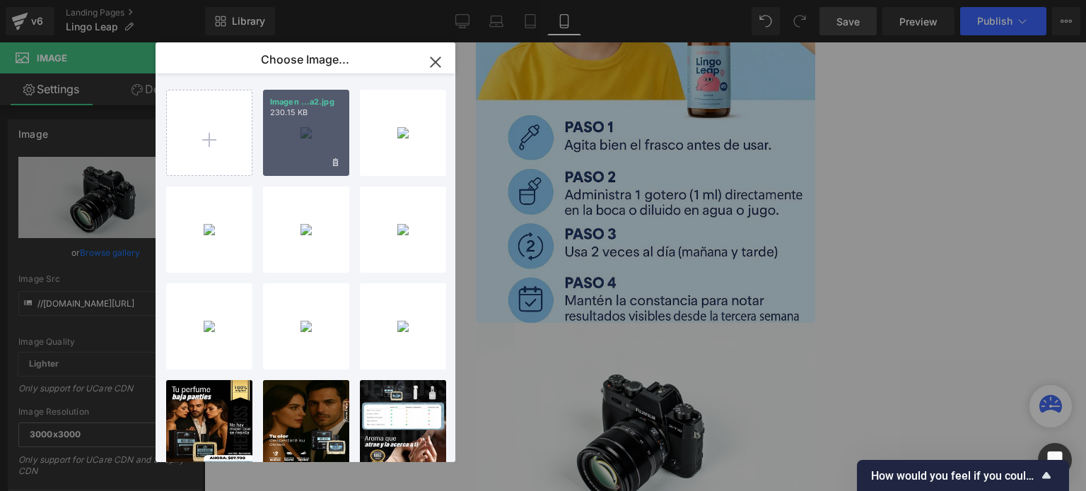
click at [300, 127] on div "Imagen ...a2.jpg 230.15 KB" at bounding box center [306, 133] width 86 height 86
type input "https://ucarecdn.com/7bc0e50f-6b8d-4501-9205-b800225b6b14/-/format/auto/-/previ…"
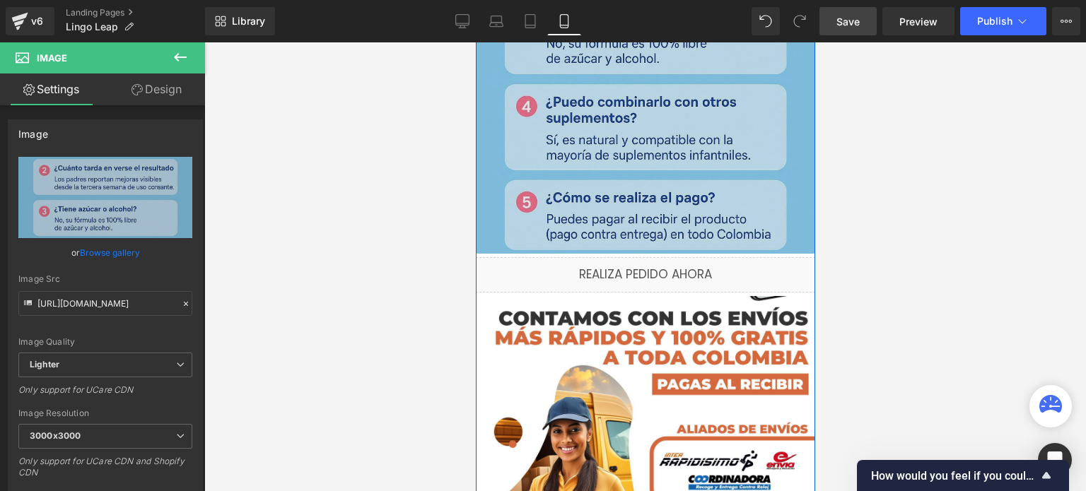
scroll to position [4031, 0]
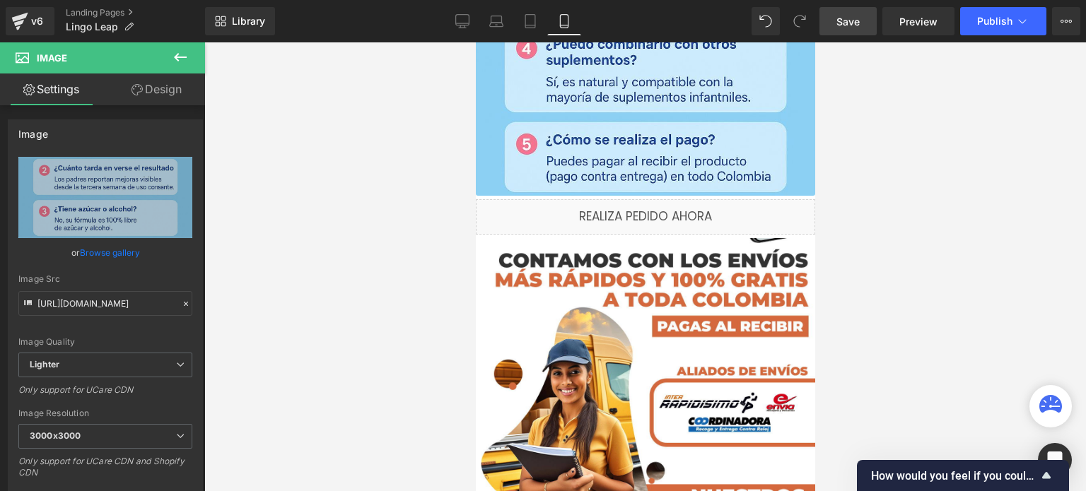
click at [832, 25] on link "Save" at bounding box center [848, 21] width 57 height 28
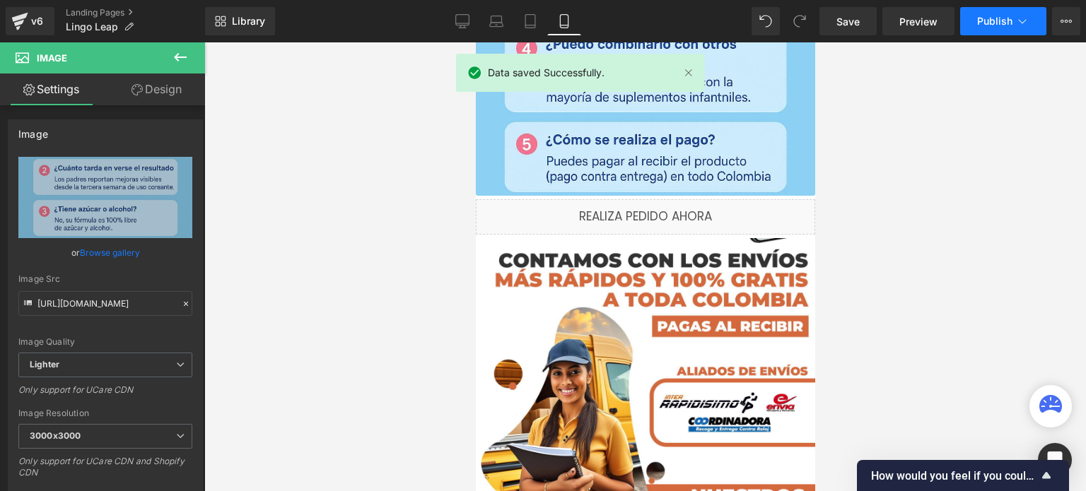
click at [996, 21] on span "Publish" at bounding box center [994, 21] width 35 height 11
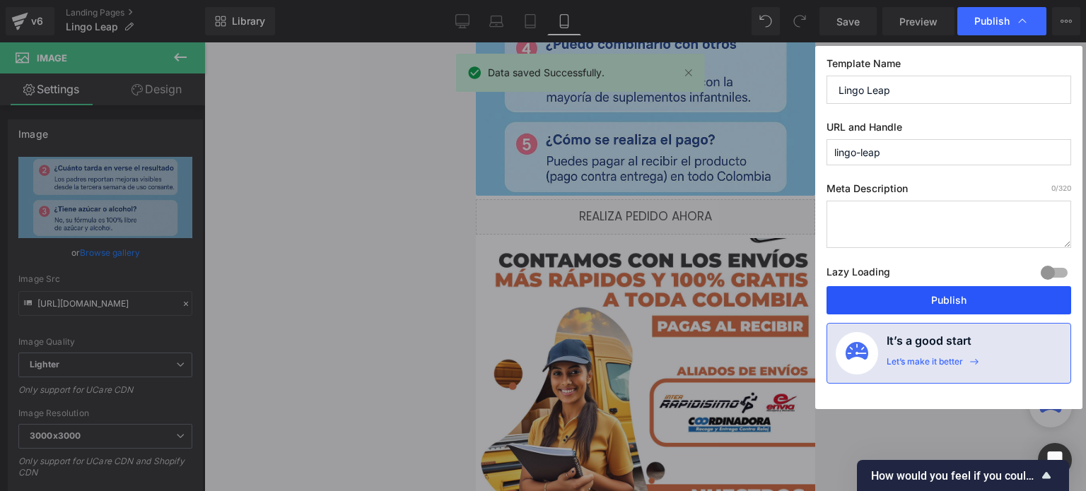
click at [969, 299] on button "Publish" at bounding box center [949, 300] width 245 height 28
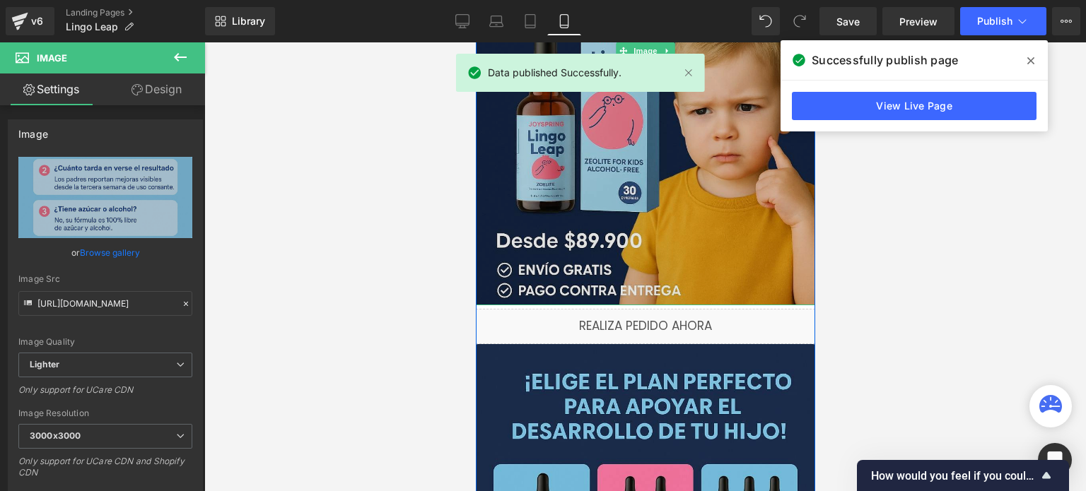
scroll to position [0, 0]
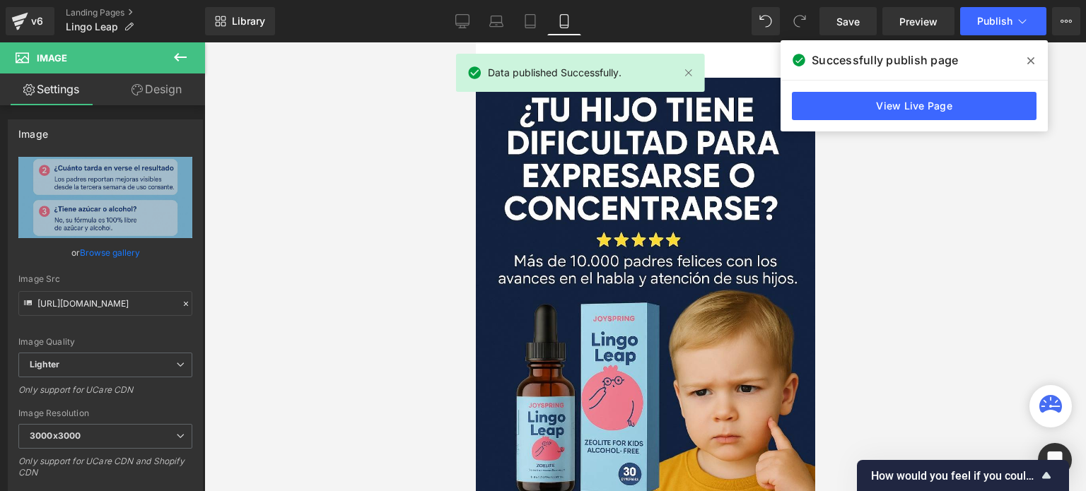
click at [1030, 65] on icon at bounding box center [1030, 60] width 7 height 11
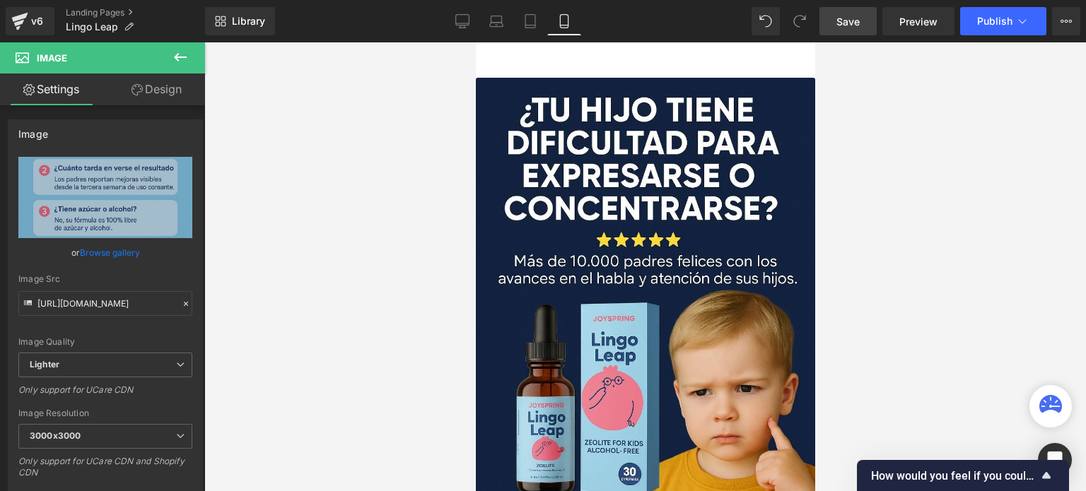
click at [854, 24] on span "Save" at bounding box center [848, 21] width 23 height 15
click at [93, 11] on link "Landing Pages" at bounding box center [135, 12] width 139 height 11
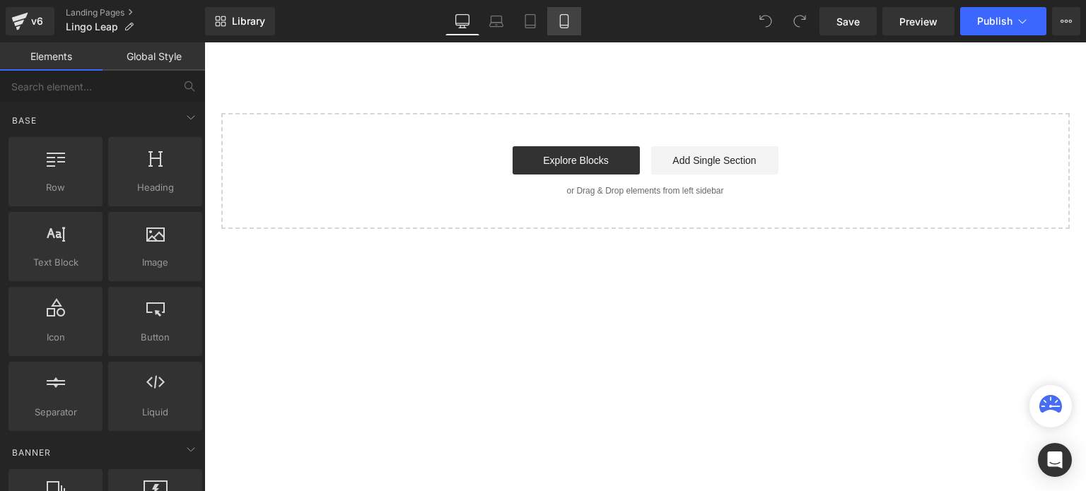
click at [557, 25] on icon at bounding box center [564, 21] width 14 height 14
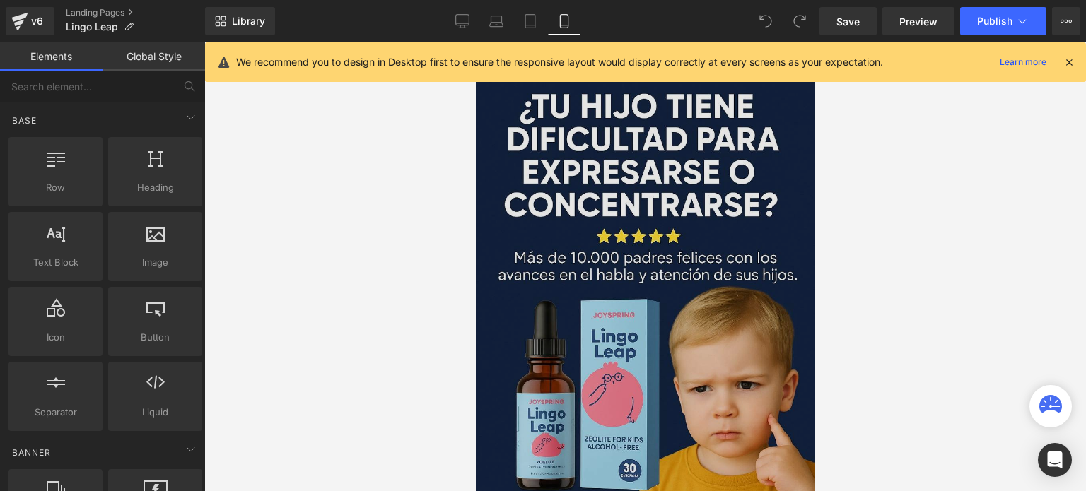
scroll to position [354, 0]
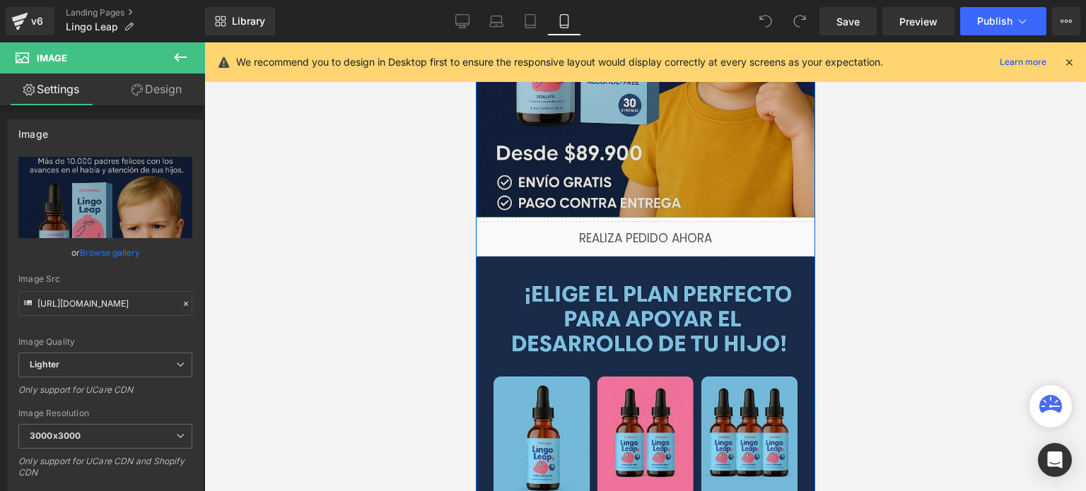
scroll to position [283, 0]
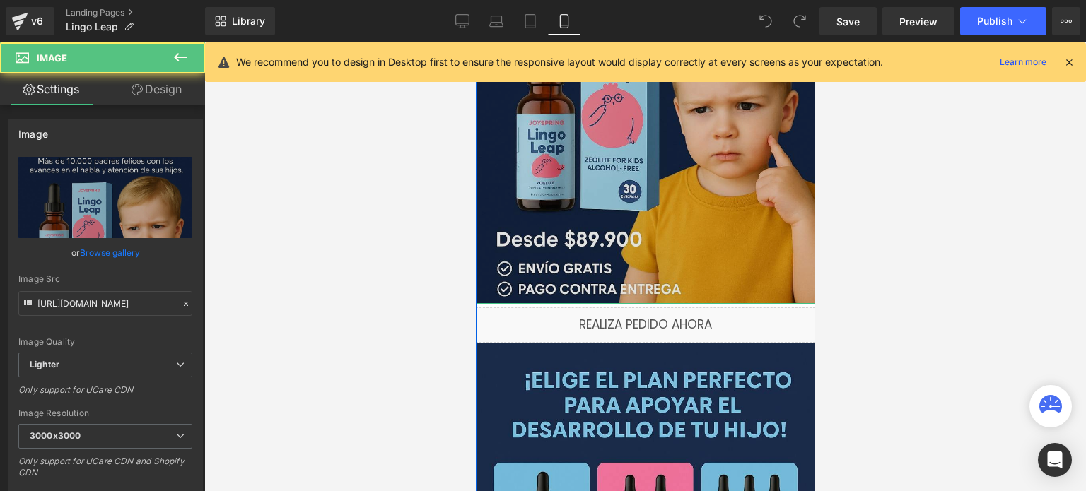
click at [575, 219] on img at bounding box center [644, 49] width 339 height 509
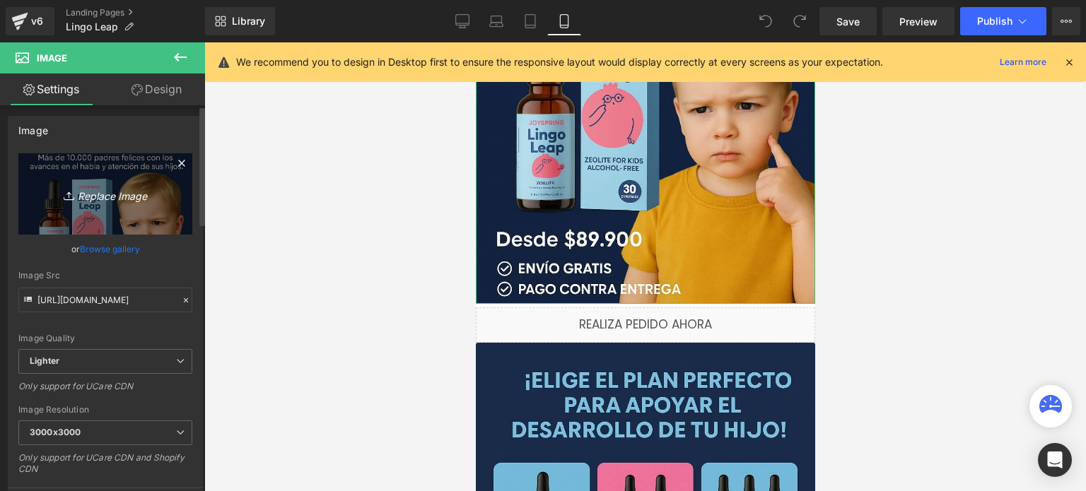
scroll to position [0, 0]
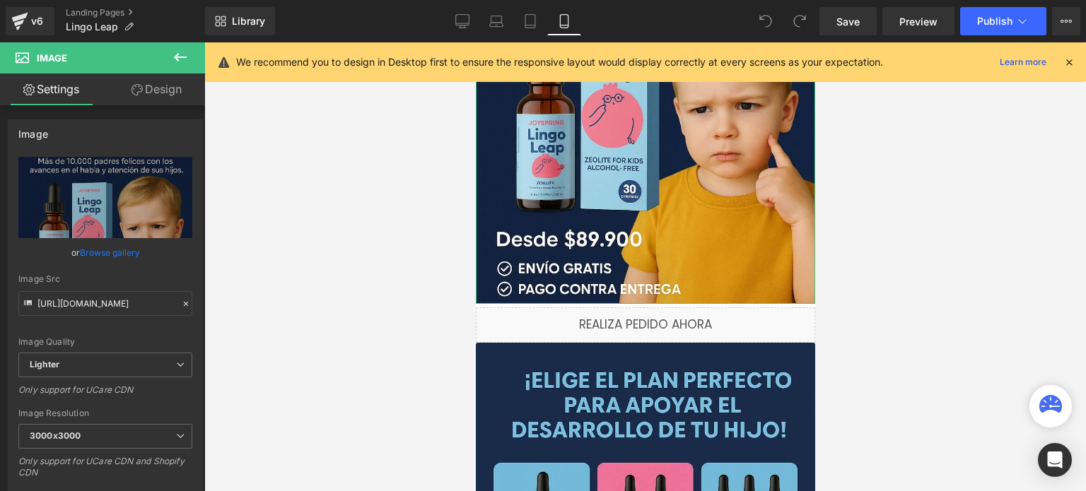
click at [147, 98] on link "Design" at bounding box center [156, 90] width 103 height 32
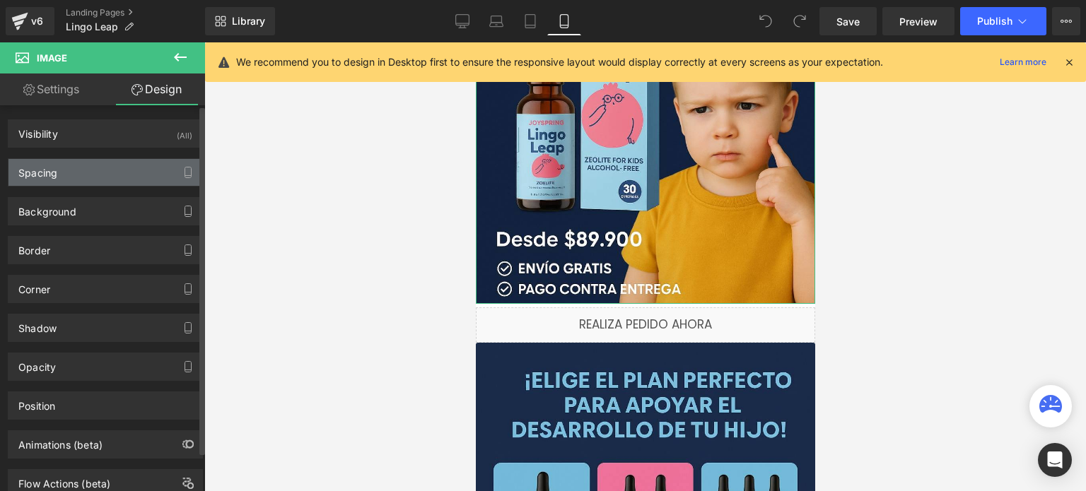
click at [99, 175] on div "Spacing" at bounding box center [105, 172] width 194 height 27
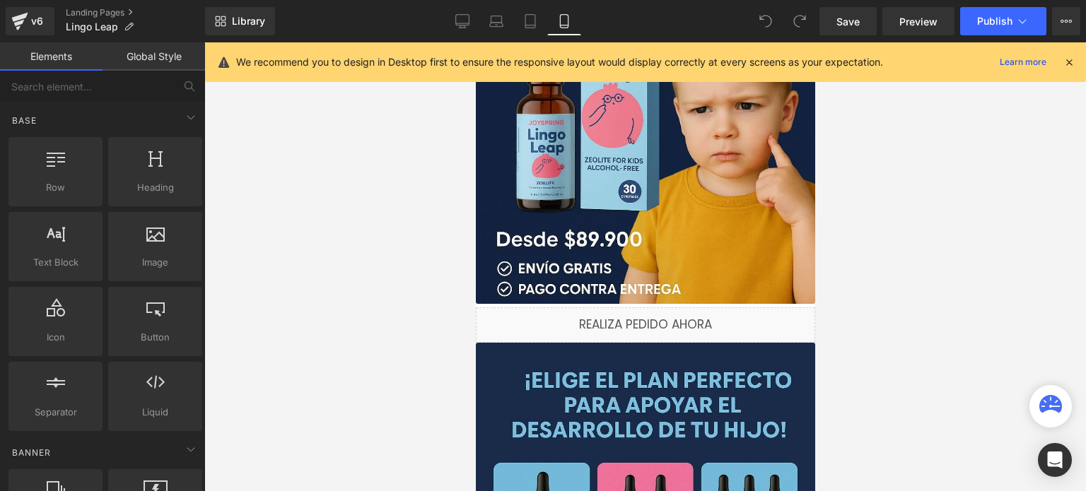
click at [332, 307] on div at bounding box center [645, 266] width 882 height 449
click at [551, 327] on div "Liquid" at bounding box center [644, 325] width 339 height 35
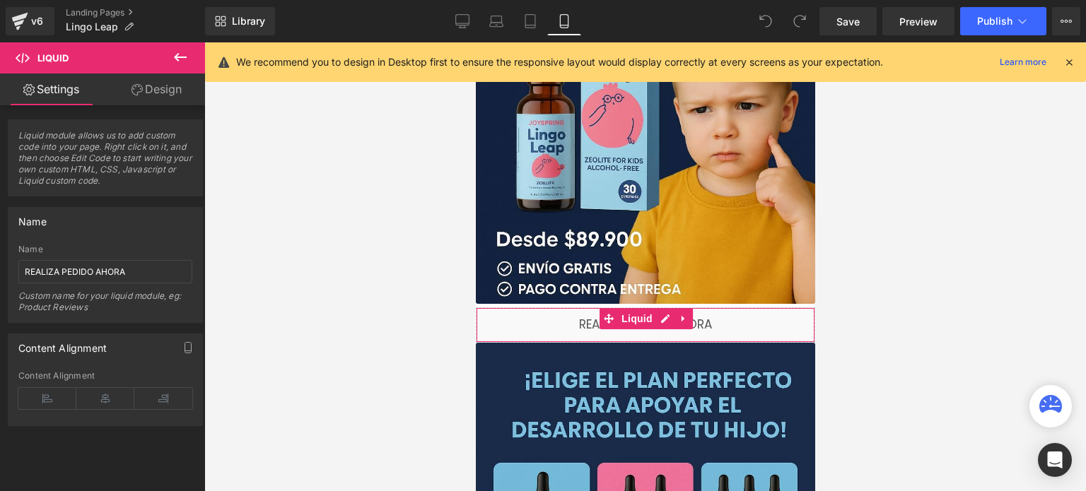
click at [141, 79] on link "Design" at bounding box center [156, 90] width 103 height 32
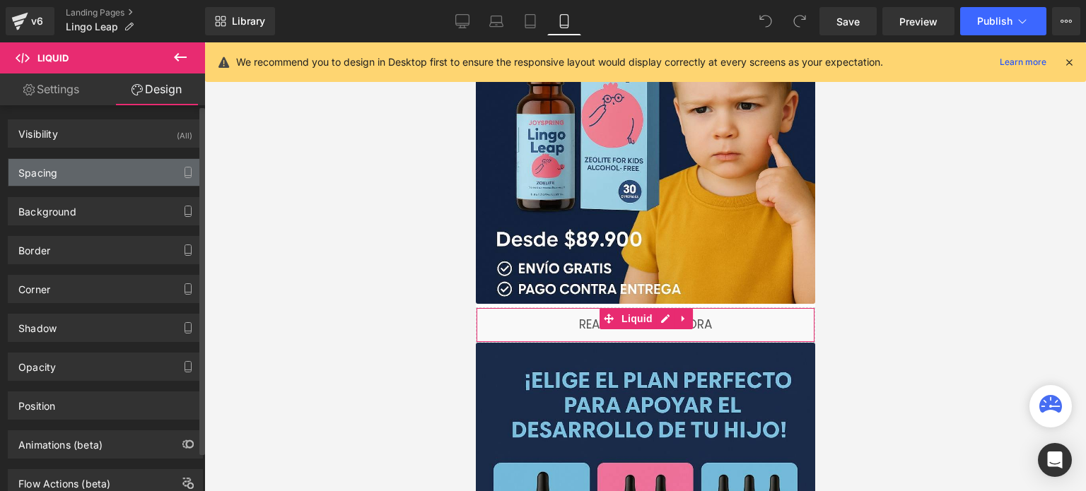
click at [95, 173] on div "Spacing" at bounding box center [105, 172] width 194 height 27
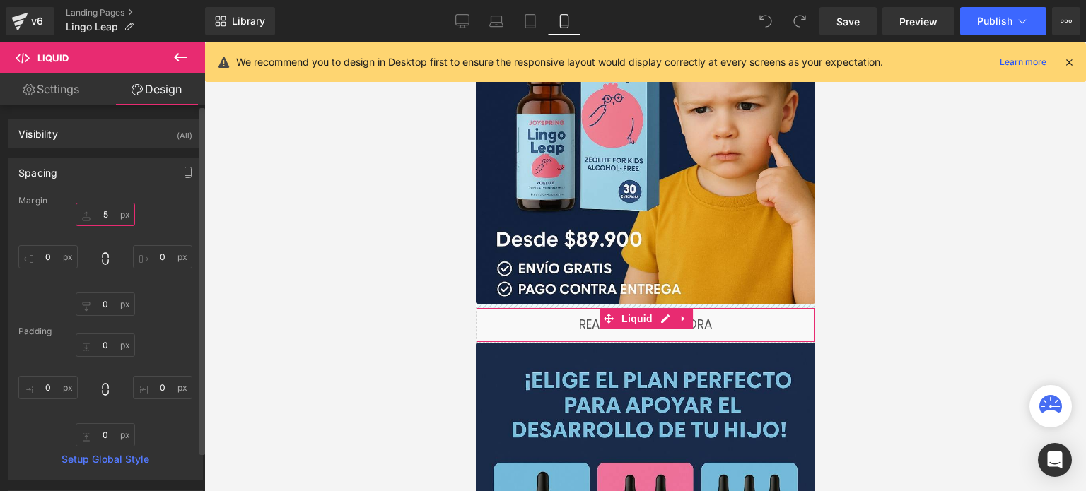
click at [109, 214] on input "5" at bounding box center [105, 214] width 59 height 23
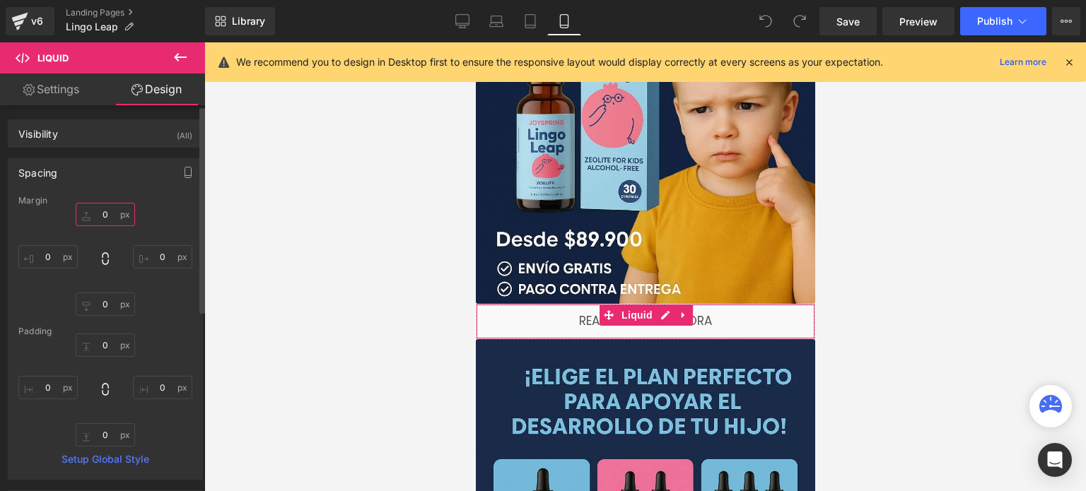
type input "0"
click at [150, 191] on div "Spacing [GEOGRAPHIC_DATA] 0 0 0px 0 0px 0 0px 0 [GEOGRAPHIC_DATA] 0px 0 0px 0 0…" at bounding box center [105, 319] width 195 height 322
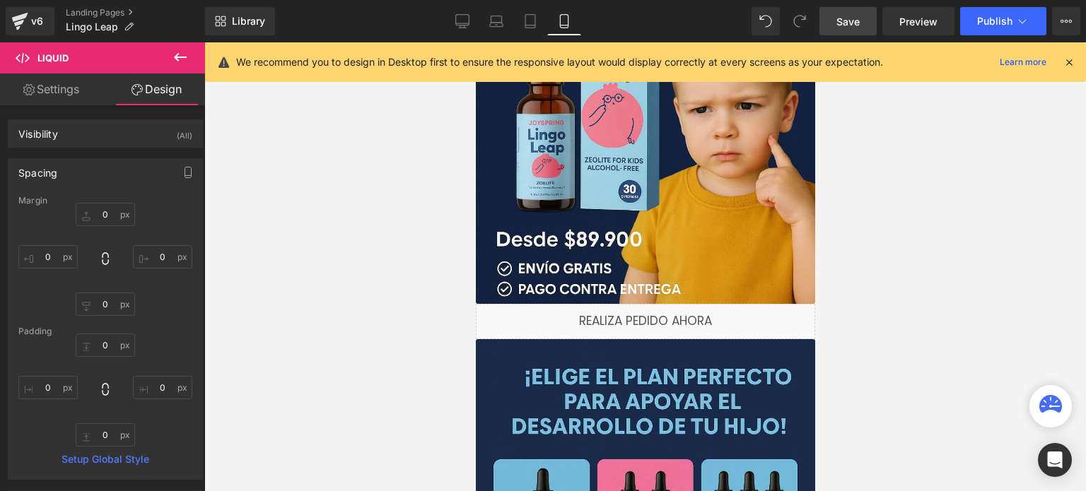
click at [863, 19] on link "Save" at bounding box center [848, 21] width 57 height 28
click at [1014, 28] on button "Publish" at bounding box center [1003, 21] width 86 height 28
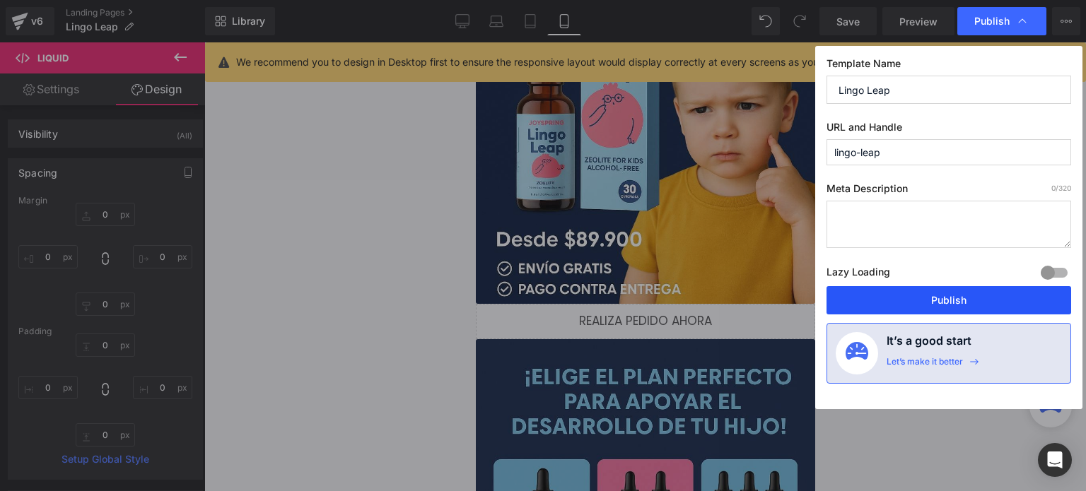
click at [945, 306] on button "Publish" at bounding box center [949, 300] width 245 height 28
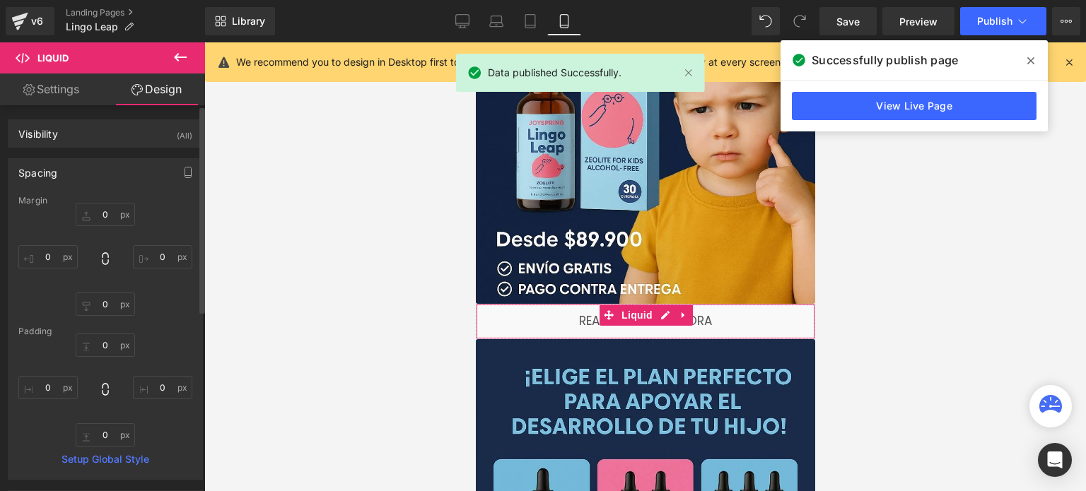
click at [111, 177] on div "Spacing" at bounding box center [105, 172] width 194 height 27
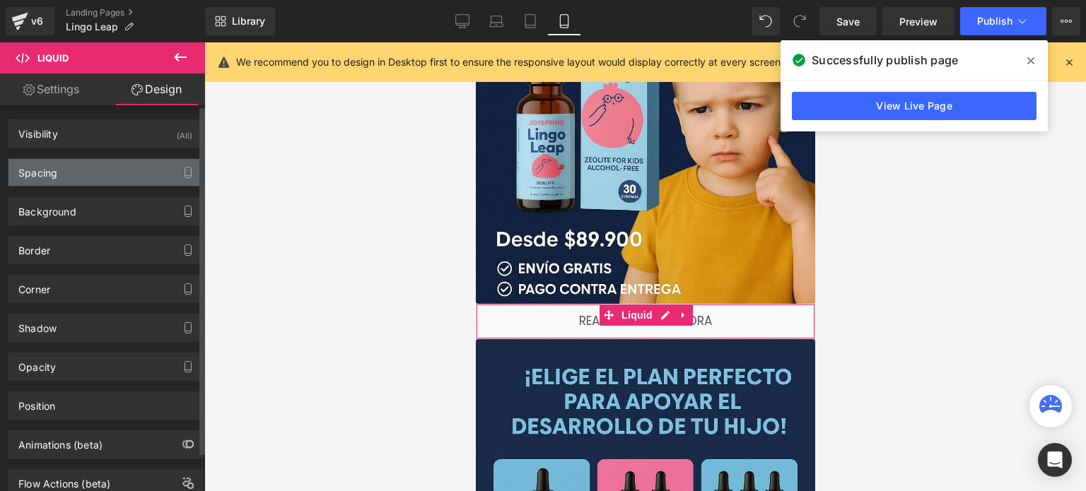
click at [41, 168] on div "Spacing" at bounding box center [37, 169] width 39 height 20
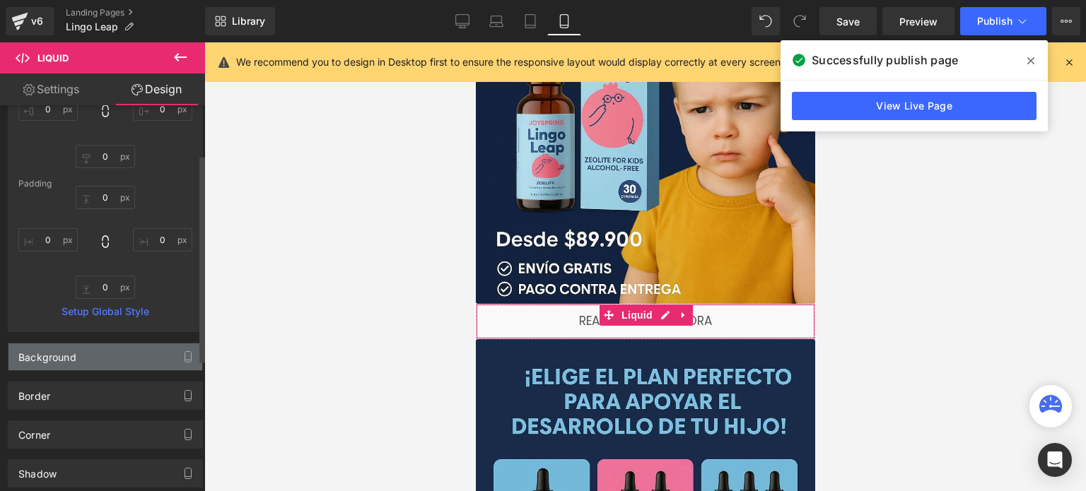
scroll to position [71, 0]
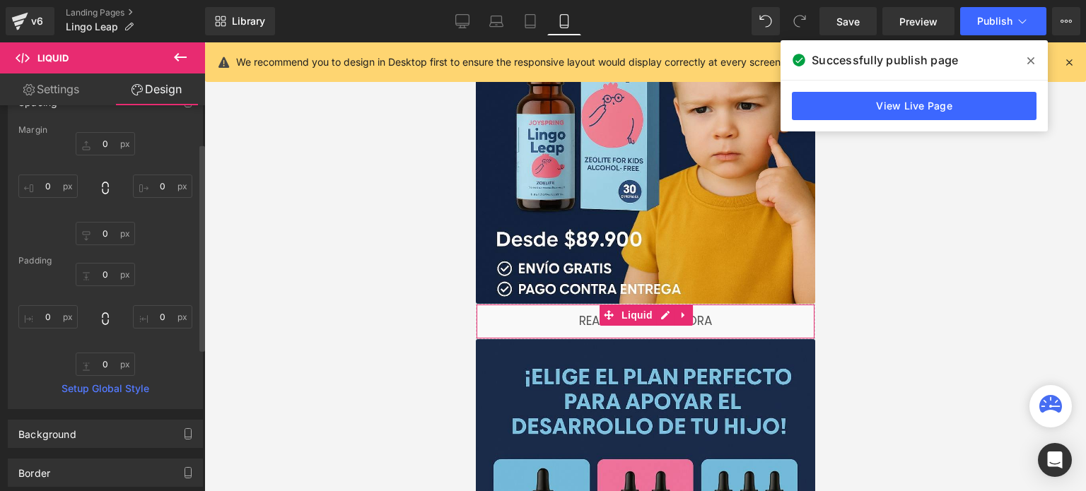
click at [87, 390] on link "Setup Global Style" at bounding box center [105, 388] width 174 height 11
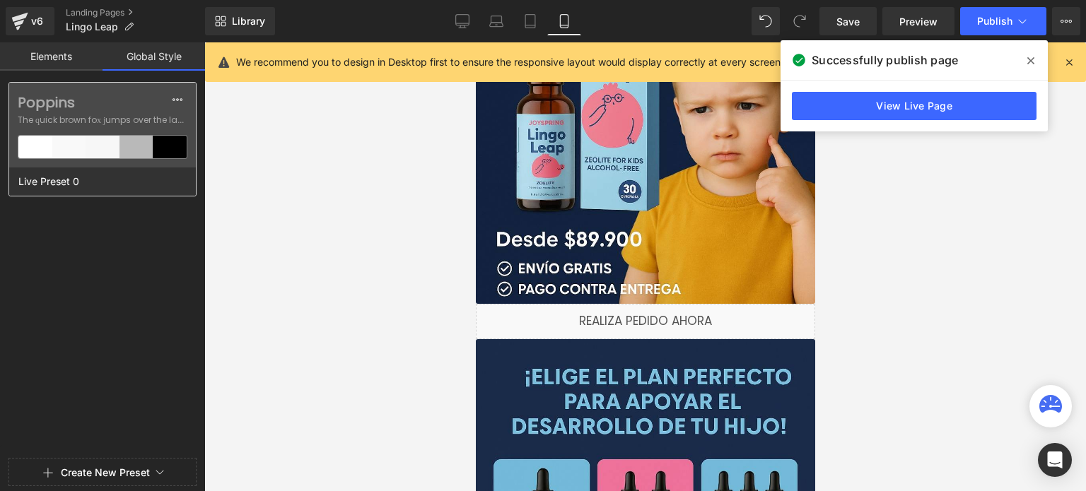
click at [93, 141] on div at bounding box center [103, 147] width 34 height 23
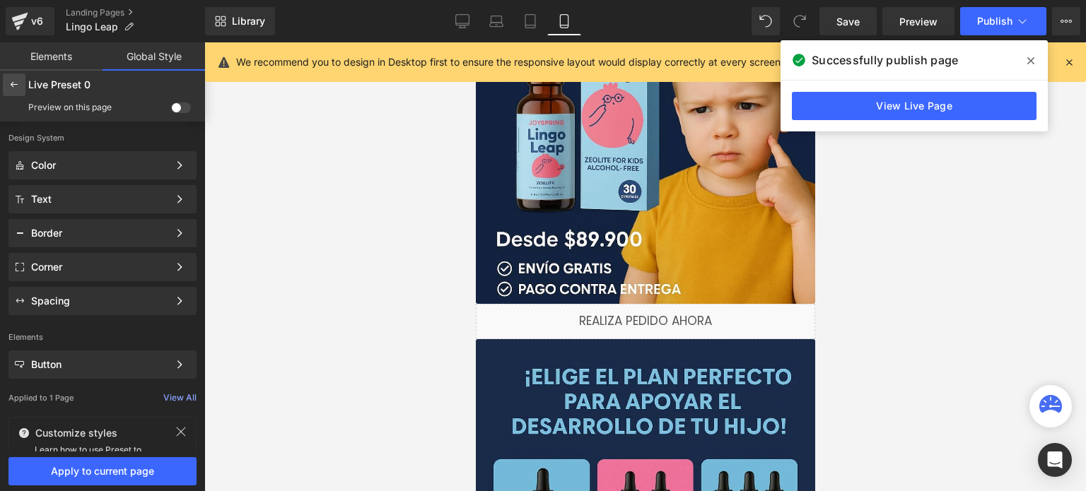
click at [8, 88] on icon at bounding box center [13, 84] width 11 height 11
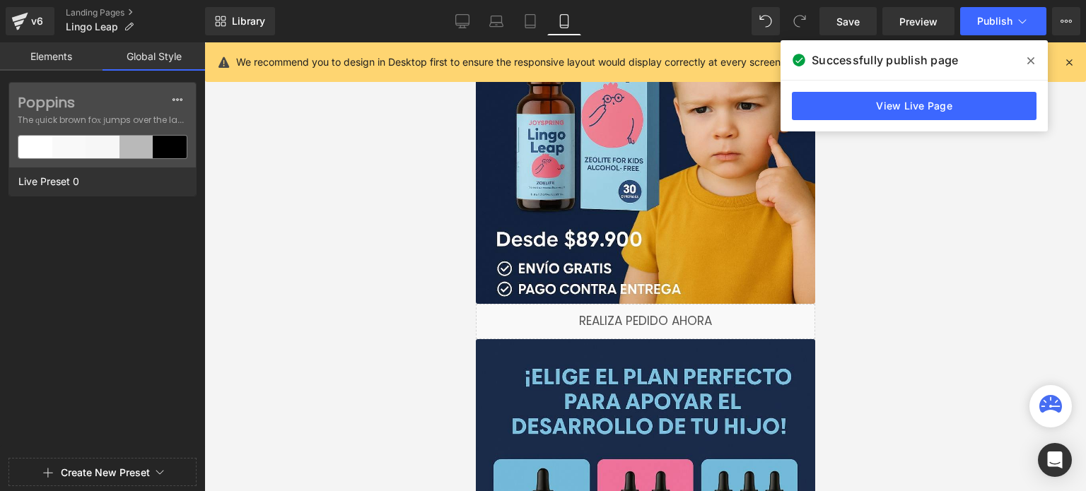
click at [132, 255] on div "Poppins The quick brown fox jumps over the lazy... Live Preset 0" at bounding box center [102, 267] width 205 height 371
click at [75, 62] on link "Elements" at bounding box center [51, 56] width 103 height 28
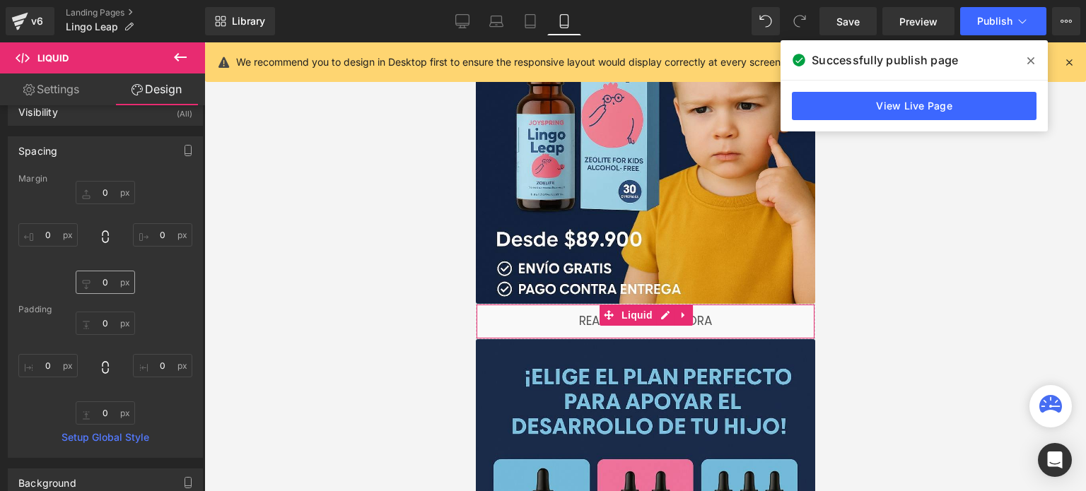
scroll to position [0, 0]
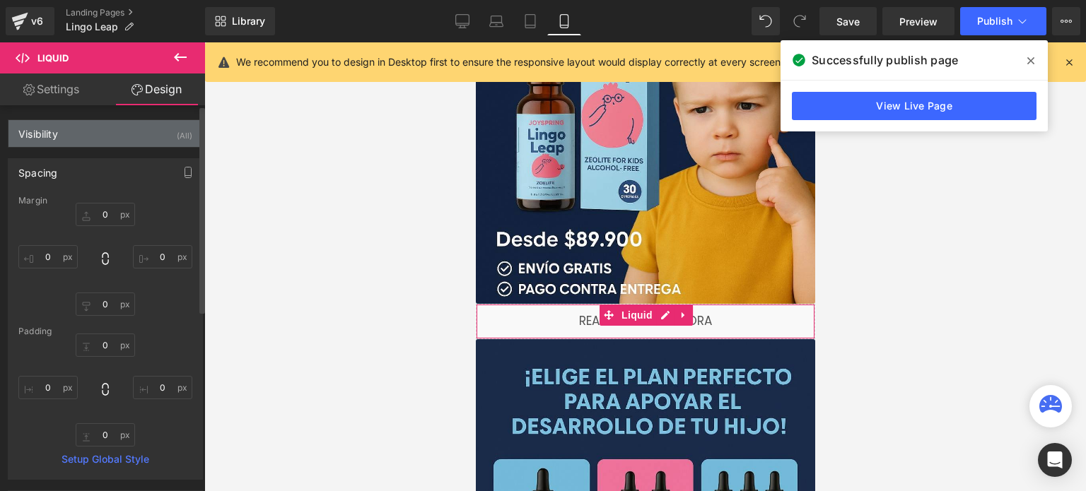
click at [149, 140] on div "Visibility (All)" at bounding box center [105, 133] width 194 height 27
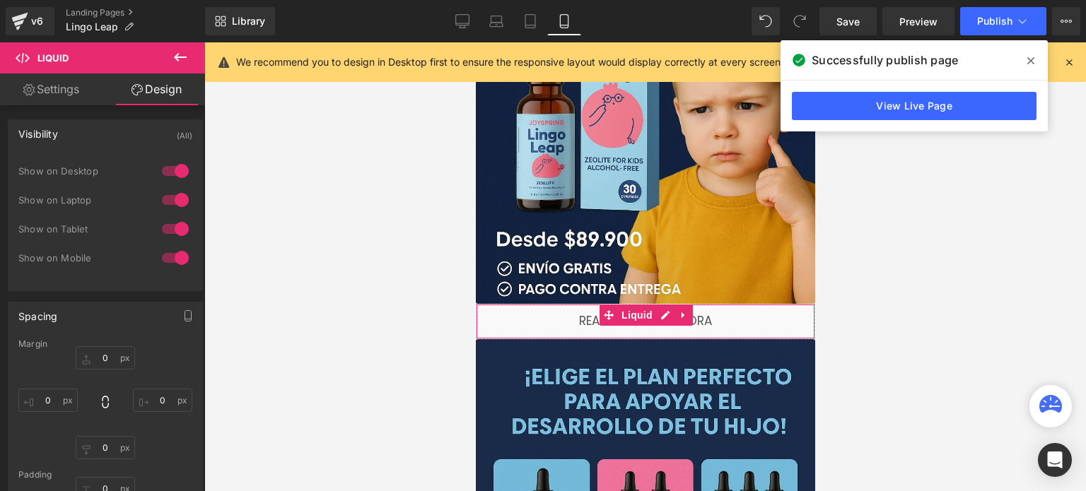
click at [61, 98] on link "Settings" at bounding box center [51, 90] width 103 height 32
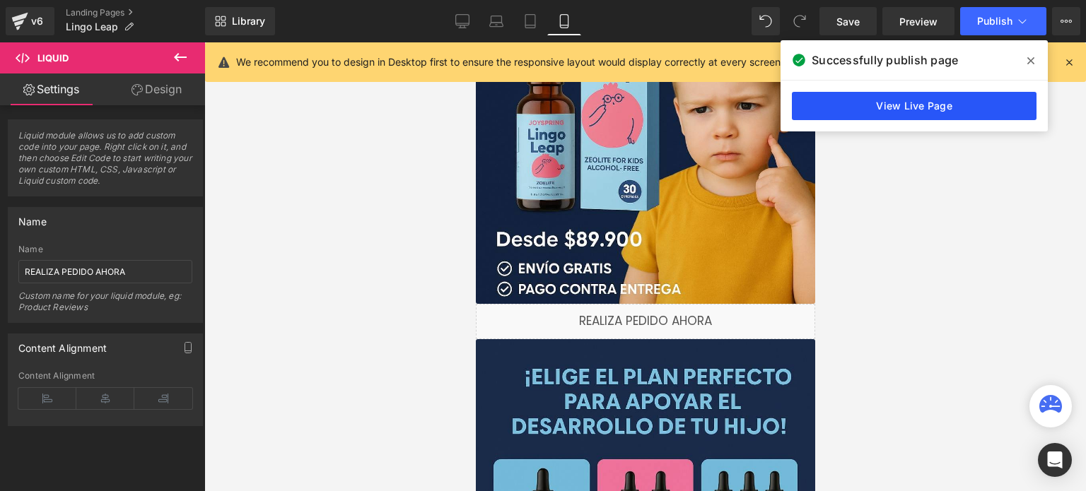
click at [936, 104] on link "View Live Page" at bounding box center [914, 106] width 245 height 28
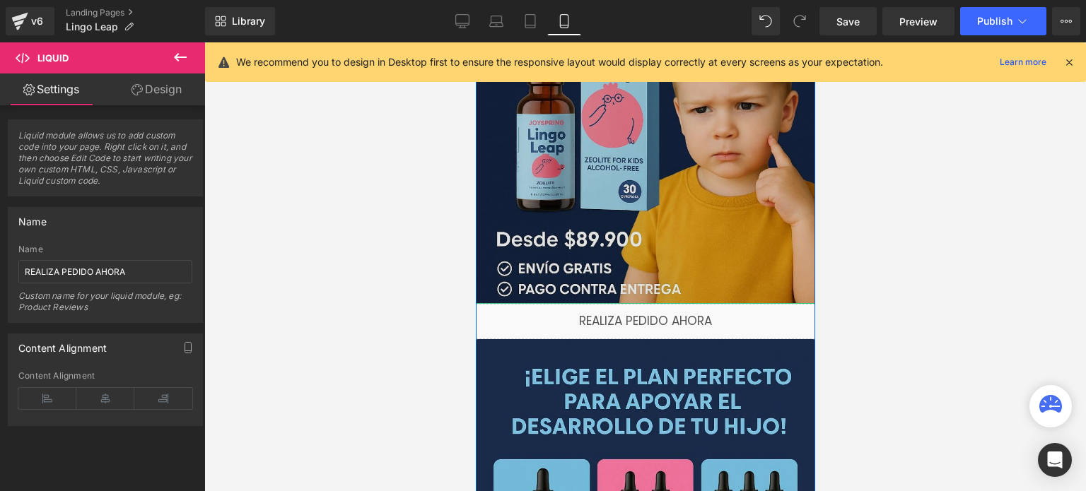
click at [609, 240] on img at bounding box center [644, 49] width 339 height 509
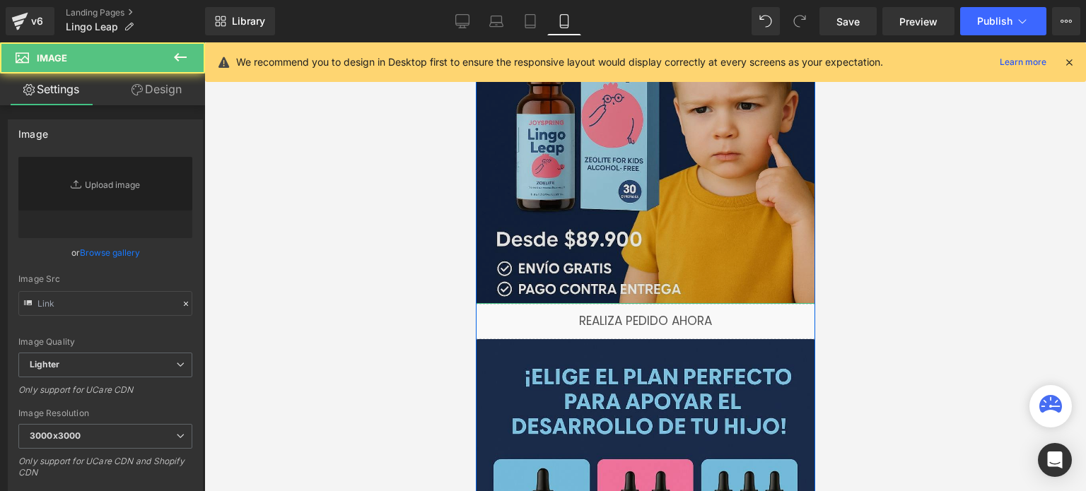
type input "https://ucarecdn.com/18bc2a38-b32e-4dc4-88a7-1918ea37630b/-/format/auto/-/previ…"
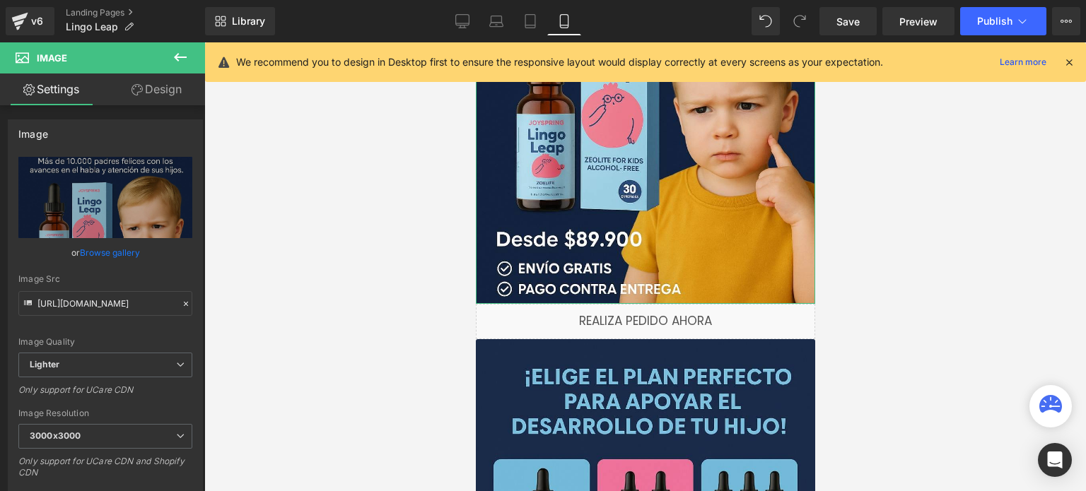
click at [141, 104] on link "Design" at bounding box center [156, 90] width 103 height 32
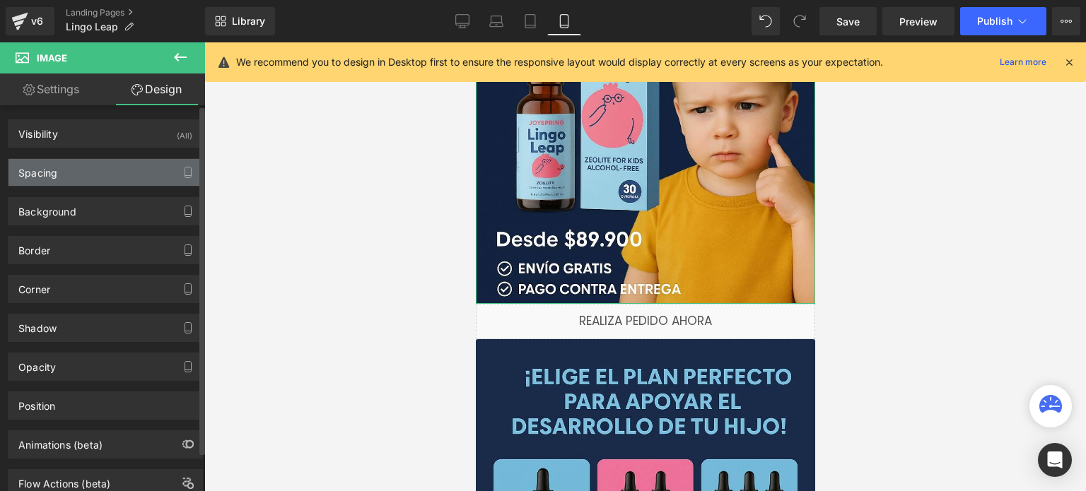
click at [119, 176] on div "Spacing" at bounding box center [105, 172] width 194 height 27
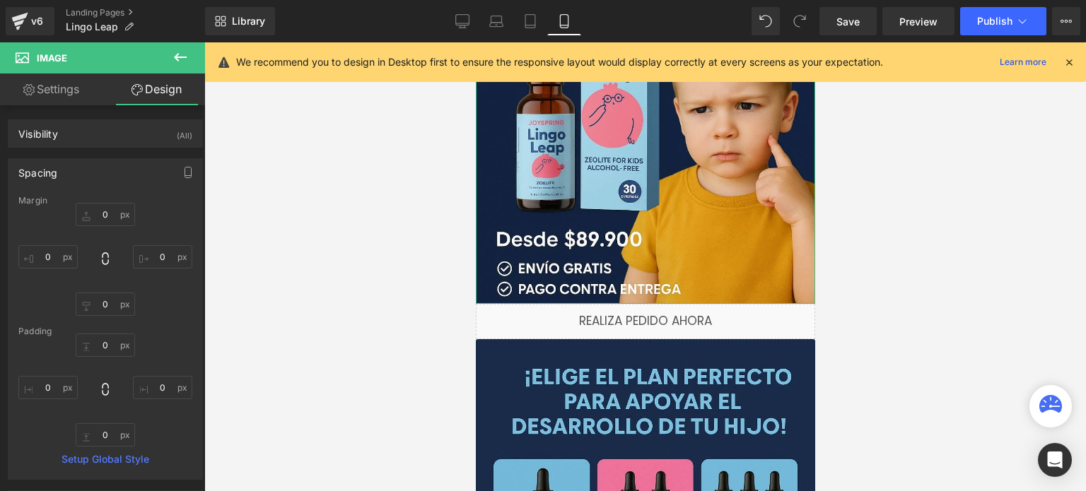
click at [91, 93] on link "Settings" at bounding box center [51, 90] width 103 height 32
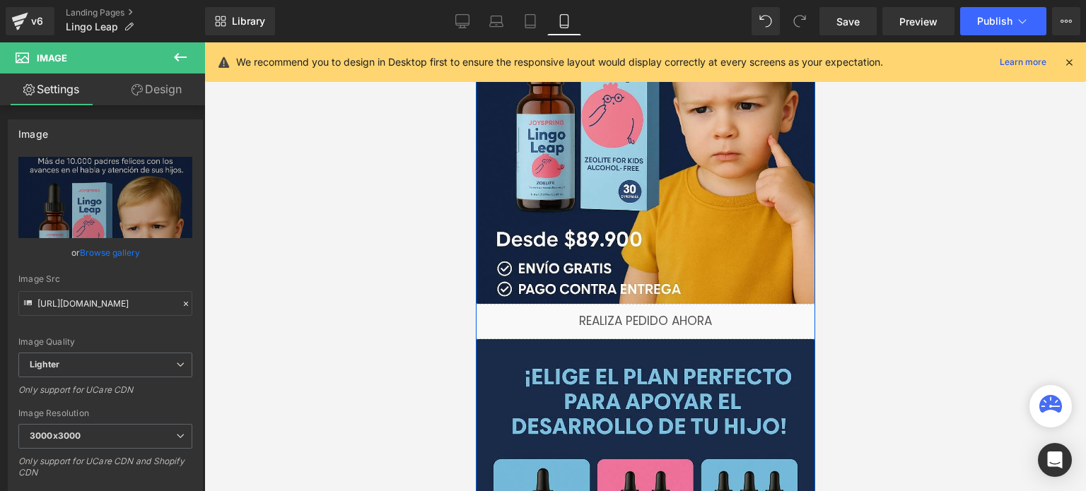
click at [557, 328] on div "Liquid" at bounding box center [644, 321] width 339 height 35
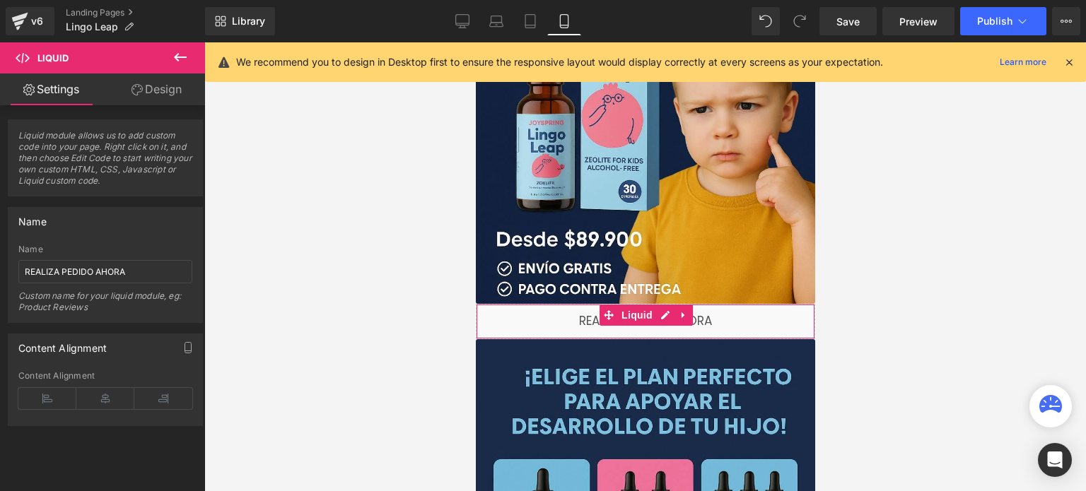
click at [140, 87] on icon at bounding box center [137, 89] width 11 height 11
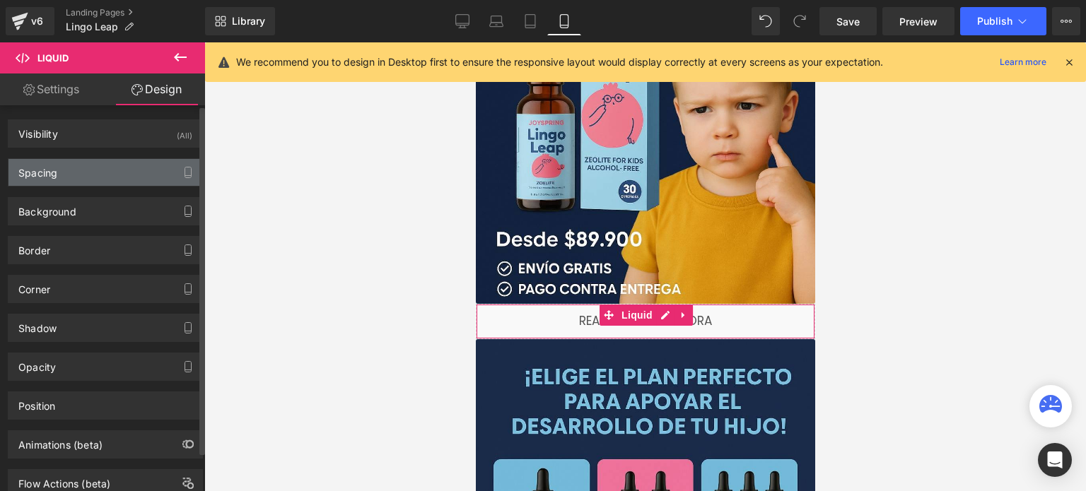
click at [86, 173] on div "Spacing" at bounding box center [105, 172] width 194 height 27
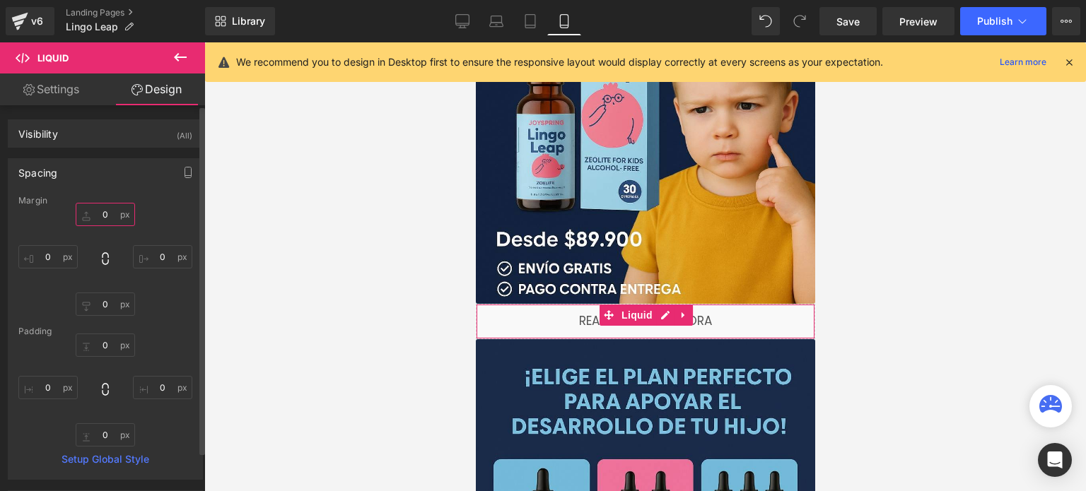
click at [107, 221] on input "0" at bounding box center [105, 214] width 59 height 23
click at [109, 309] on input "0" at bounding box center [105, 304] width 59 height 23
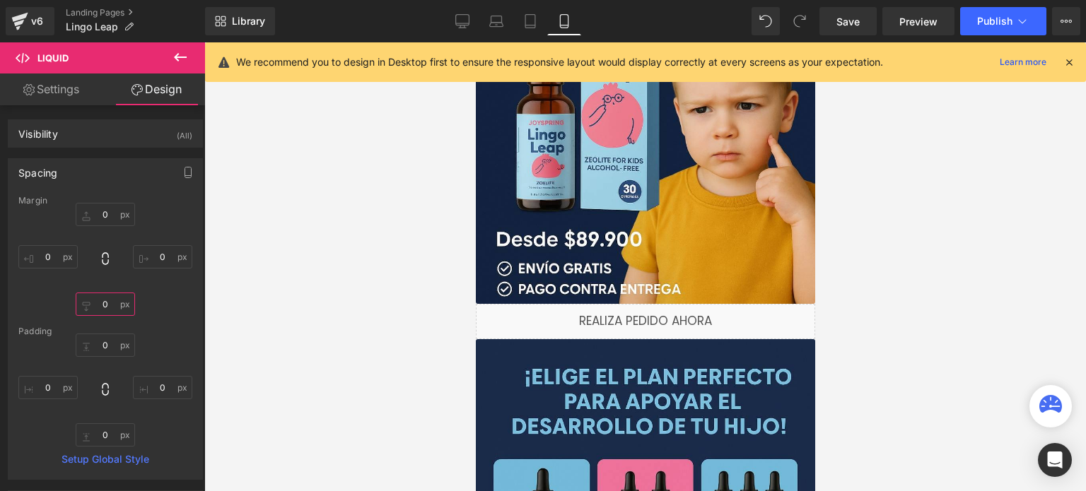
type input "5"
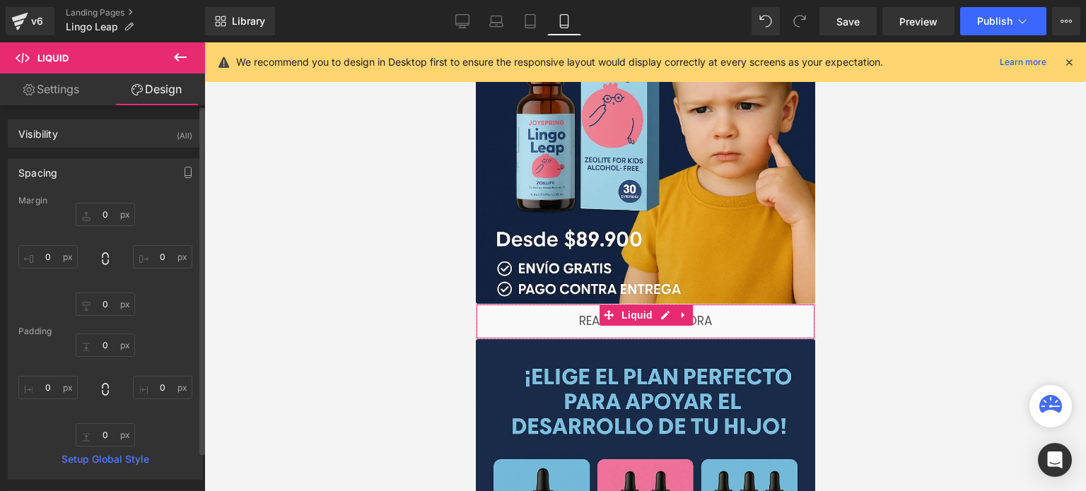
click at [158, 279] on div "0px 0 0px 0 0px 0" at bounding box center [105, 259] width 174 height 113
click at [119, 209] on input "0" at bounding box center [105, 214] width 59 height 23
type input "5"
click at [107, 218] on input "text" at bounding box center [105, 214] width 59 height 23
click at [99, 218] on input "text" at bounding box center [105, 214] width 59 height 23
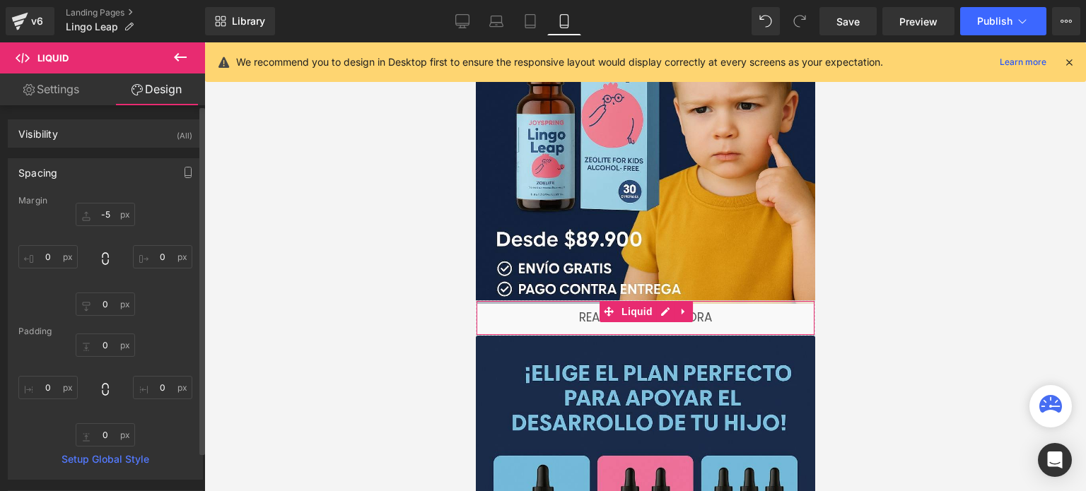
click at [153, 209] on div "-5 -5 0px 0 0px 0" at bounding box center [105, 259] width 174 height 113
click at [141, 172] on div "Spacing" at bounding box center [105, 172] width 194 height 27
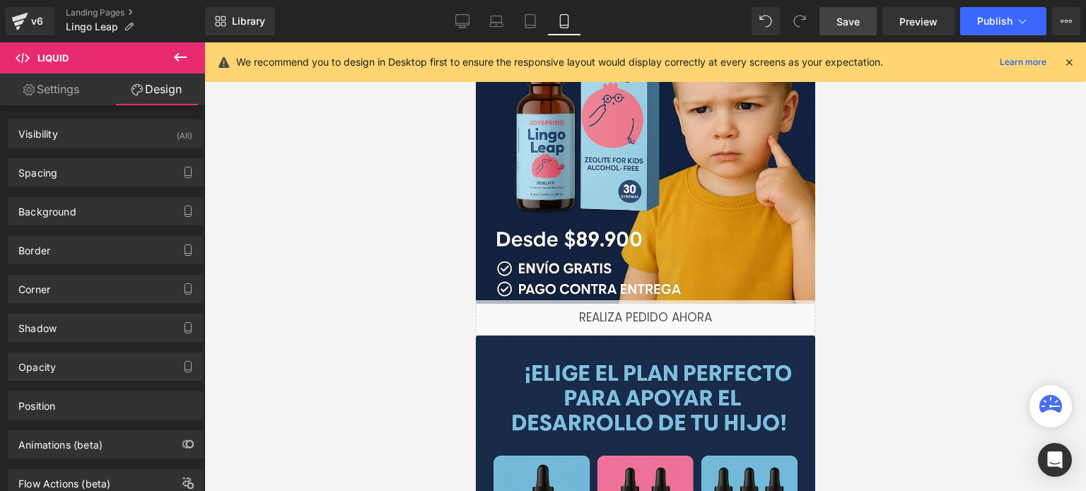
click at [863, 25] on link "Save" at bounding box center [848, 21] width 57 height 28
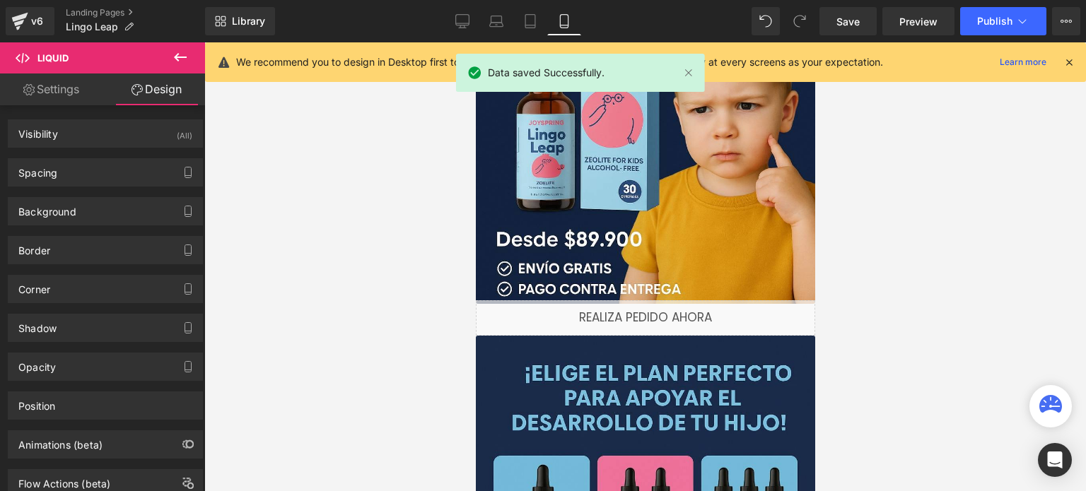
click at [1073, 61] on icon at bounding box center [1069, 62] width 13 height 13
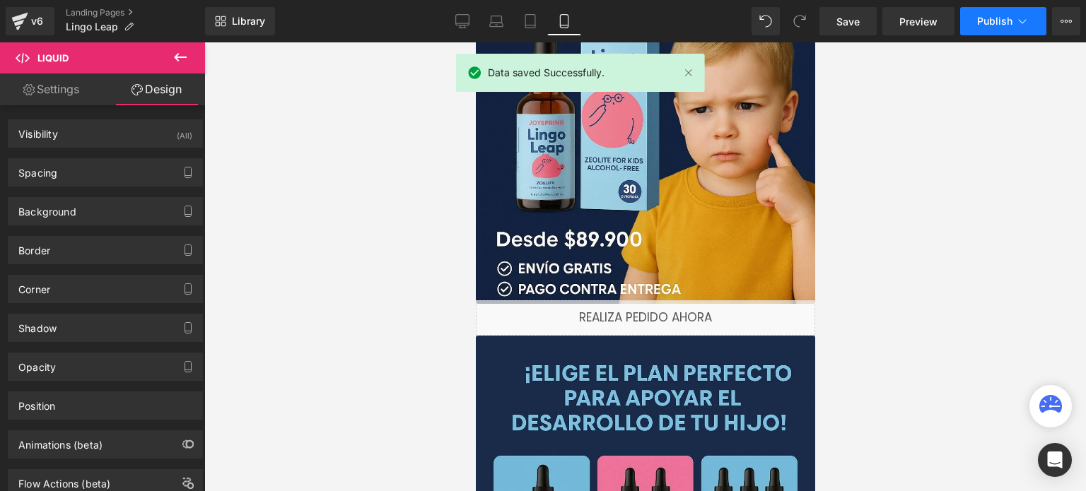
click at [1025, 32] on button "Publish" at bounding box center [1003, 21] width 86 height 28
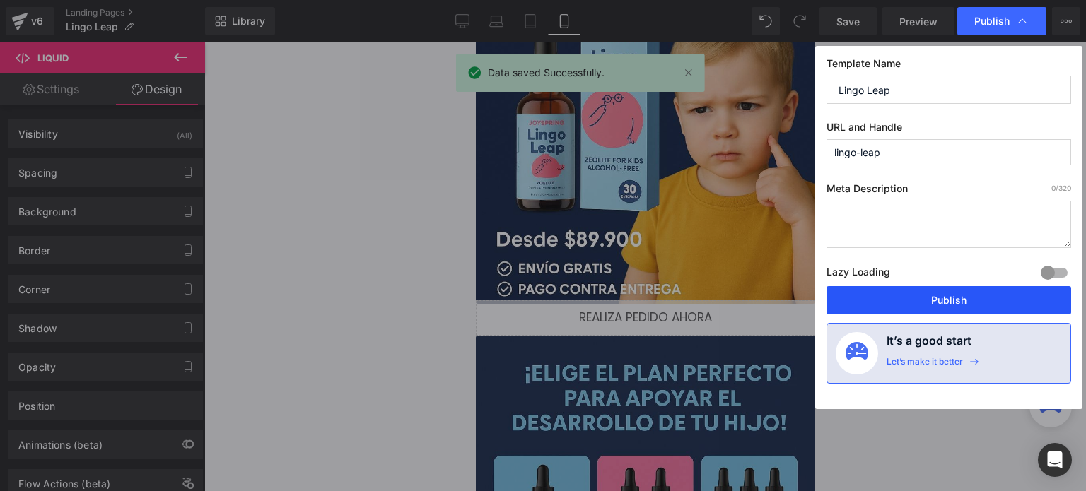
click at [927, 301] on button "Publish" at bounding box center [949, 300] width 245 height 28
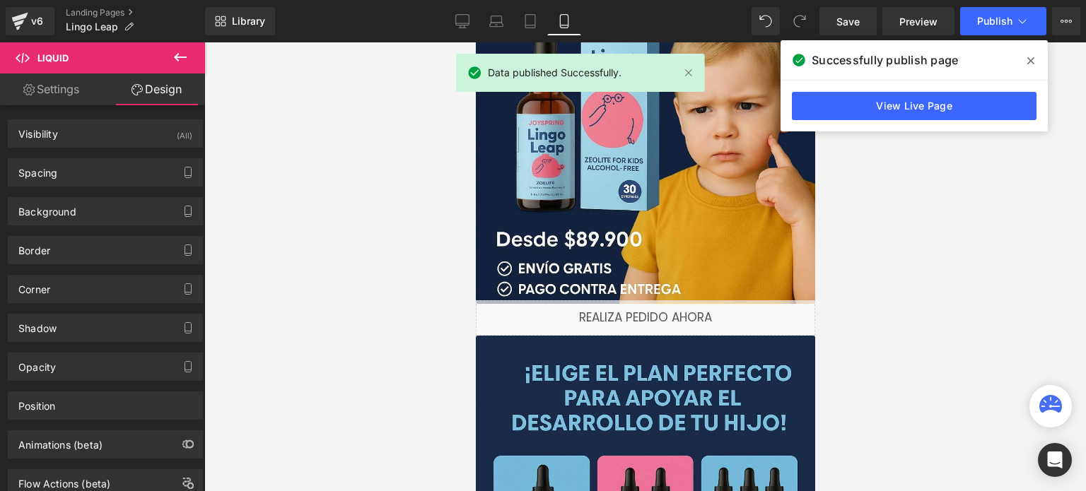
click at [1029, 66] on icon at bounding box center [1030, 60] width 7 height 11
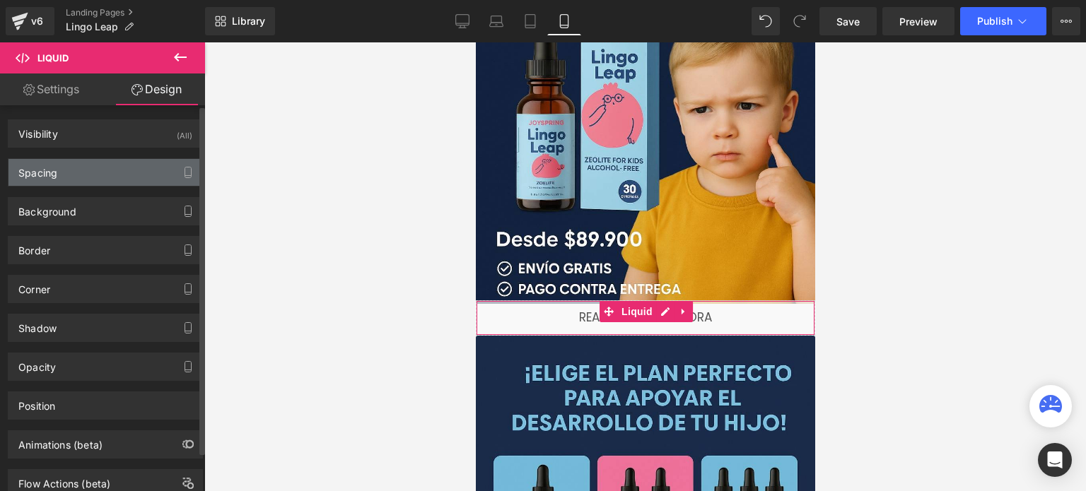
click at [131, 182] on div "Spacing" at bounding box center [105, 172] width 194 height 27
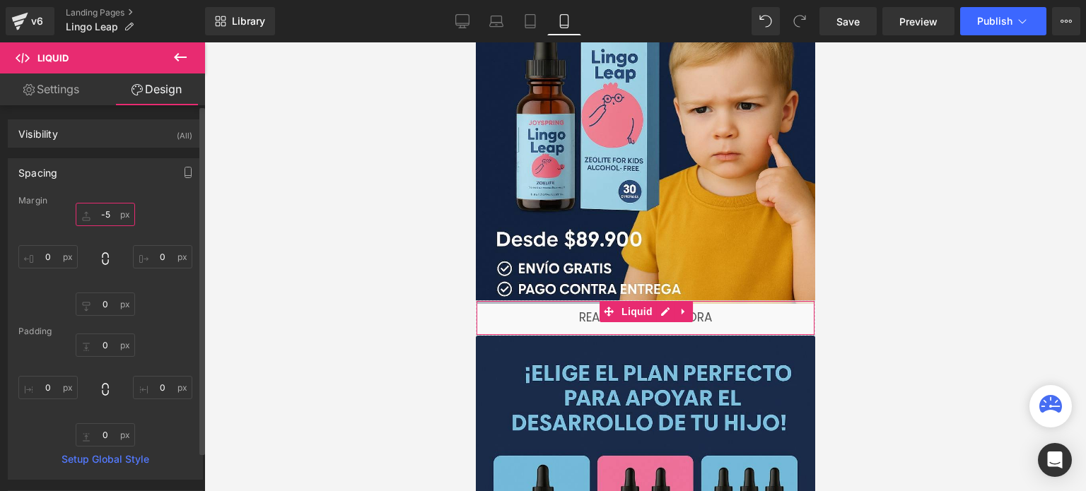
click at [111, 217] on input "-5" at bounding box center [105, 214] width 59 height 23
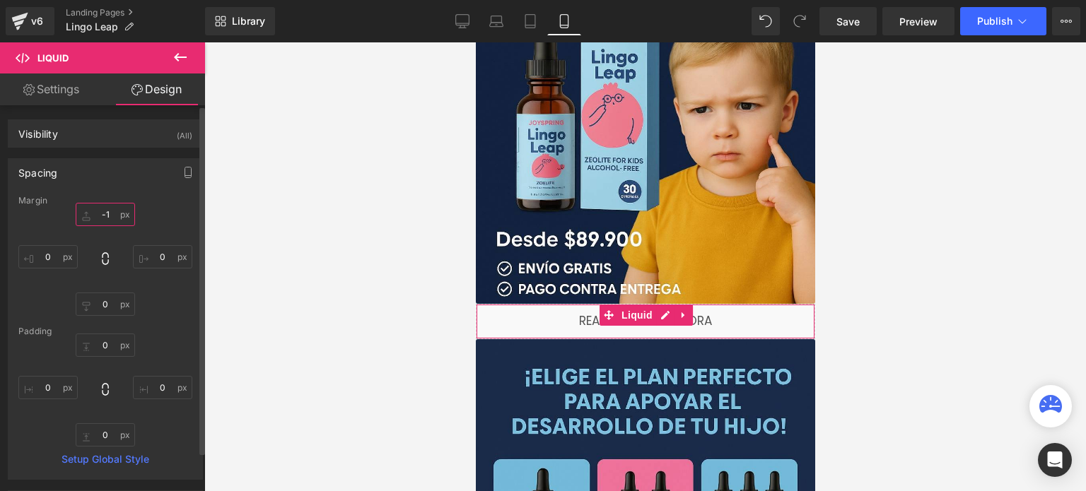
type input "-12"
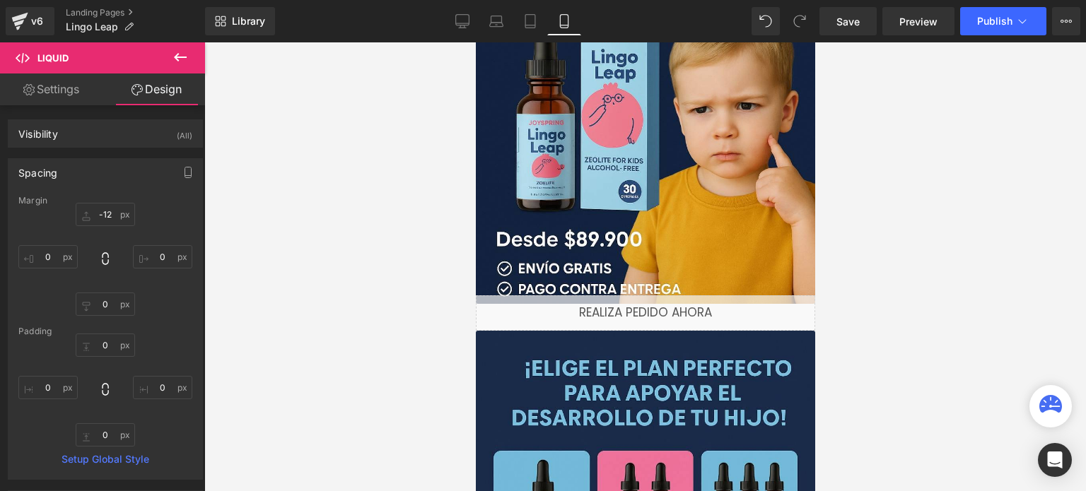
click at [246, 223] on div at bounding box center [645, 266] width 882 height 449
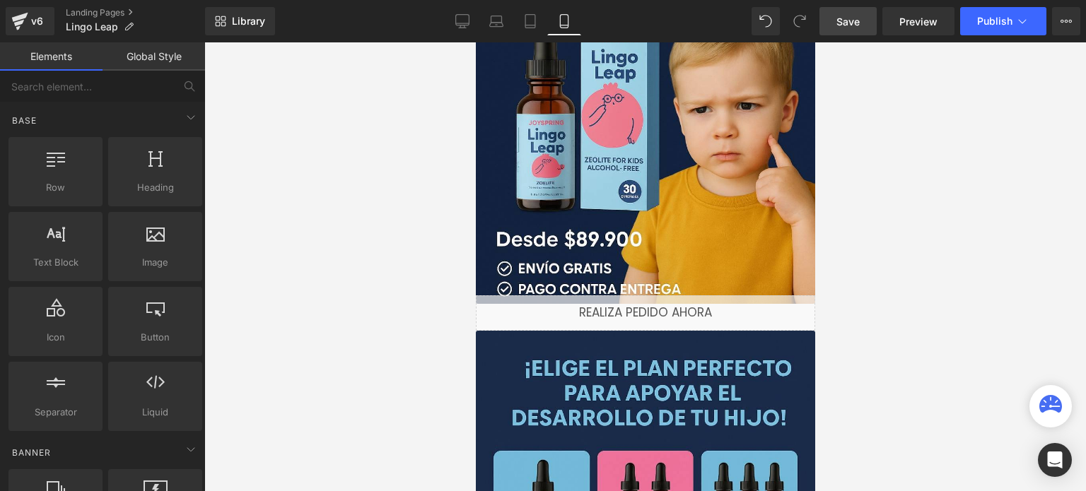
click at [847, 33] on link "Save" at bounding box center [848, 21] width 57 height 28
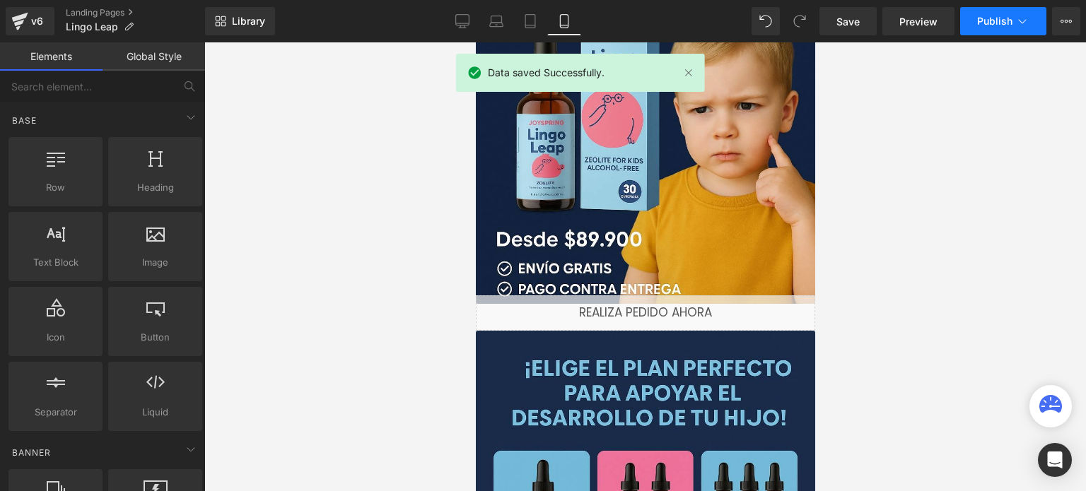
click at [999, 23] on span "Publish" at bounding box center [994, 21] width 35 height 11
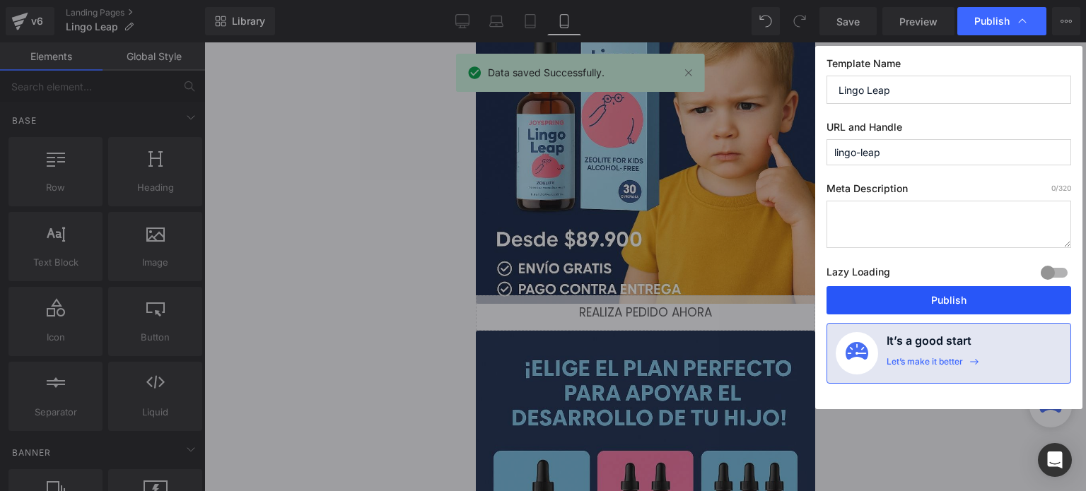
click at [941, 300] on button "Publish" at bounding box center [949, 300] width 245 height 28
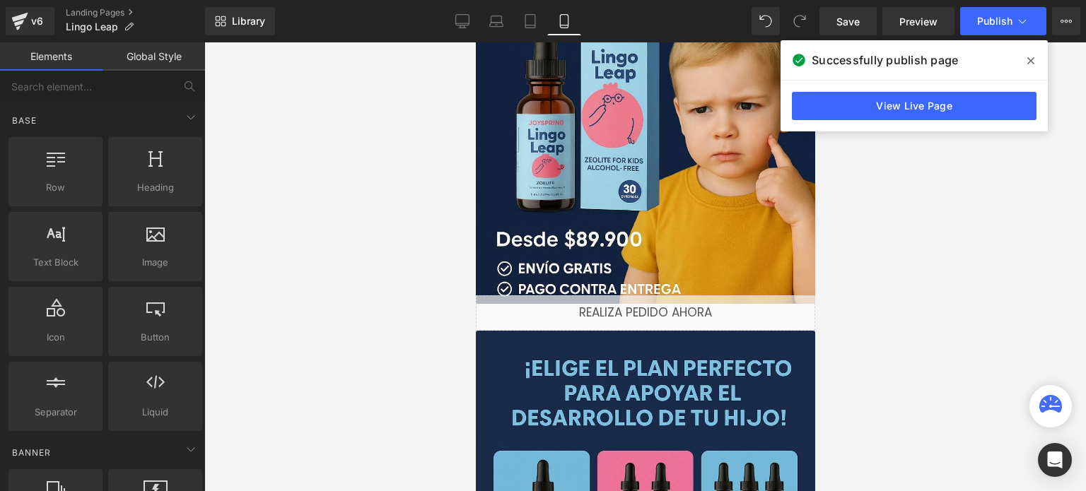
click at [1031, 54] on span at bounding box center [1031, 61] width 23 height 23
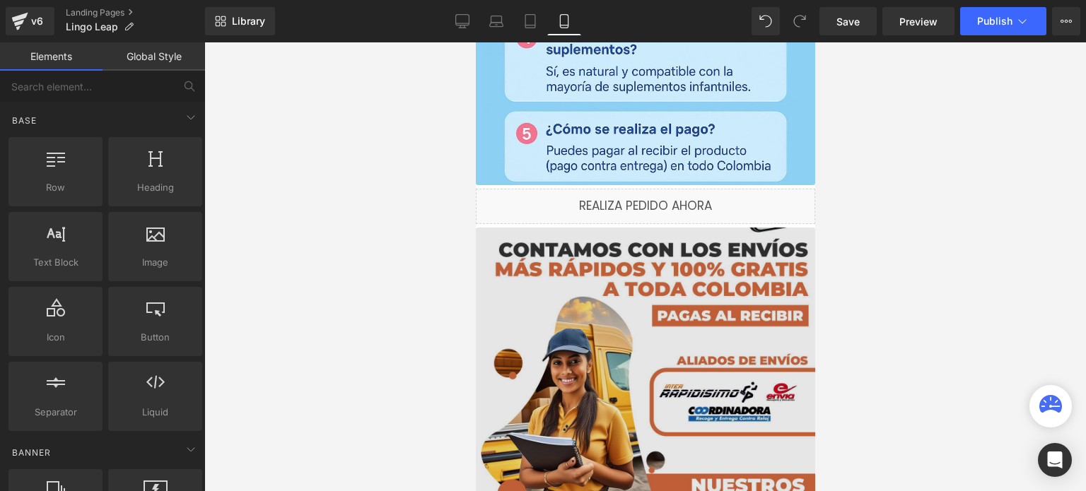
scroll to position [3986, 0]
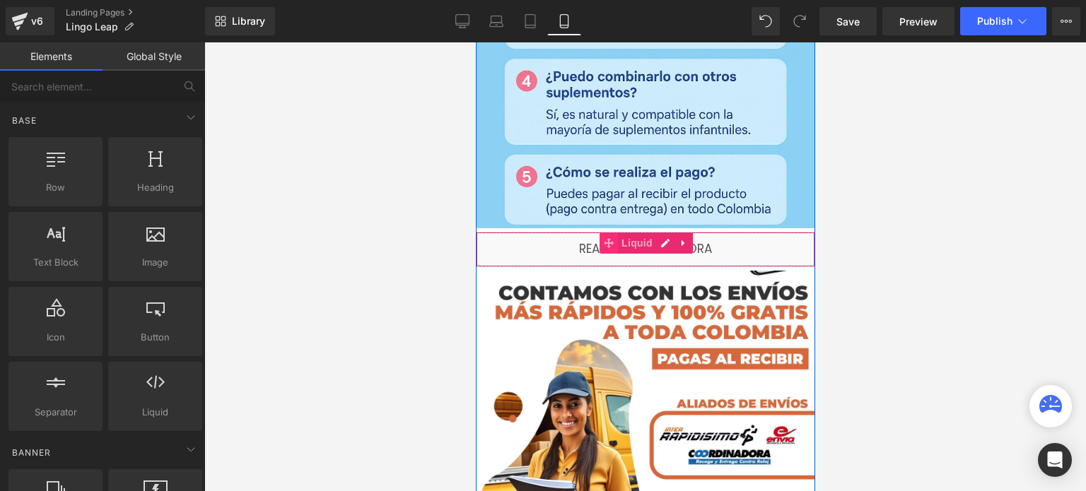
click at [603, 247] on icon at bounding box center [608, 243] width 10 height 10
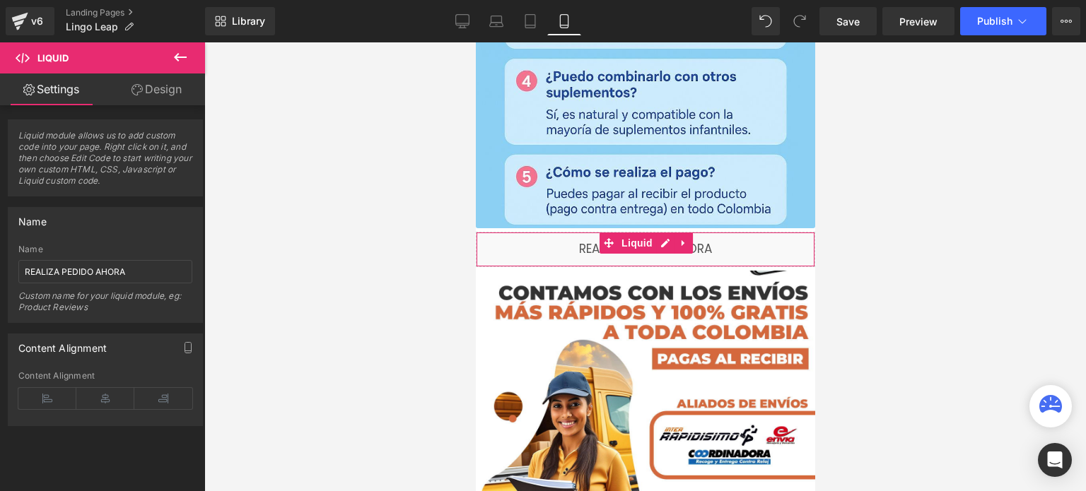
drag, startPoint x: 165, startPoint y: 89, endPoint x: 169, endPoint y: 127, distance: 38.4
click at [165, 89] on link "Design" at bounding box center [156, 90] width 103 height 32
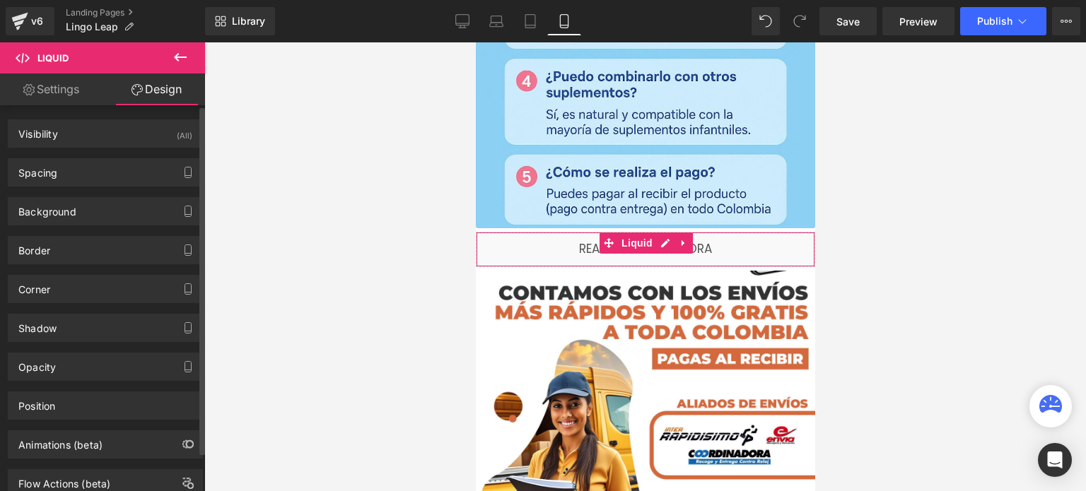
type input "5"
type input "0"
type input "5"
type input "0"
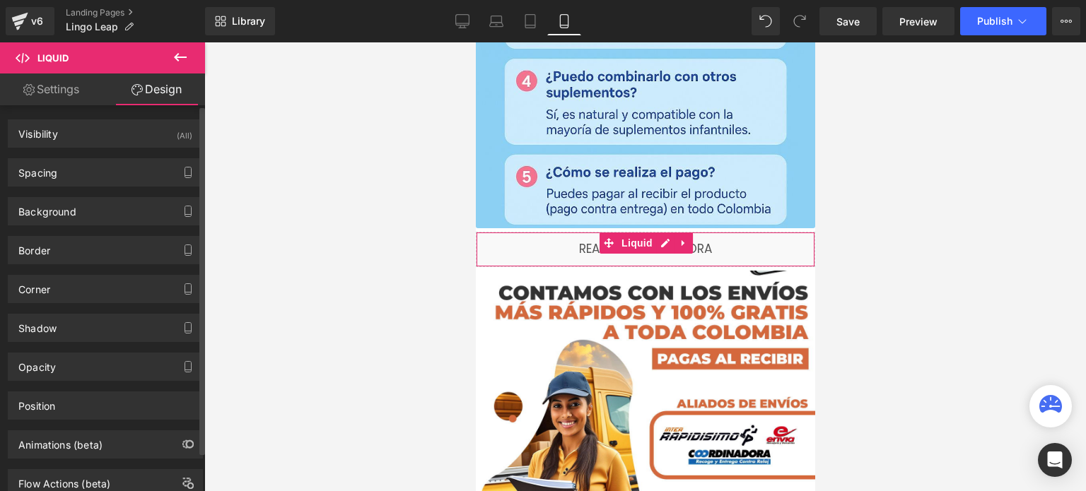
type input "0"
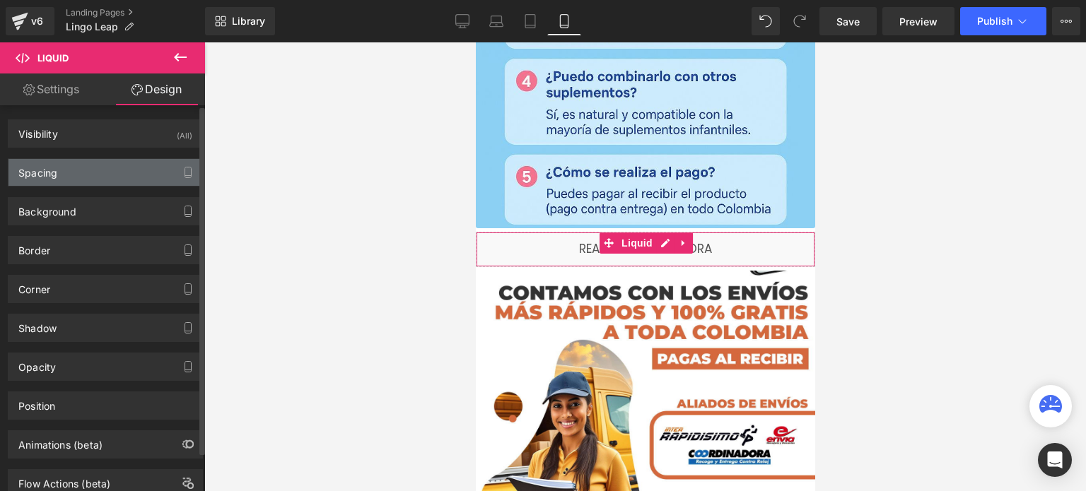
click at [129, 172] on div "Spacing" at bounding box center [105, 172] width 194 height 27
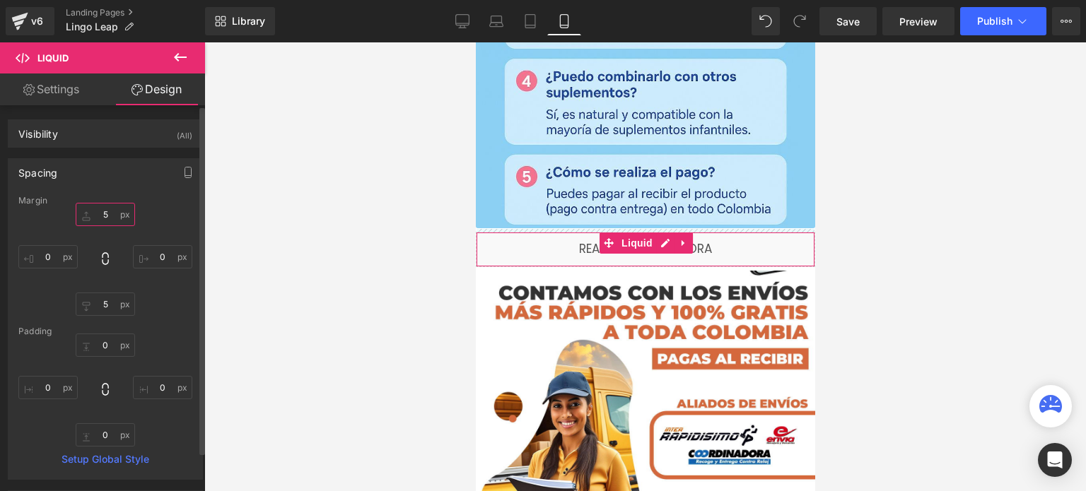
click at [110, 217] on input "5" at bounding box center [105, 214] width 59 height 23
click at [110, 305] on input "5" at bounding box center [105, 304] width 59 height 23
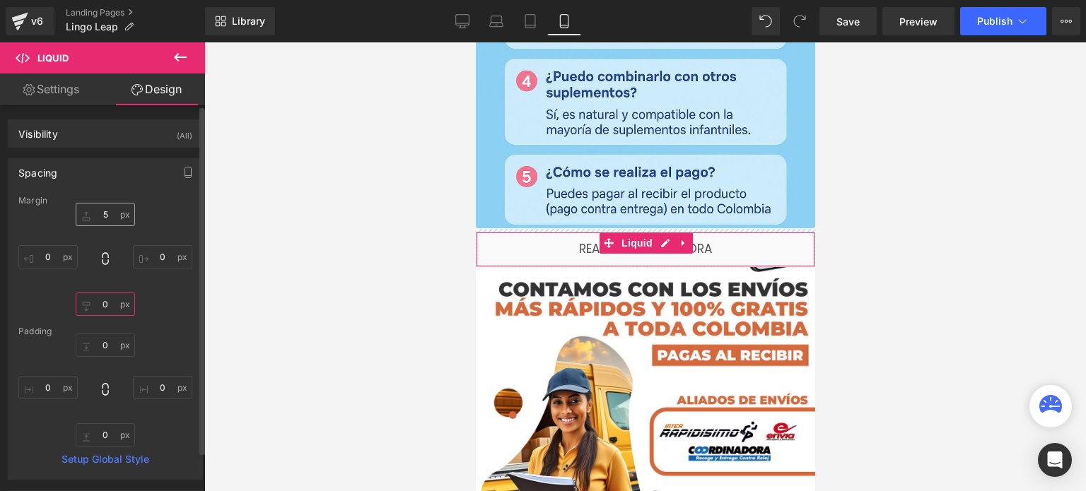
type input "0"
click at [102, 216] on input "5" at bounding box center [105, 214] width 59 height 23
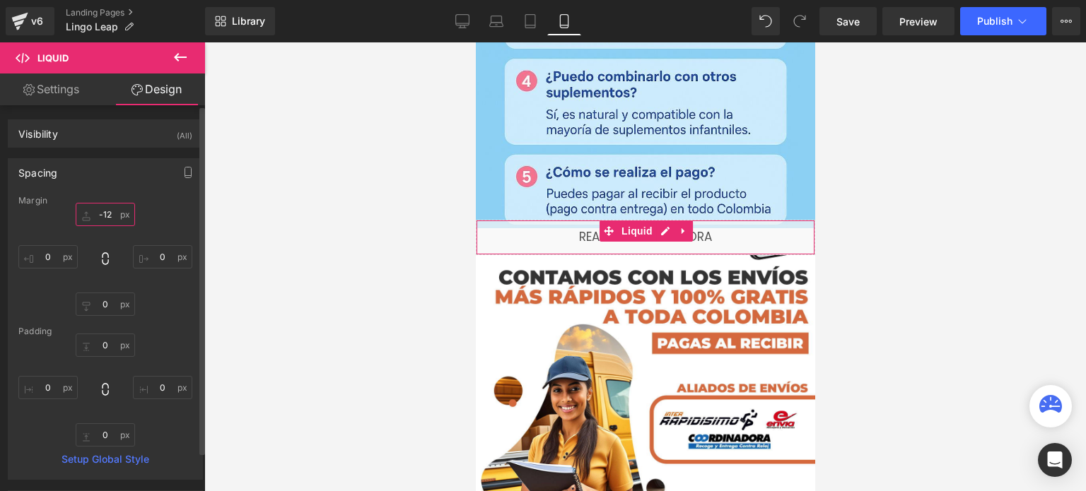
type input "-12"
click at [147, 217] on div "-12 -12 0px 0 0 0 0px 0" at bounding box center [105, 259] width 174 height 113
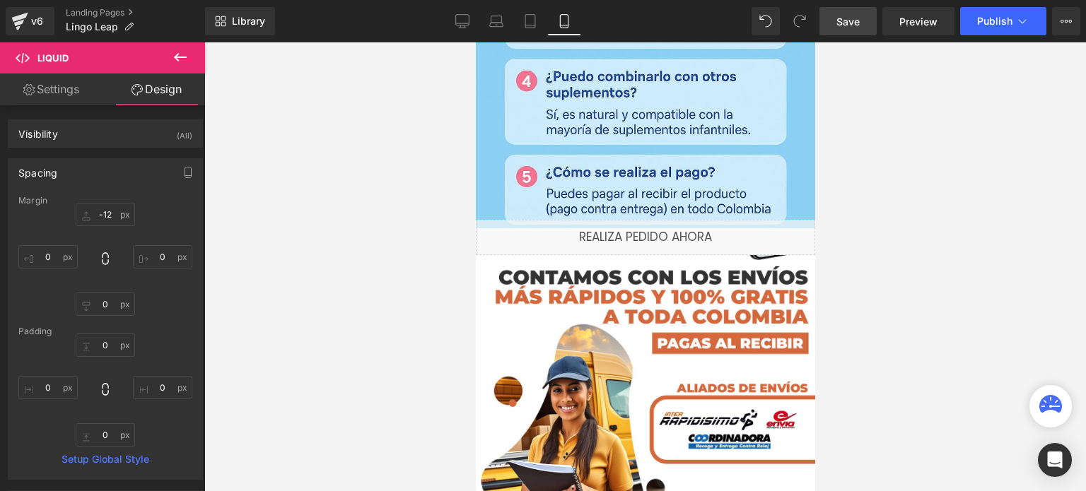
click at [843, 26] on span "Save" at bounding box center [848, 21] width 23 height 15
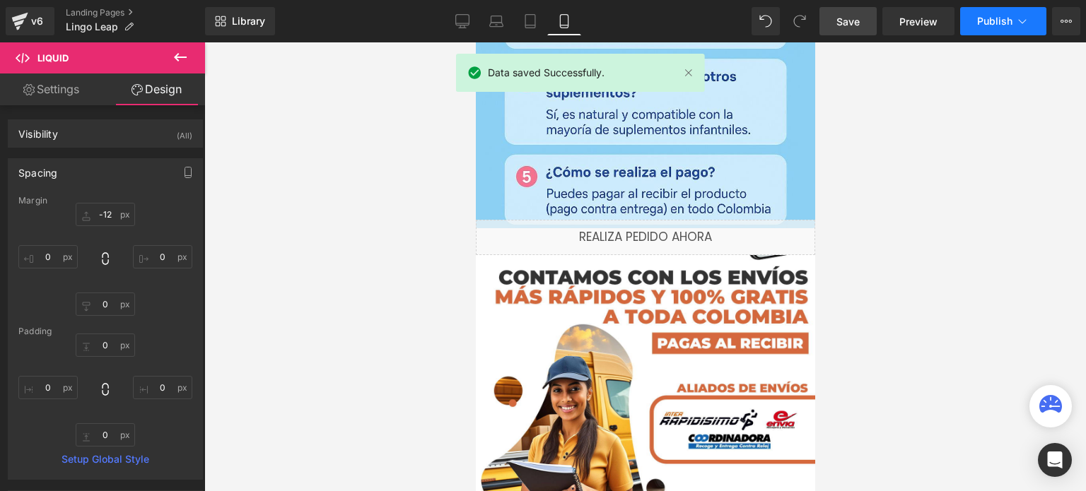
click at [1005, 25] on span "Publish" at bounding box center [994, 21] width 35 height 11
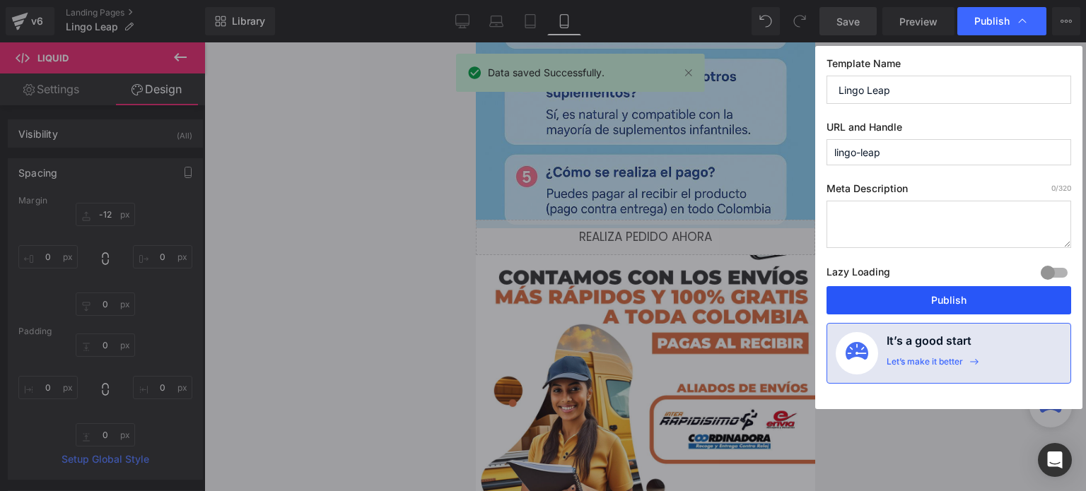
click at [958, 301] on button "Publish" at bounding box center [949, 300] width 245 height 28
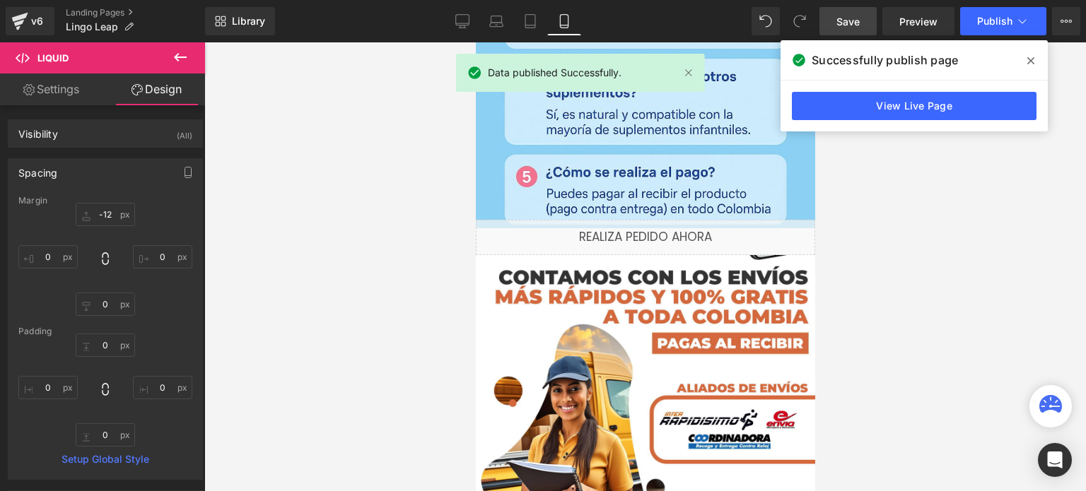
click at [1031, 59] on icon at bounding box center [1030, 60] width 7 height 7
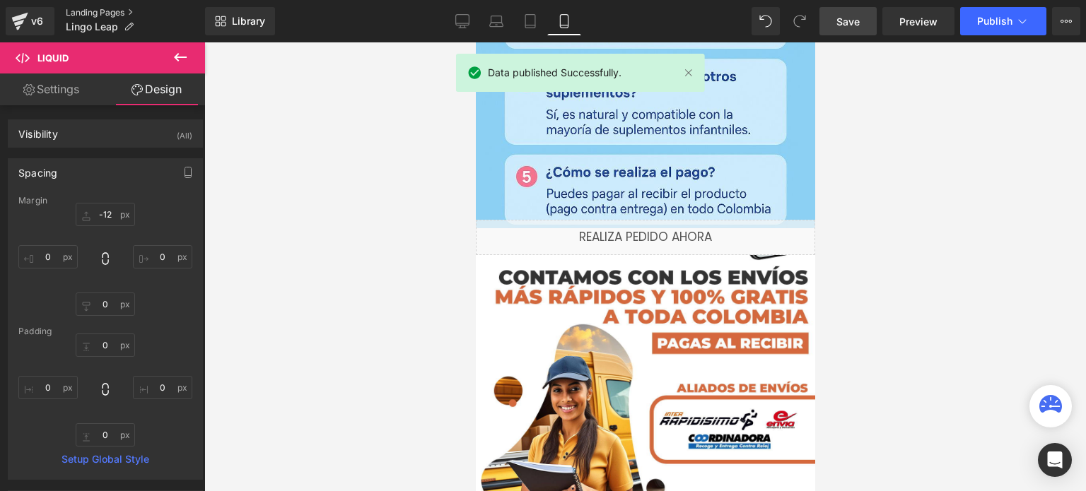
click at [124, 11] on link "Landing Pages" at bounding box center [135, 12] width 139 height 11
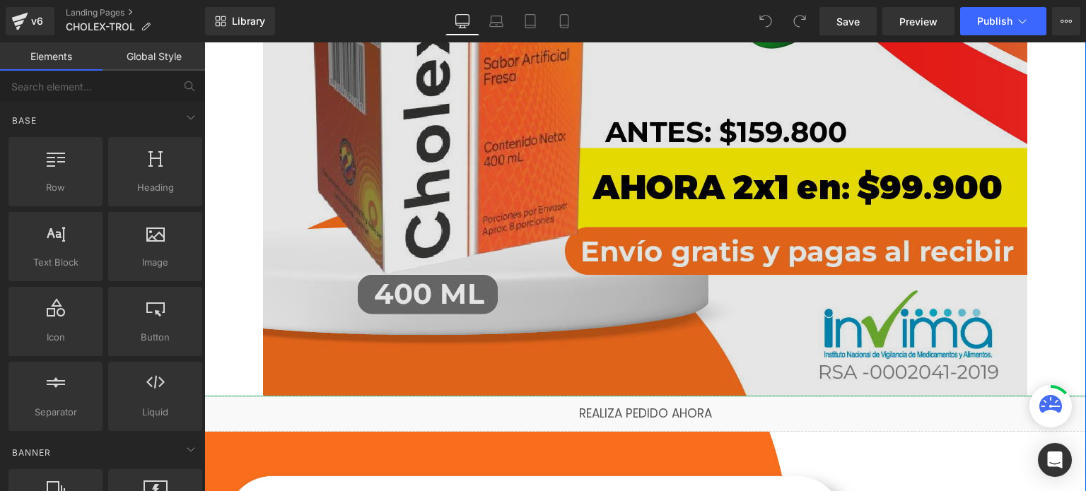
scroll to position [849, 0]
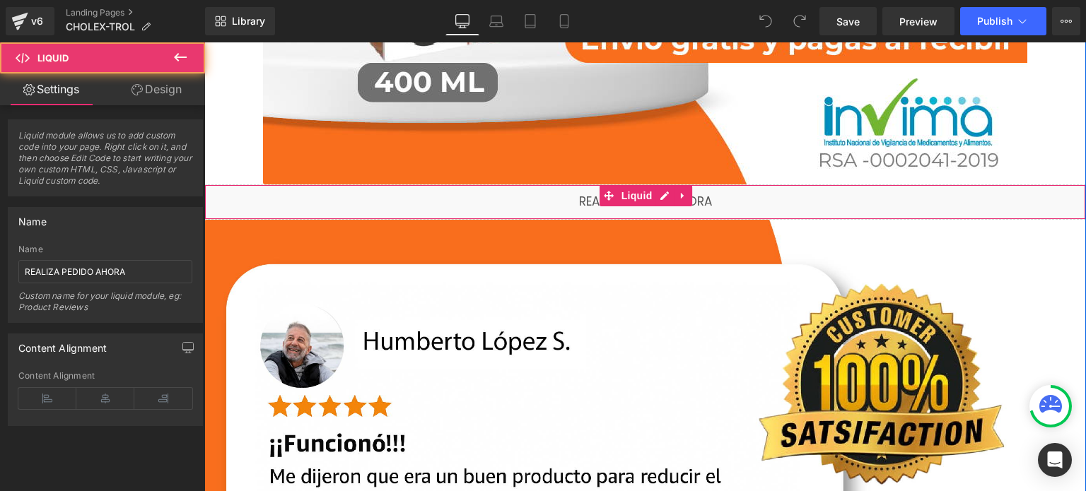
click at [424, 196] on div "Liquid" at bounding box center [645, 202] width 882 height 35
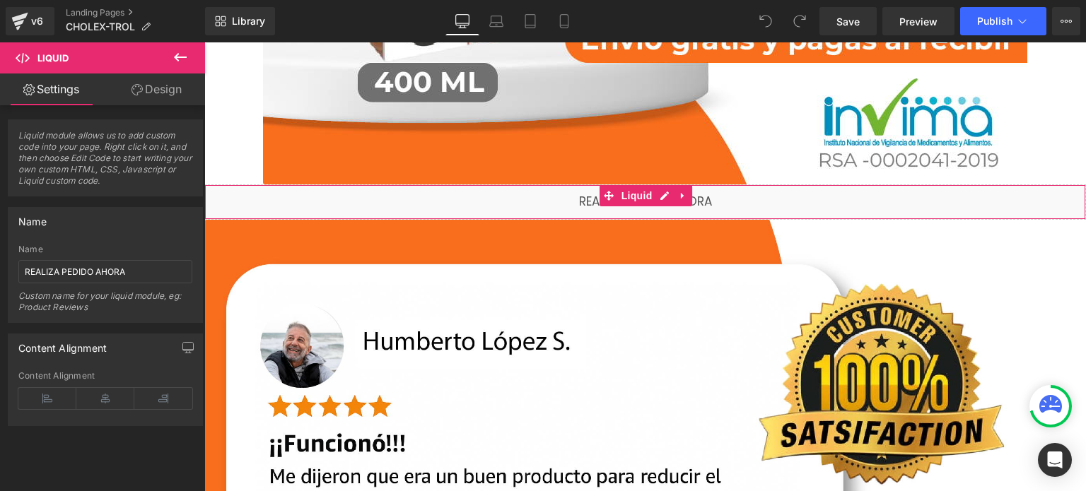
click at [158, 87] on link "Design" at bounding box center [156, 90] width 103 height 32
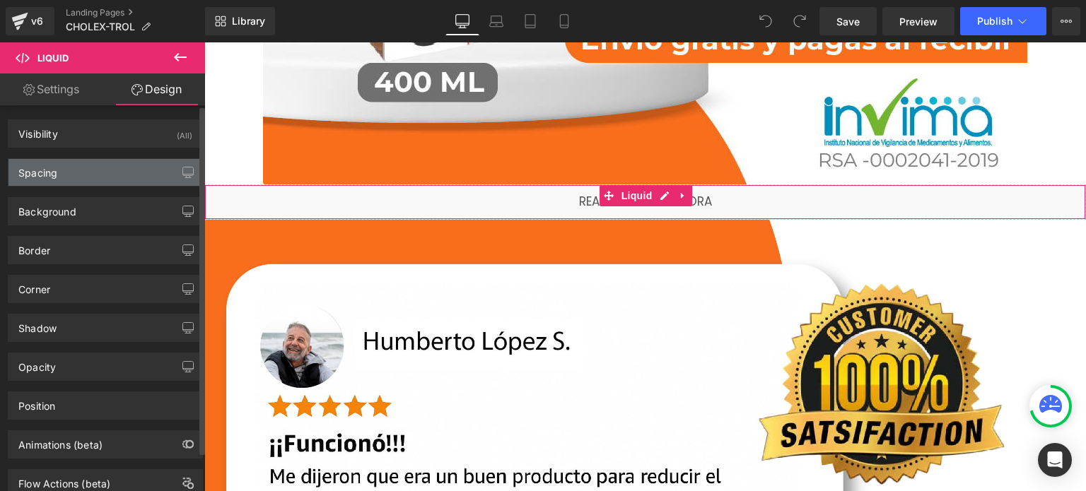
click at [100, 174] on div "Spacing" at bounding box center [105, 172] width 194 height 27
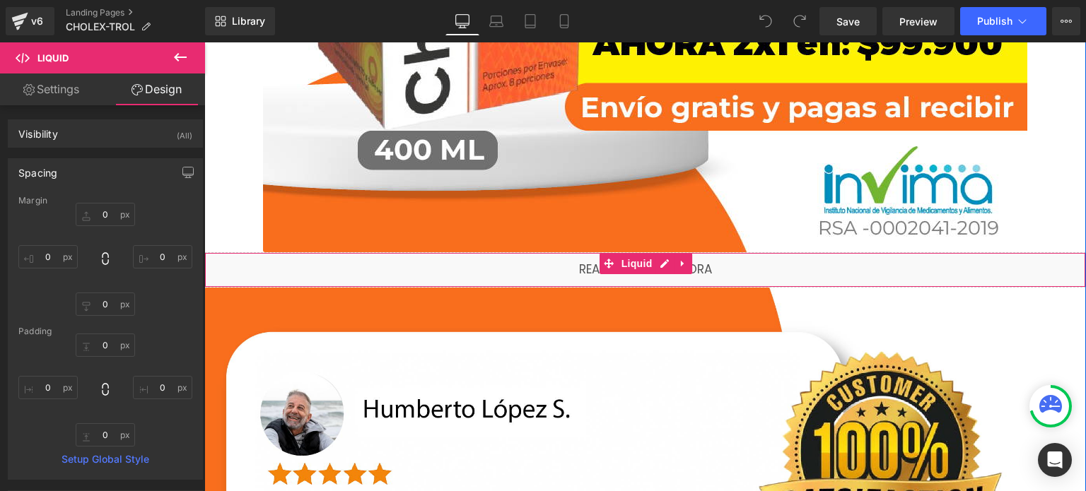
scroll to position [707, 0]
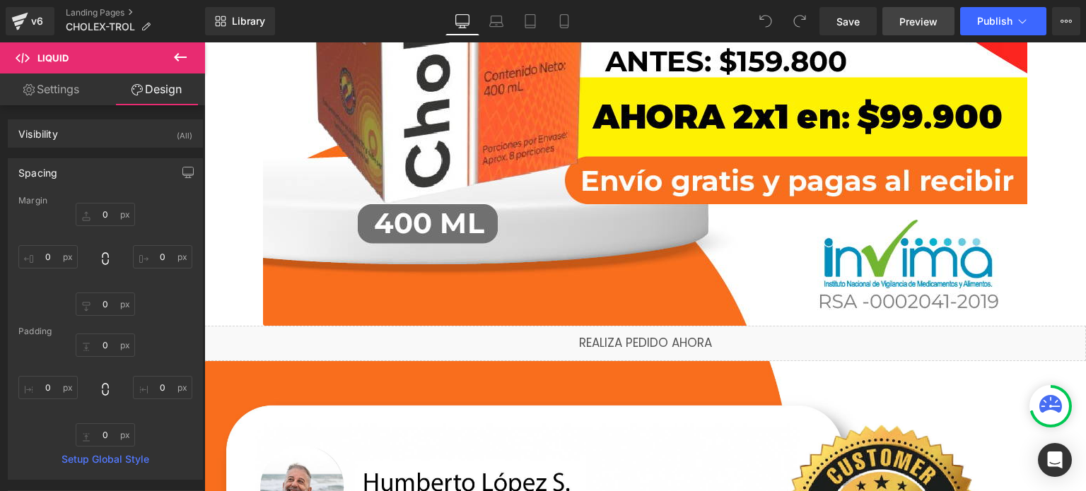
click at [925, 18] on span "Preview" at bounding box center [918, 21] width 38 height 15
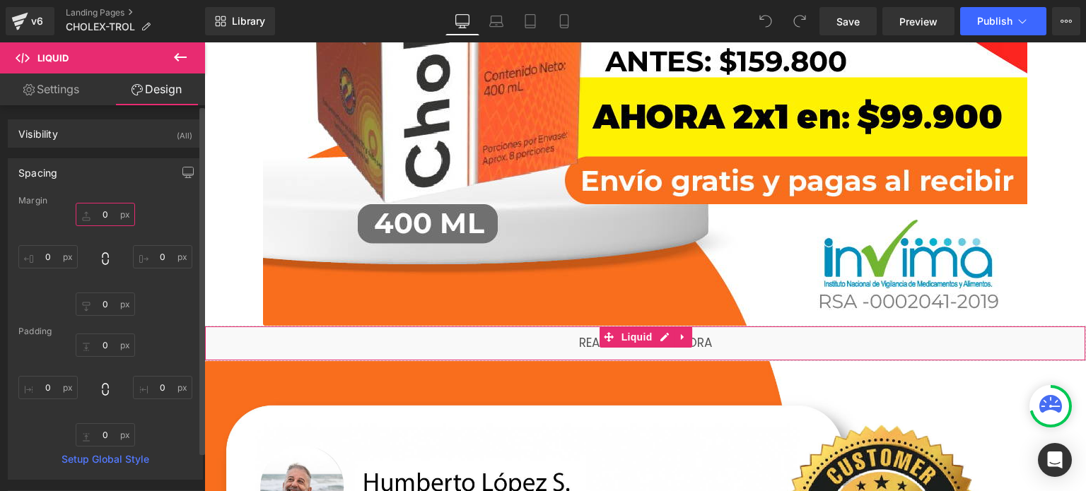
click at [99, 217] on input "0" at bounding box center [105, 214] width 59 height 23
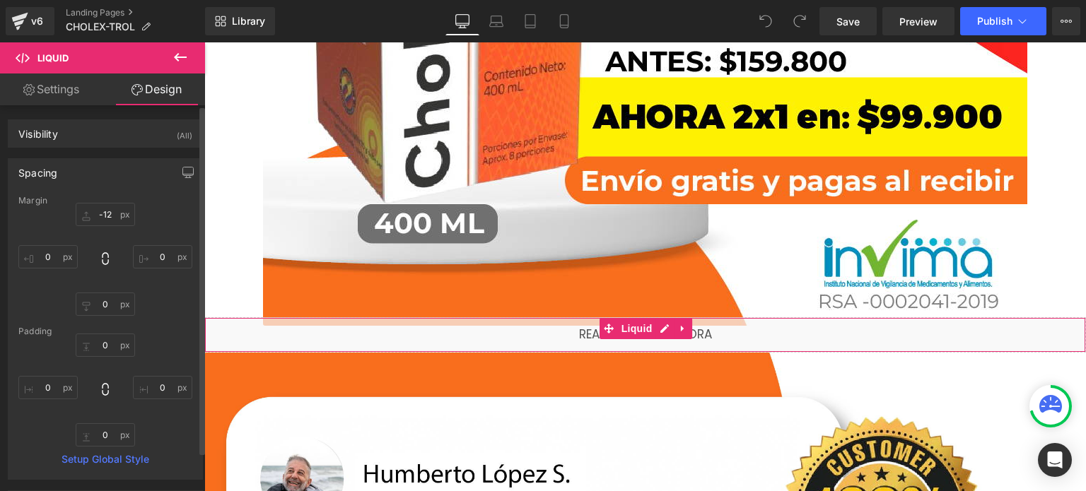
click at [163, 205] on div "Margin" at bounding box center [105, 201] width 174 height 10
click at [140, 173] on div "Spacing" at bounding box center [105, 172] width 194 height 27
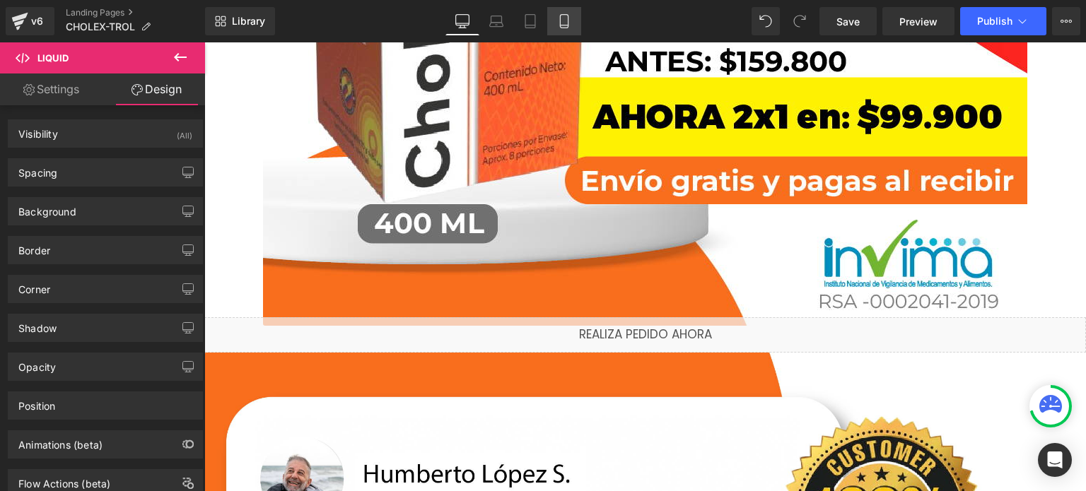
click at [566, 27] on icon at bounding box center [564, 21] width 14 height 14
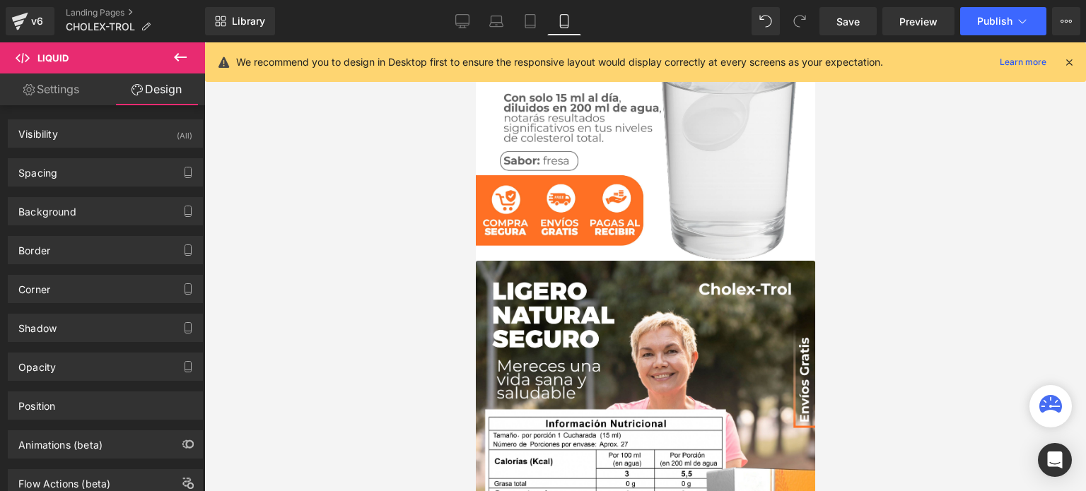
type input "5"
type input "0"
type input "5"
type input "0"
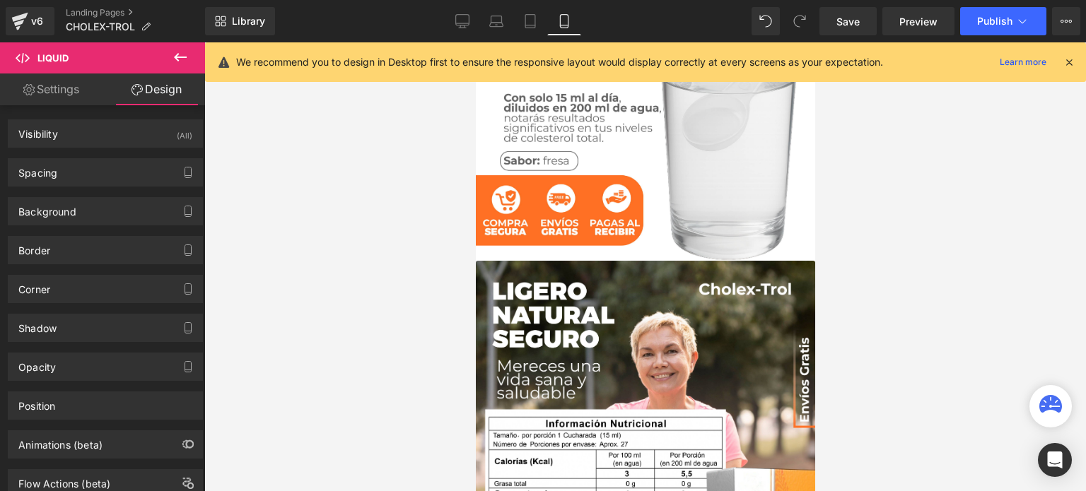
type input "0"
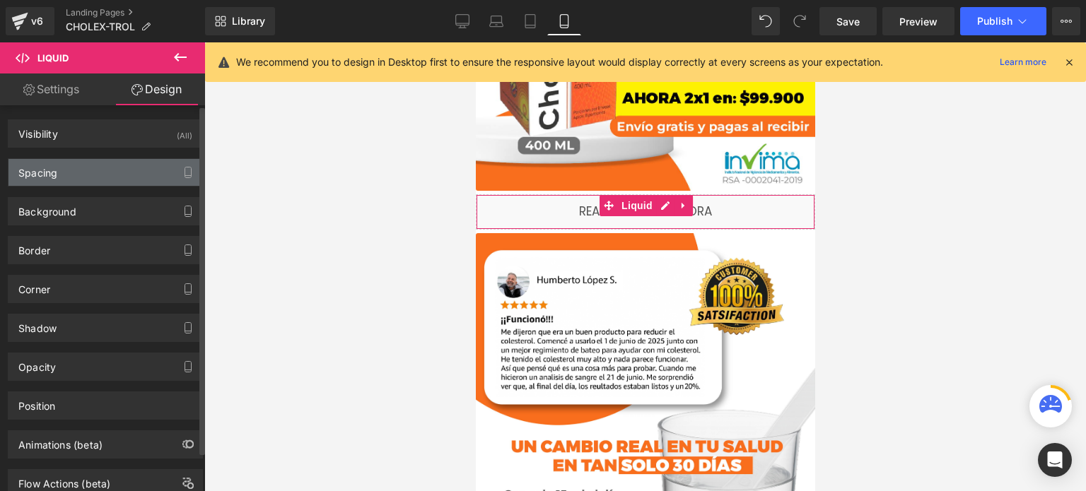
click at [142, 163] on div "Spacing" at bounding box center [105, 172] width 194 height 27
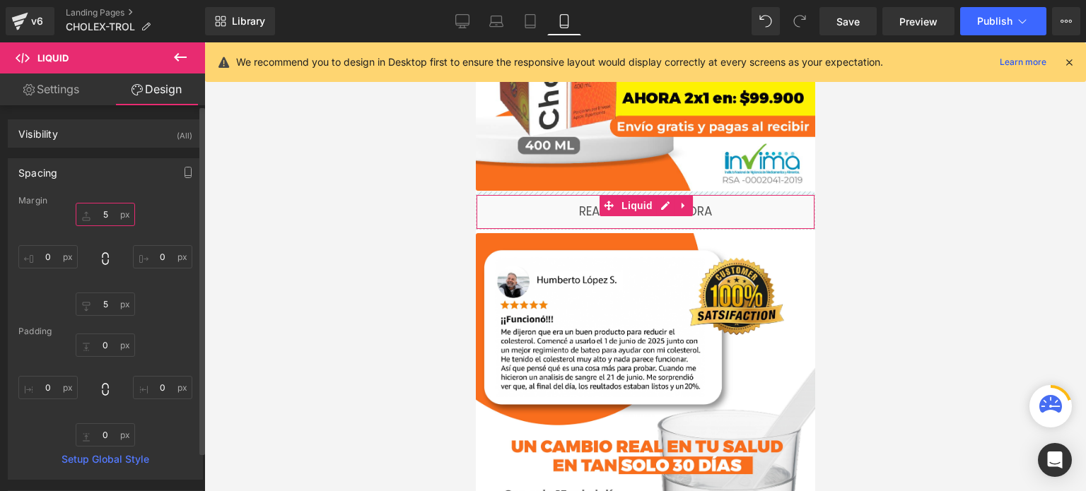
click at [105, 215] on input "5" at bounding box center [105, 214] width 59 height 23
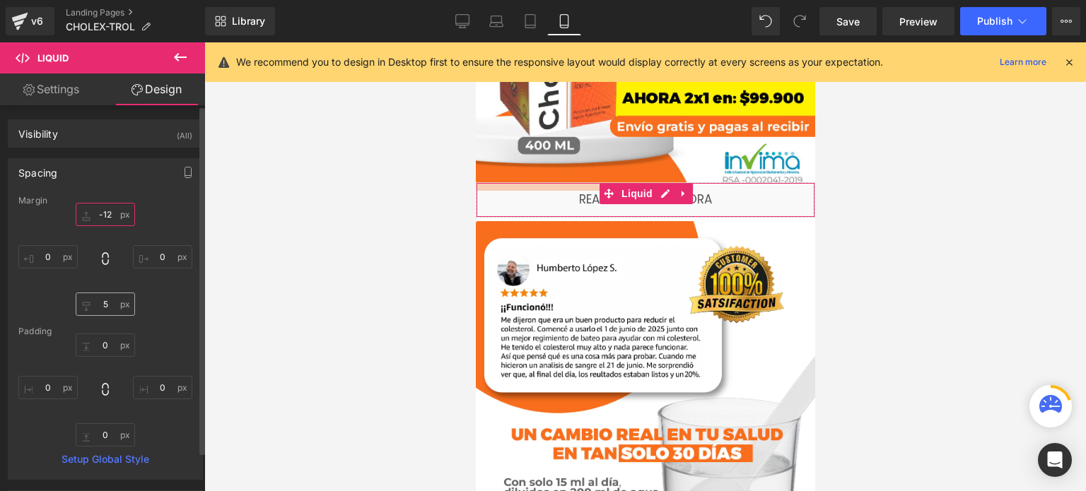
type input "-12"
click at [109, 299] on input "5" at bounding box center [105, 304] width 59 height 23
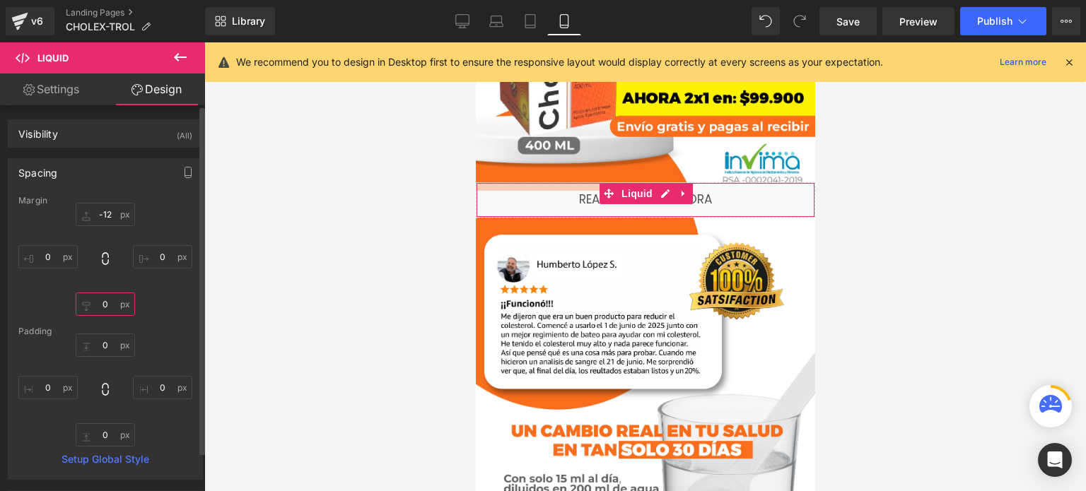
type input "0"
click at [158, 205] on div "Margin" at bounding box center [105, 201] width 174 height 10
click at [147, 166] on div "Spacing" at bounding box center [105, 172] width 194 height 27
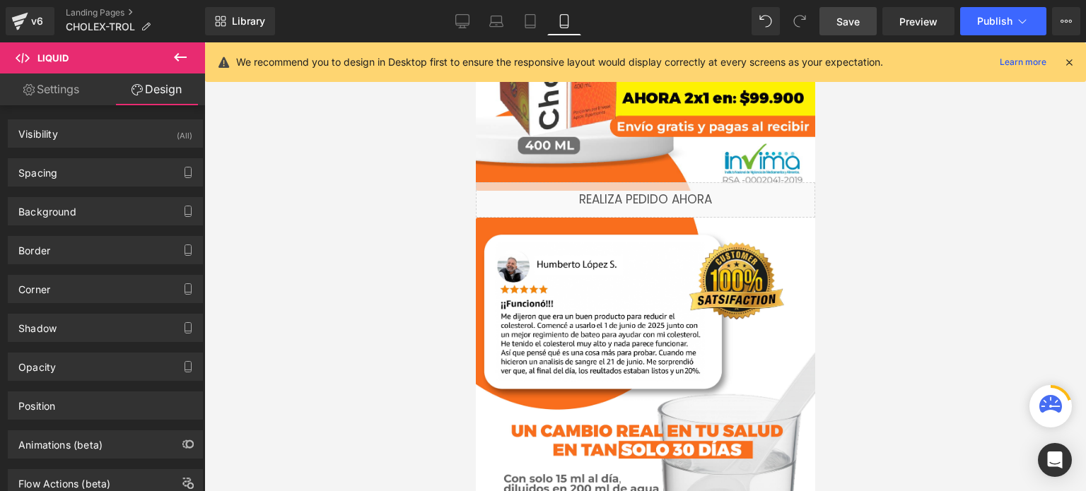
click at [834, 23] on link "Save" at bounding box center [848, 21] width 57 height 28
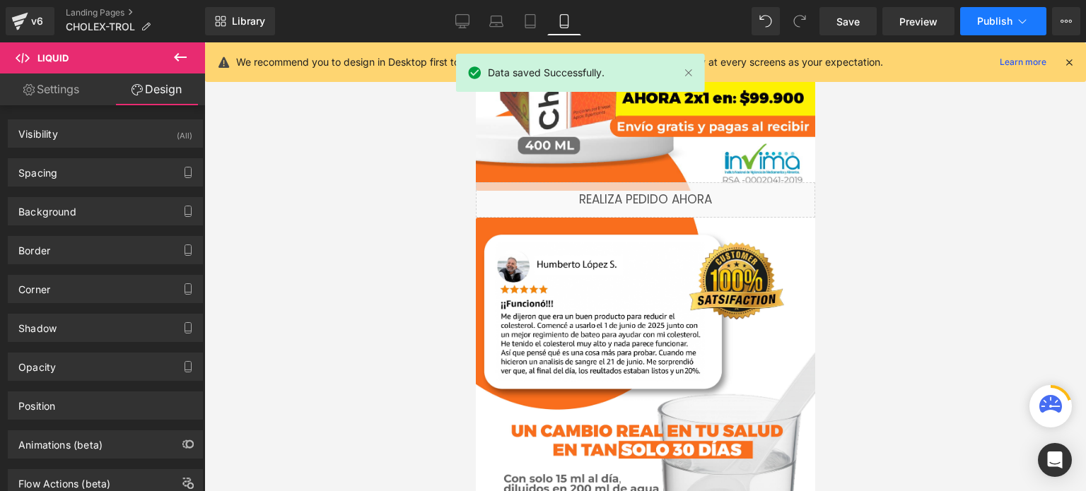
click at [1003, 28] on button "Publish" at bounding box center [1003, 21] width 86 height 28
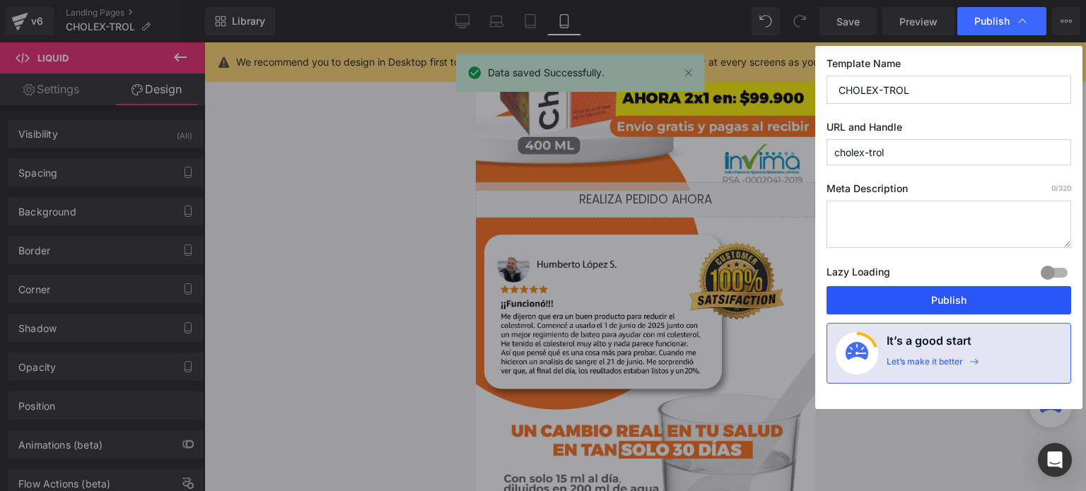
click at [967, 305] on button "Publish" at bounding box center [949, 300] width 245 height 28
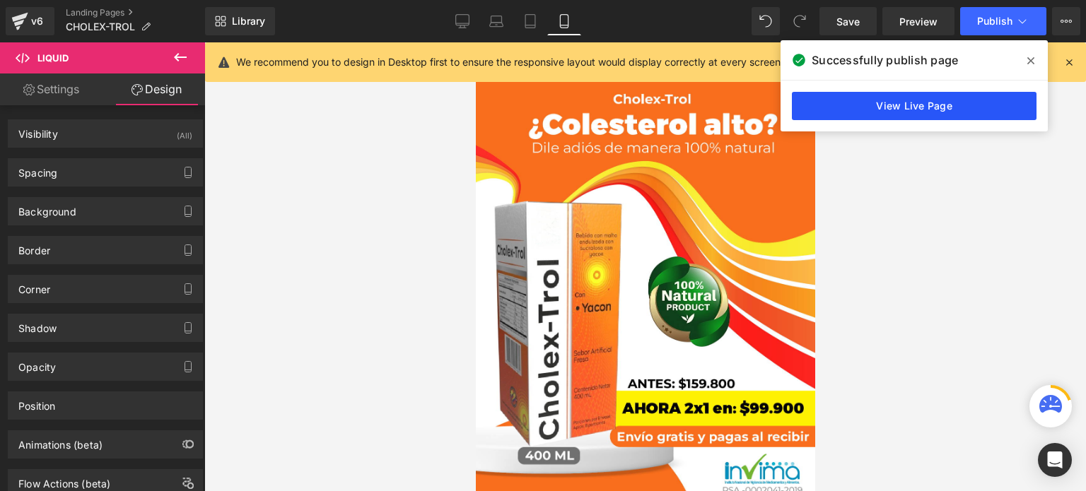
click at [874, 110] on link "View Live Page" at bounding box center [914, 106] width 245 height 28
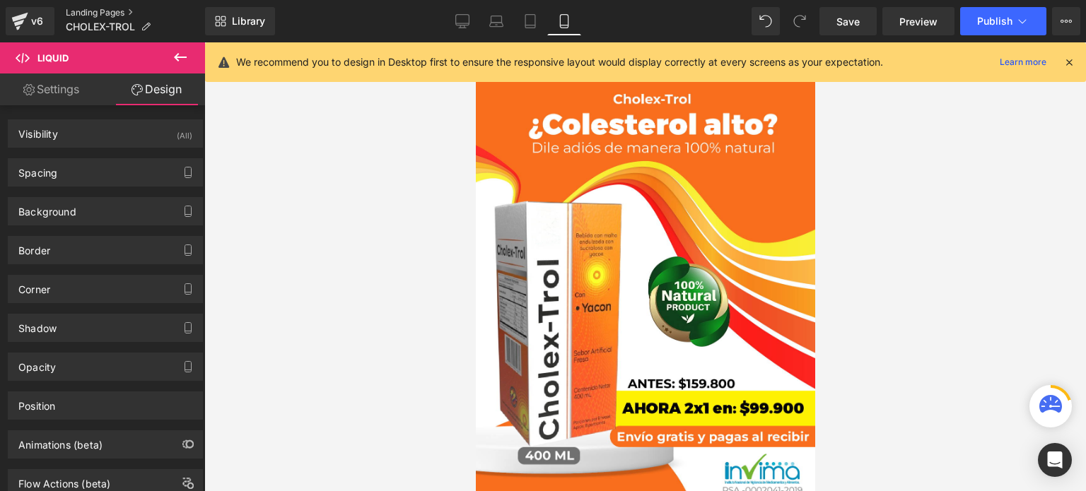
click at [106, 13] on link "Landing Pages" at bounding box center [135, 12] width 139 height 11
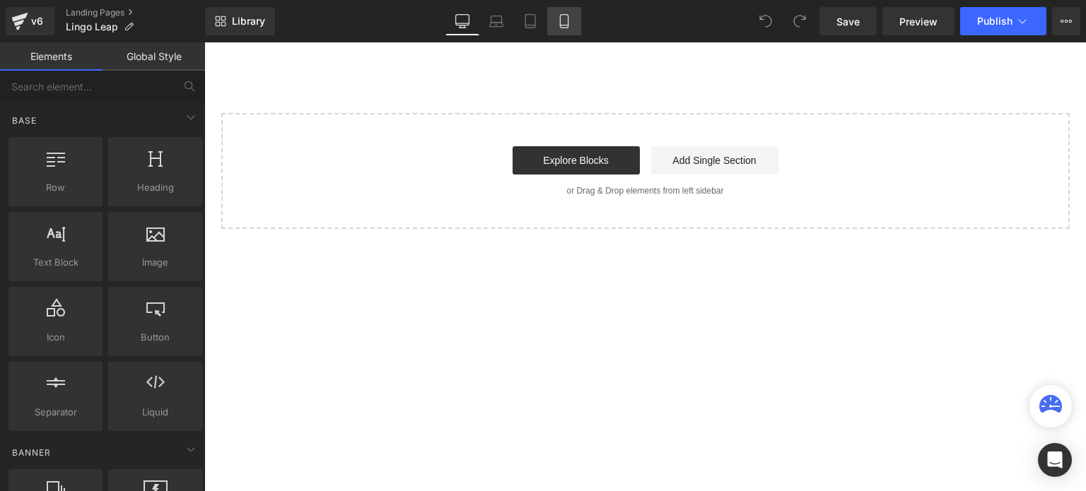
click at [571, 16] on link "Mobile" at bounding box center [564, 21] width 34 height 28
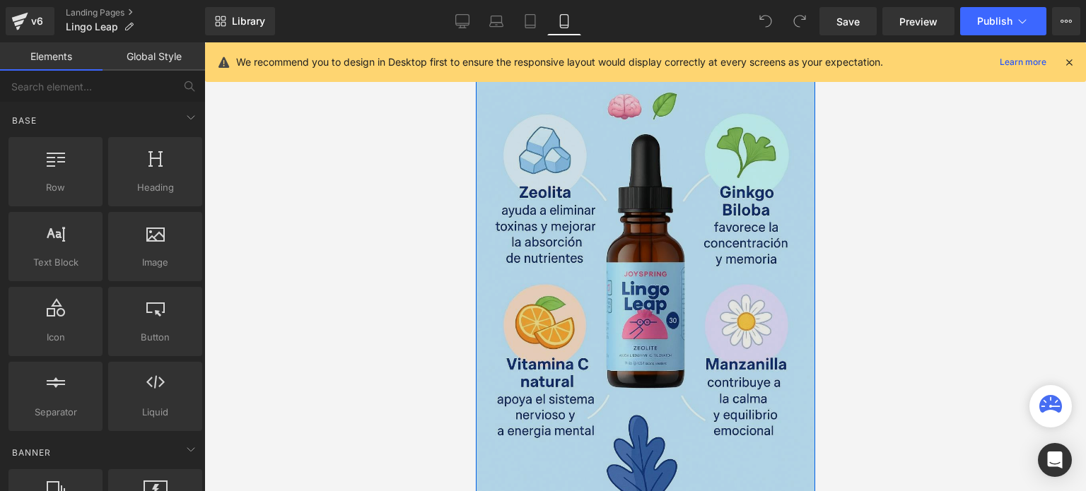
scroll to position [990, 0]
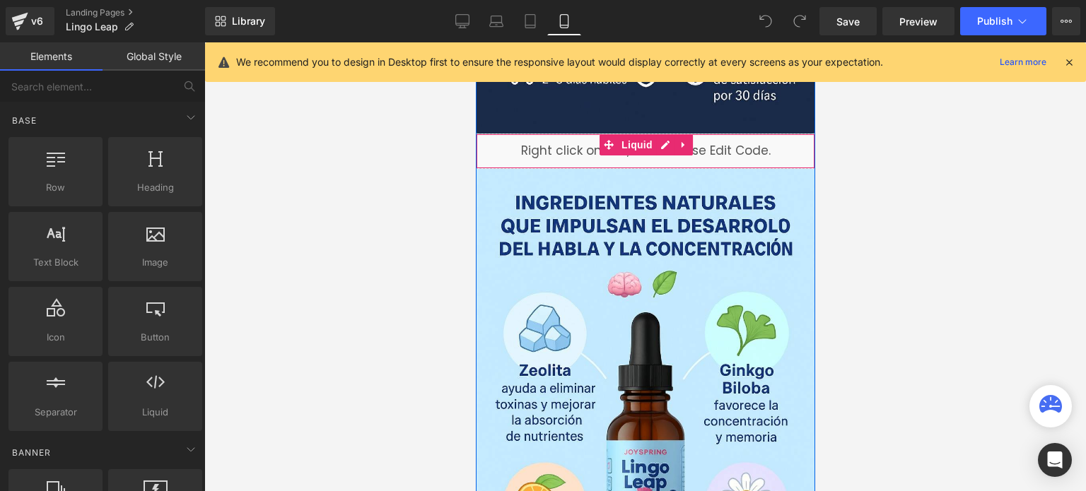
click at [563, 151] on div "Liquid" at bounding box center [644, 151] width 339 height 35
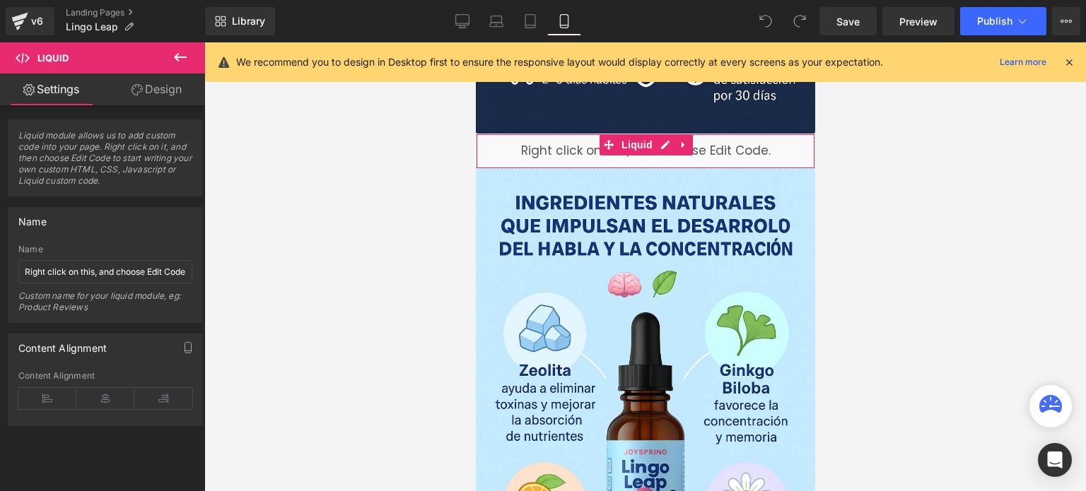
click at [179, 95] on link "Design" at bounding box center [156, 90] width 103 height 32
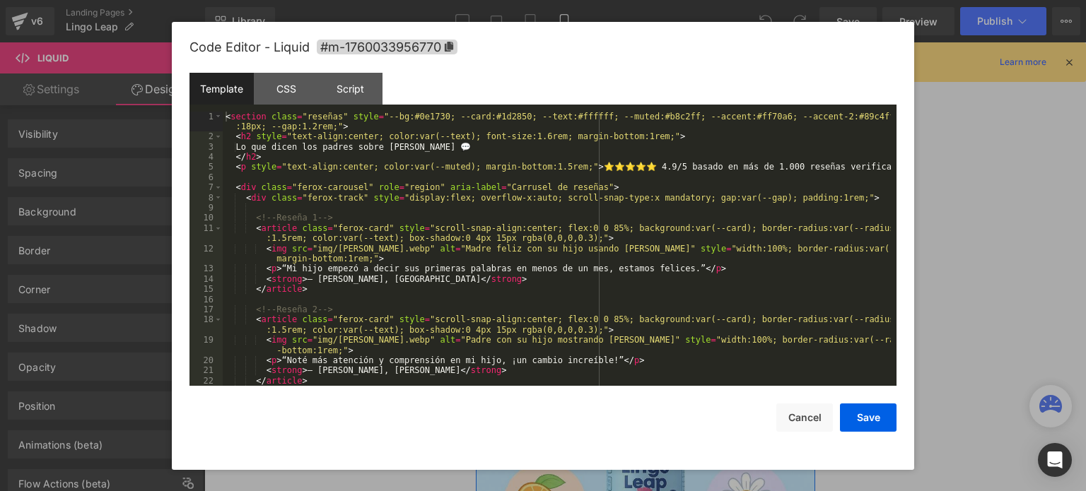
click at [657, 144] on icon at bounding box center [661, 145] width 8 height 8
click at [308, 248] on div "< section class = "reseñas" style = "--bg:#0e1730; --card:#1d2850; --text:#ffff…" at bounding box center [557, 264] width 668 height 305
drag, startPoint x: 305, startPoint y: 249, endPoint x: 636, endPoint y: 252, distance: 331.0
click at [636, 252] on div "< section class = "reseñas" style = "--bg:#0e1730; --card:#1d2850; --text:#ffff…" at bounding box center [557, 264] width 668 height 305
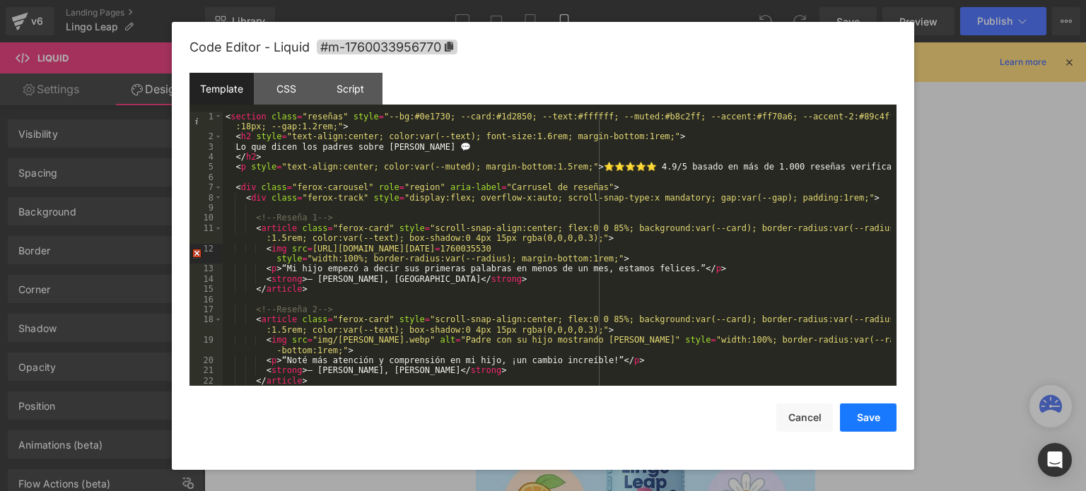
click at [863, 415] on button "Save" at bounding box center [868, 418] width 57 height 28
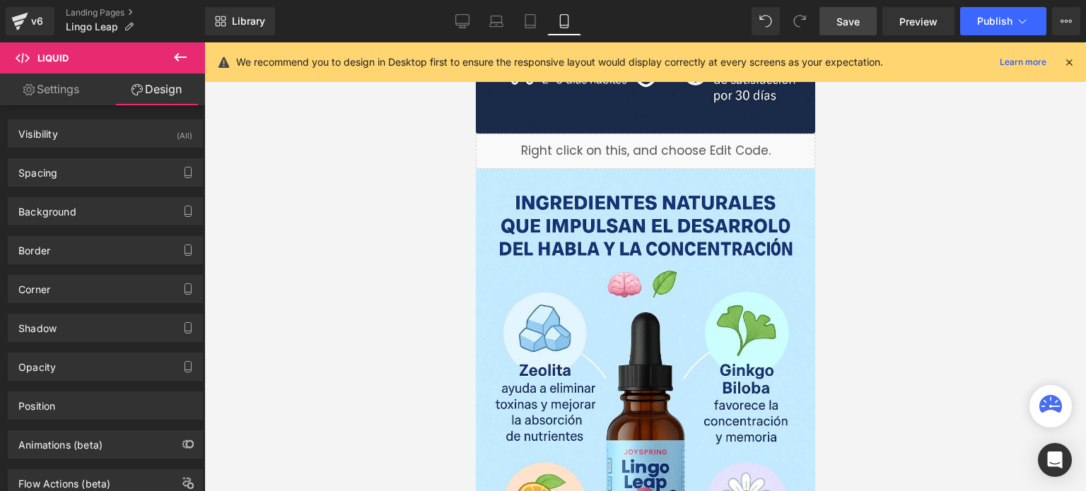
click at [848, 24] on span "Save" at bounding box center [848, 21] width 23 height 15
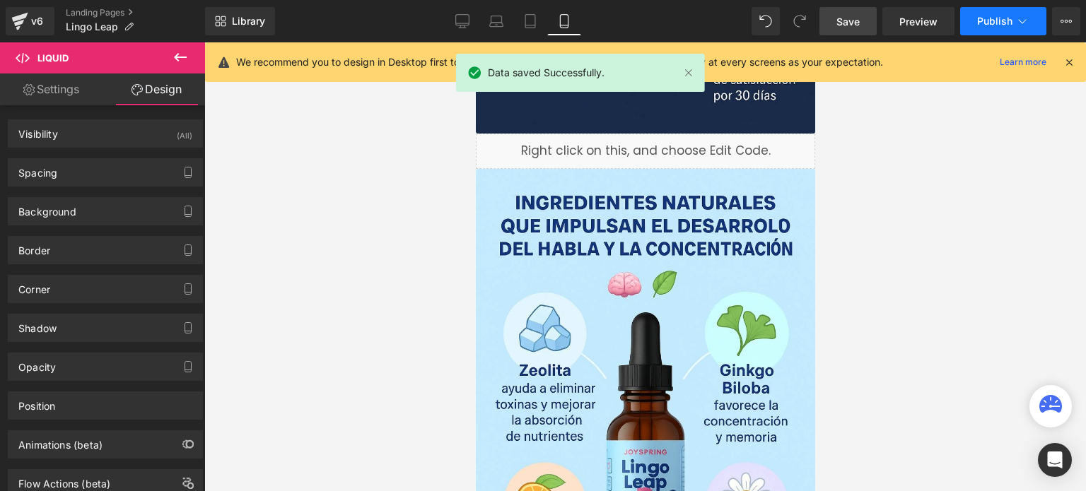
click at [997, 28] on button "Publish" at bounding box center [1003, 21] width 86 height 28
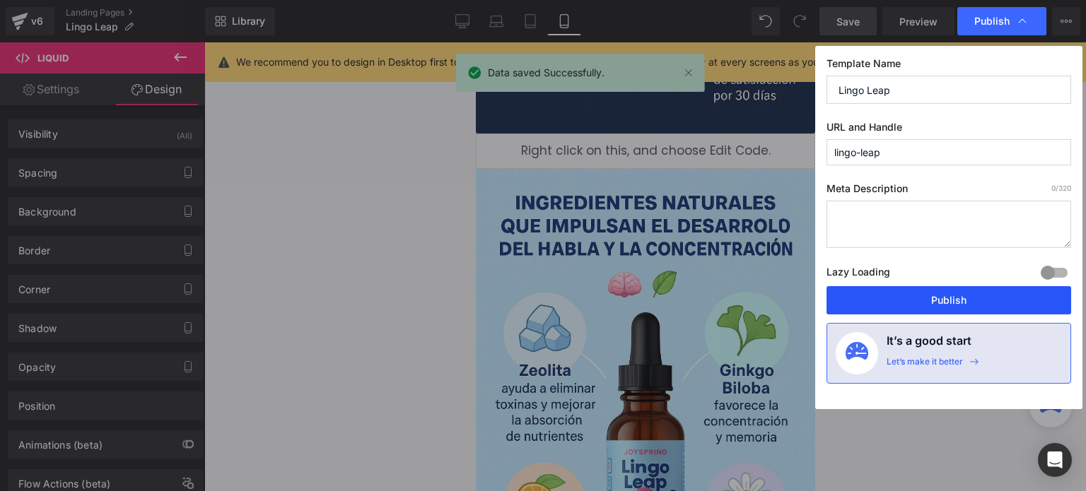
click at [1004, 289] on button "Publish" at bounding box center [949, 300] width 245 height 28
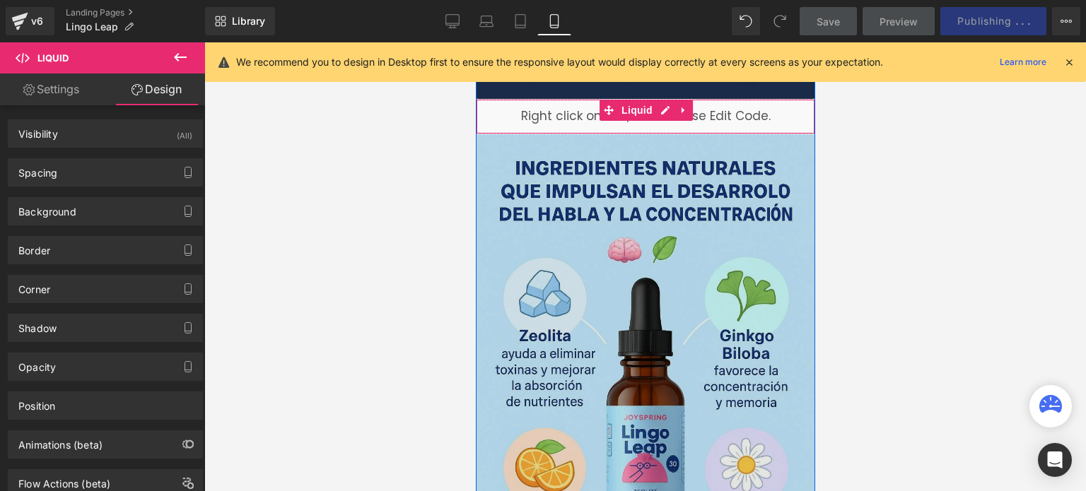
scroll to position [1202, 0]
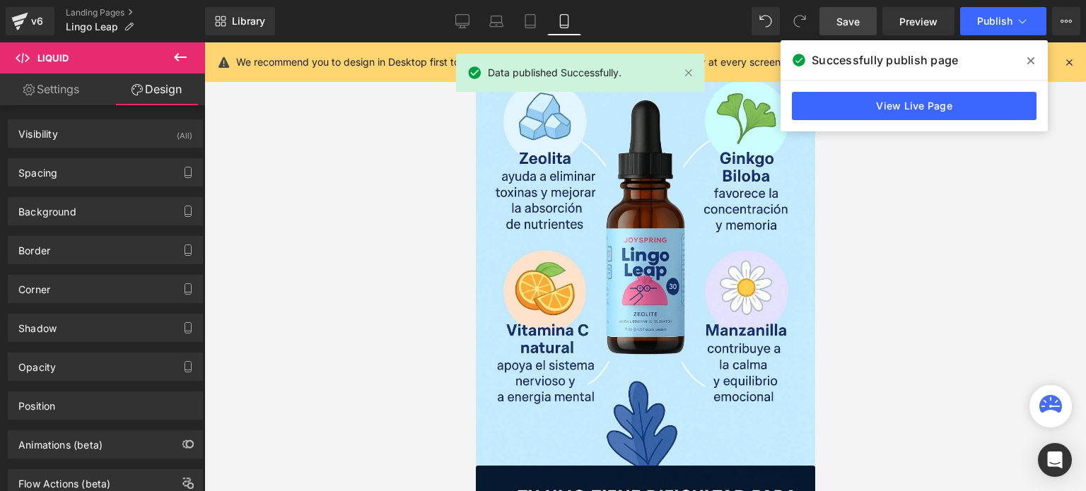
click at [1030, 62] on icon at bounding box center [1030, 60] width 7 height 7
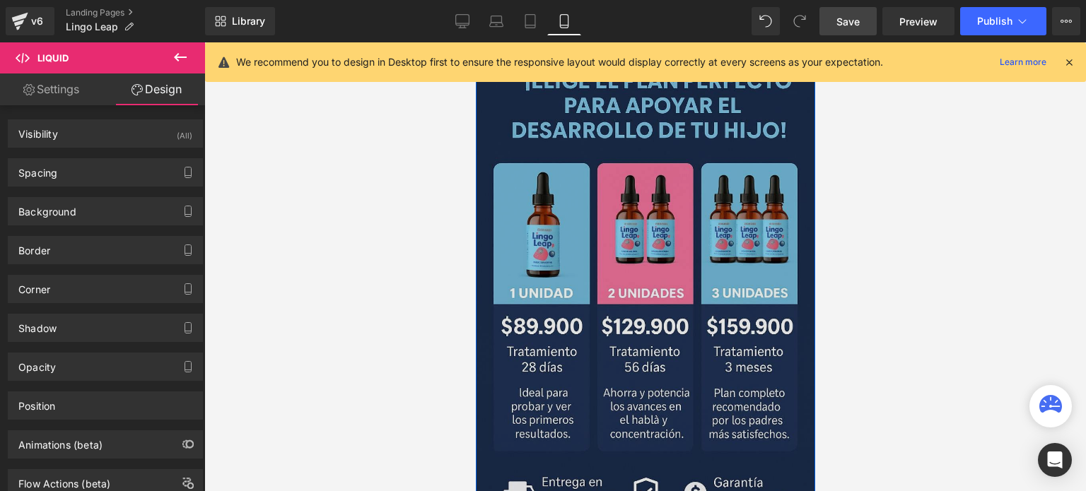
scroll to position [849, 0]
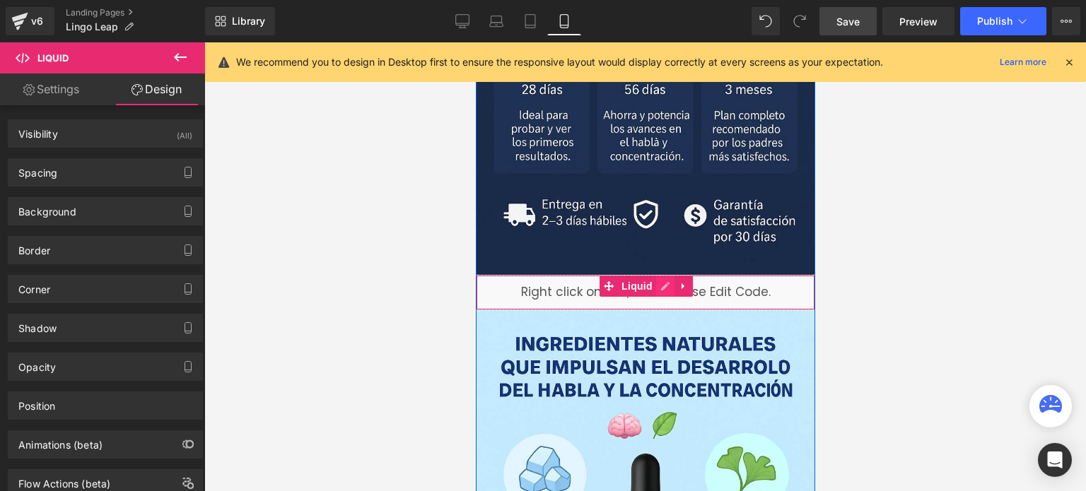
click at [660, 285] on icon at bounding box center [665, 286] width 10 height 11
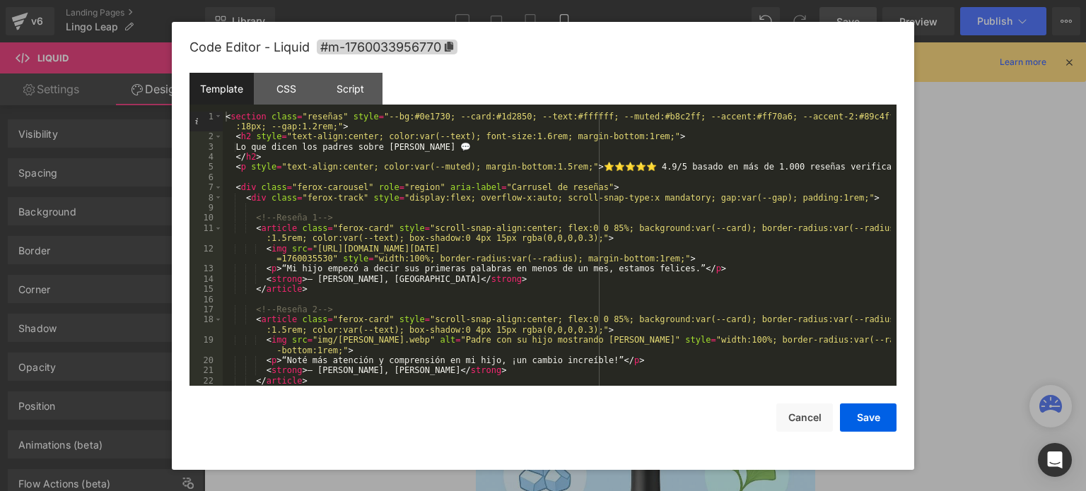
scroll to position [42, 0]
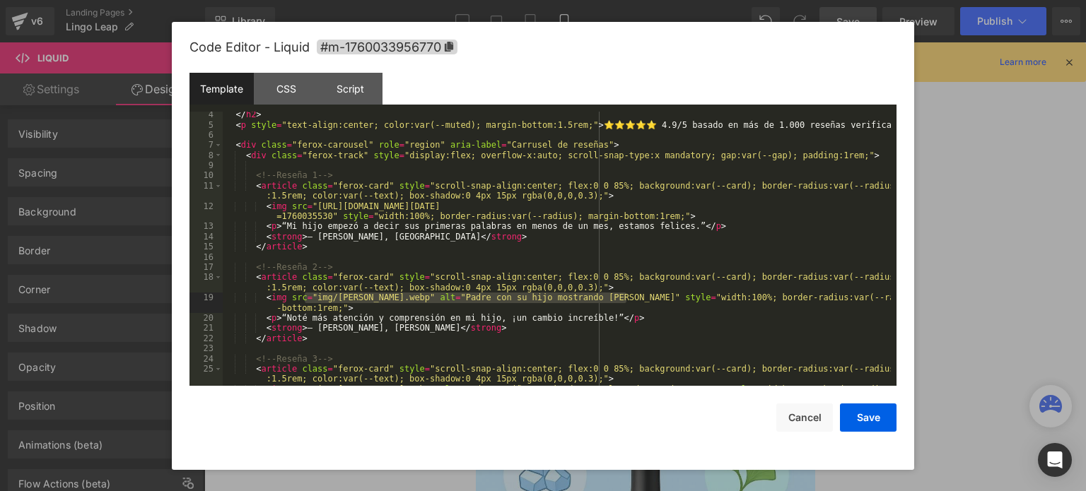
drag, startPoint x: 305, startPoint y: 298, endPoint x: 626, endPoint y: 301, distance: 320.3
click at [626, 301] on div "</ h2 > < p style = "text-align:center; color:var(--muted); margin-bottom:1.5re…" at bounding box center [557, 262] width 668 height 305
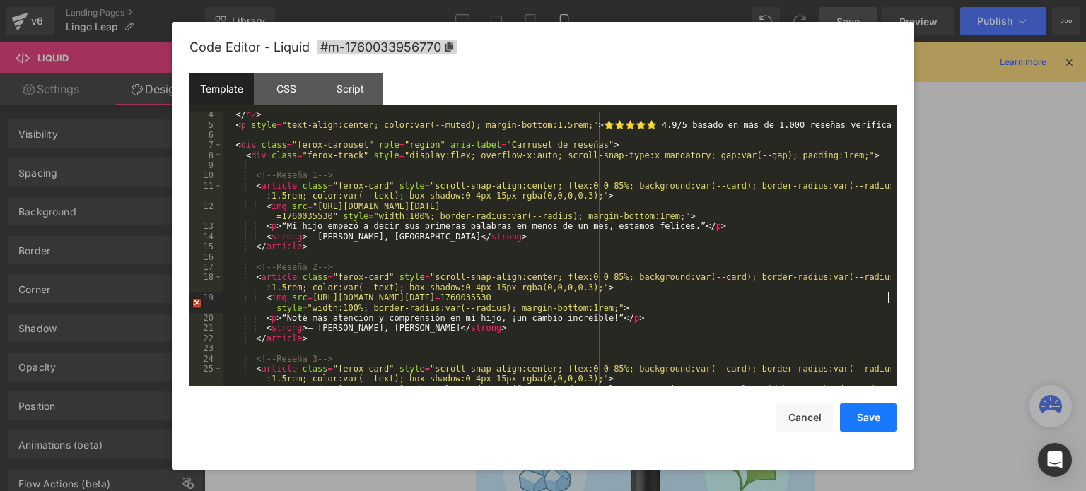
click at [874, 418] on button "Save" at bounding box center [868, 418] width 57 height 28
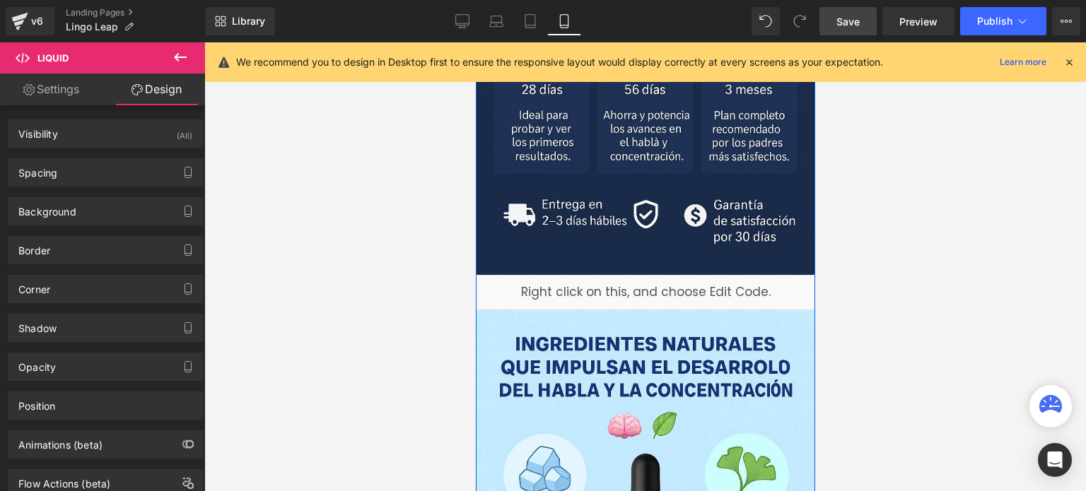
click at [660, 290] on link at bounding box center [660, 286] width 15 height 17
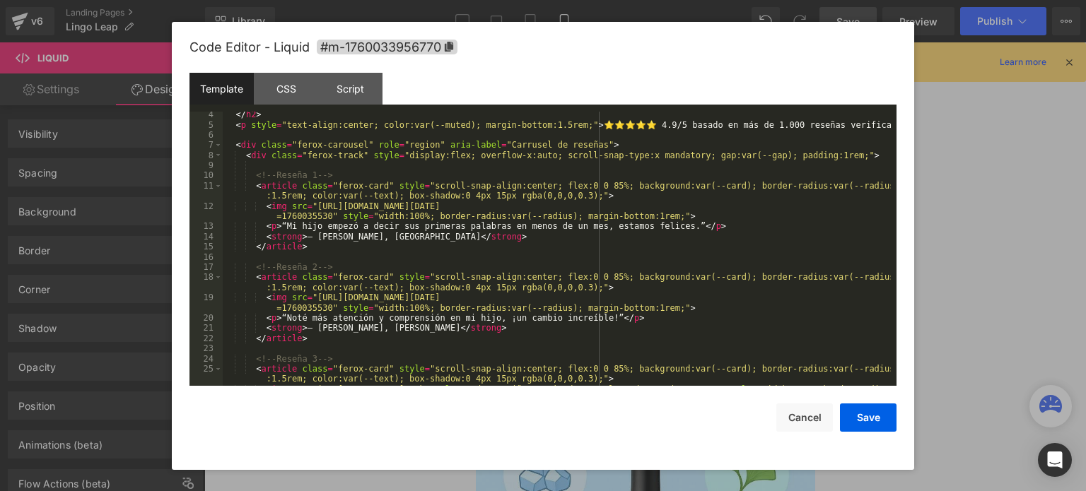
scroll to position [127, 0]
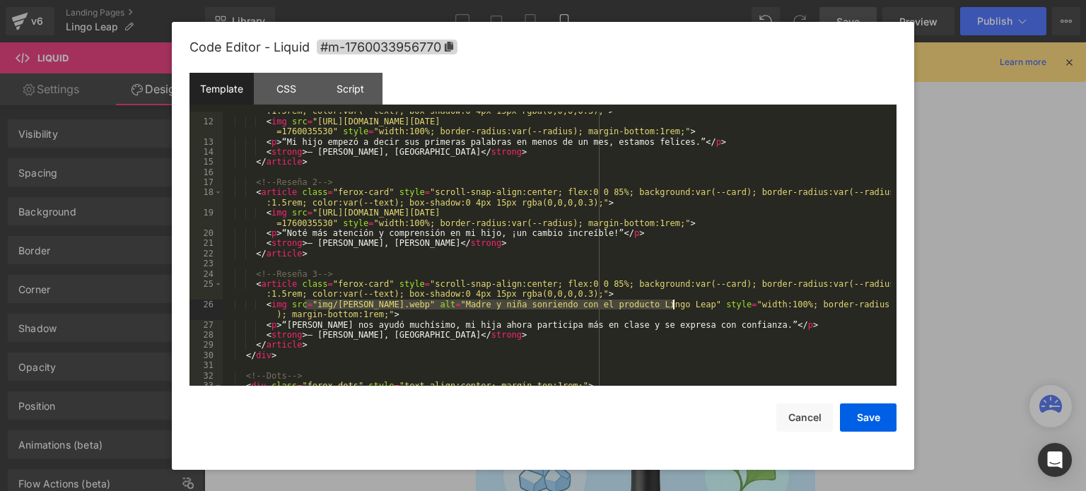
drag, startPoint x: 307, startPoint y: 305, endPoint x: 675, endPoint y: 308, distance: 367.7
click at [675, 308] on div "< article class = "ferox-card" style = "scroll-snap-align:center; flex:0 0 85%;…" at bounding box center [557, 248] width 668 height 305
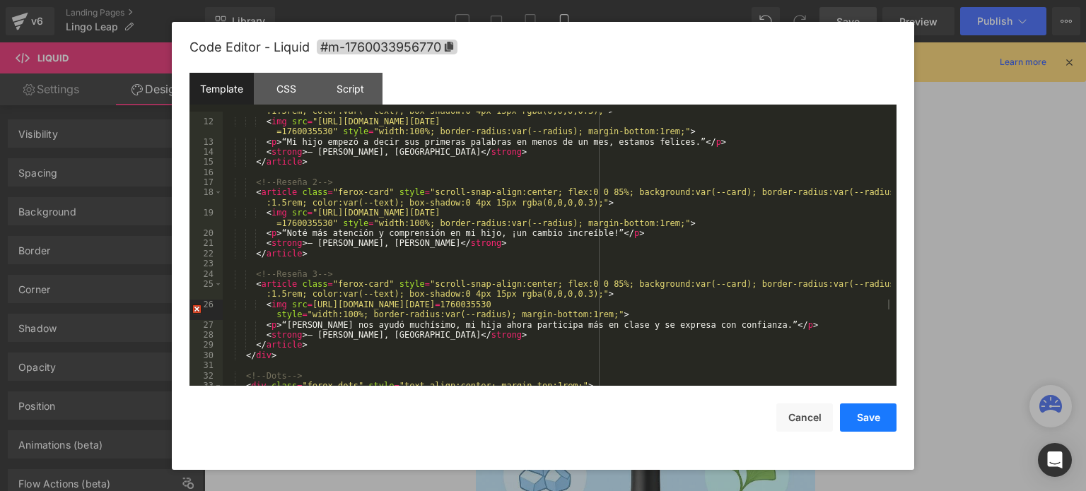
click at [866, 414] on button "Save" at bounding box center [868, 418] width 57 height 28
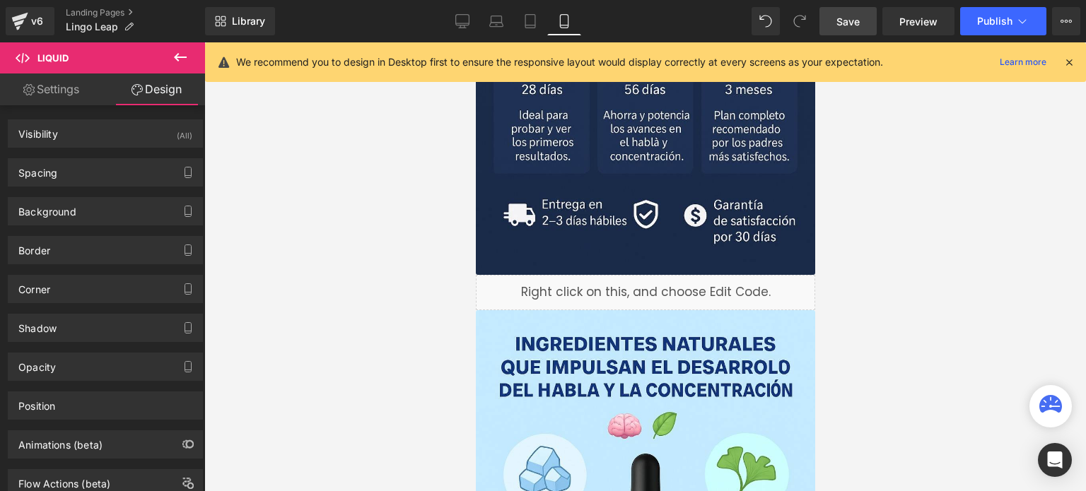
click at [863, 19] on link "Save" at bounding box center [848, 21] width 57 height 28
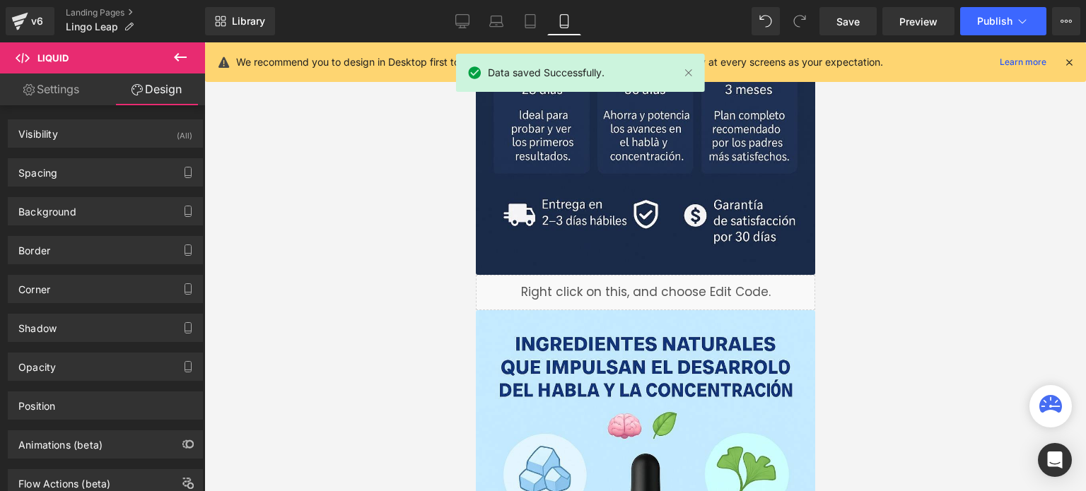
click at [1069, 65] on icon at bounding box center [1069, 62] width 13 height 13
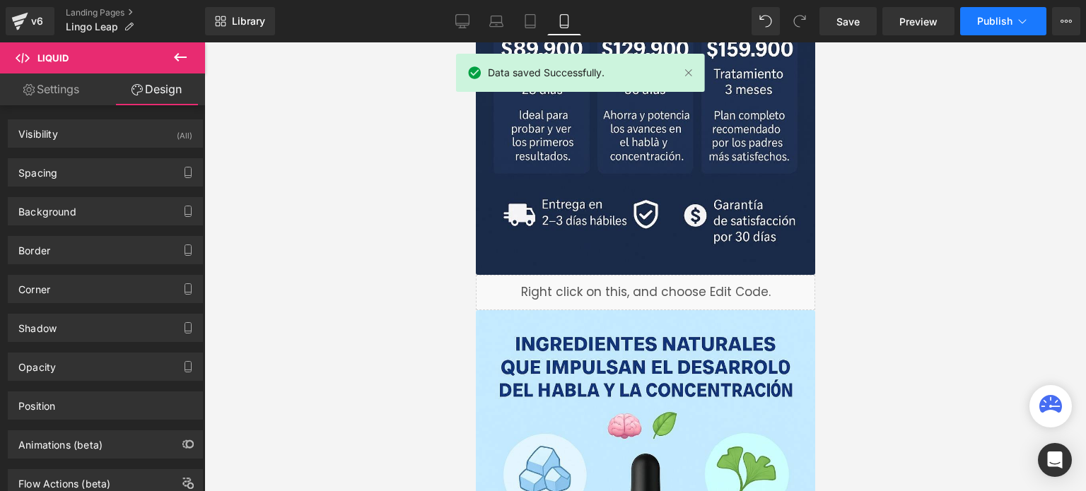
click at [998, 12] on button "Publish" at bounding box center [1003, 21] width 86 height 28
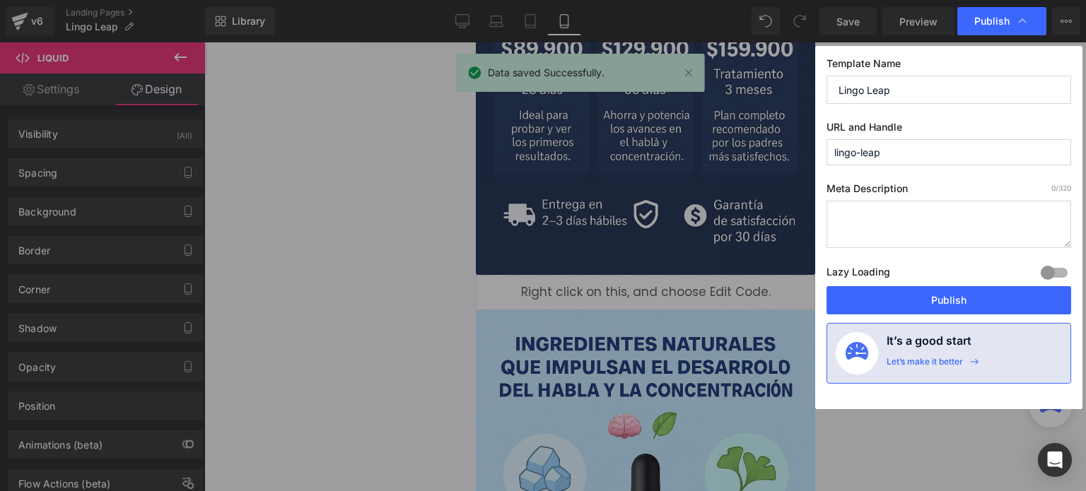
click at [994, 301] on button "Publish" at bounding box center [949, 300] width 245 height 28
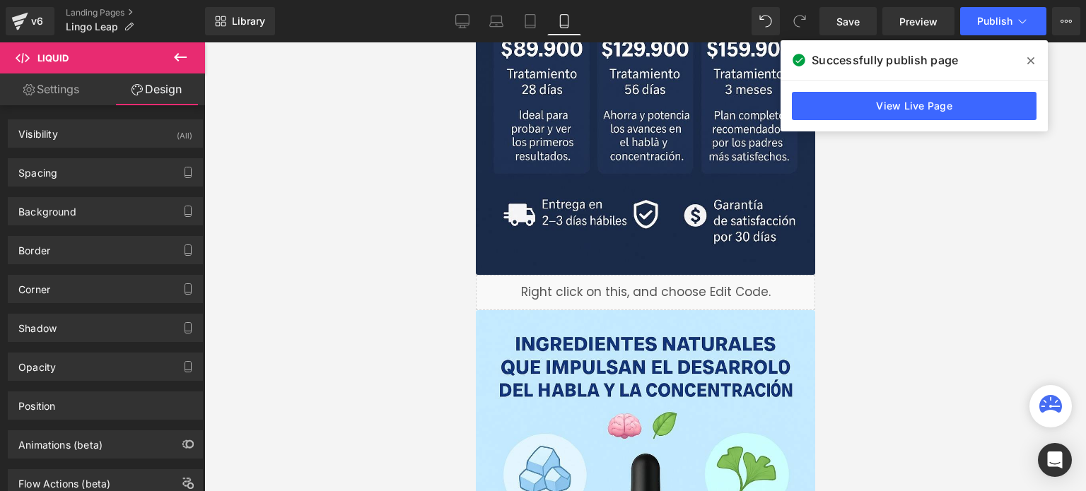
click at [1032, 60] on icon at bounding box center [1030, 60] width 7 height 11
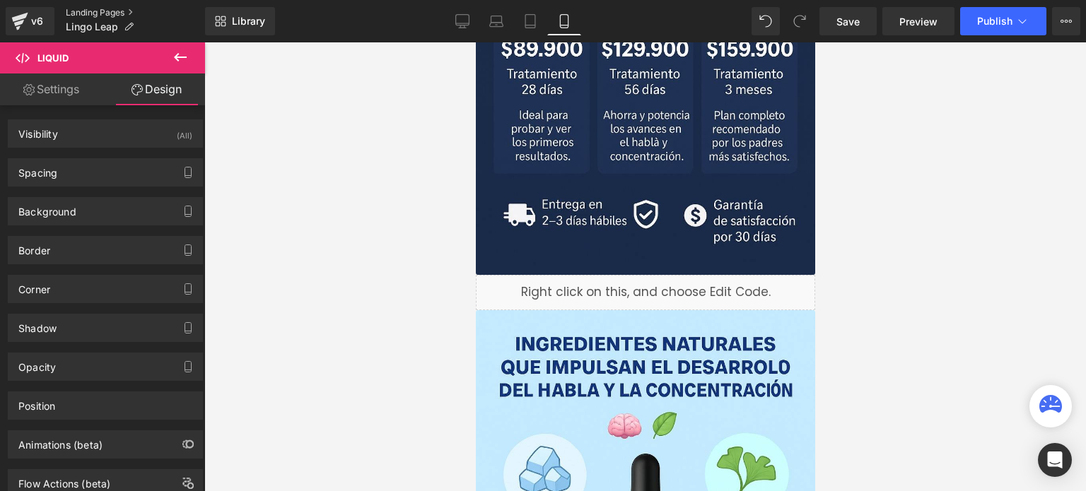
click at [109, 13] on link "Landing Pages" at bounding box center [135, 12] width 139 height 11
